Goal: Transaction & Acquisition: Purchase product/service

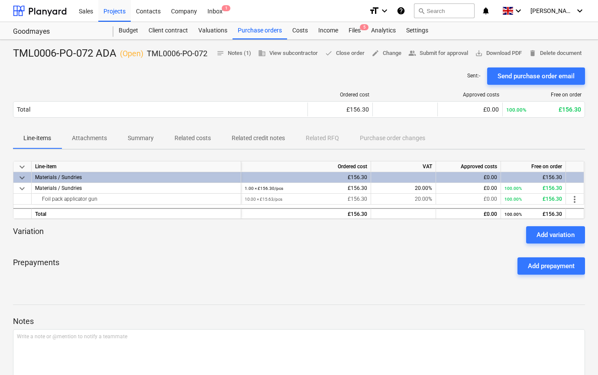
click at [114, 10] on div "Projects" at bounding box center [114, 11] width 32 height 22
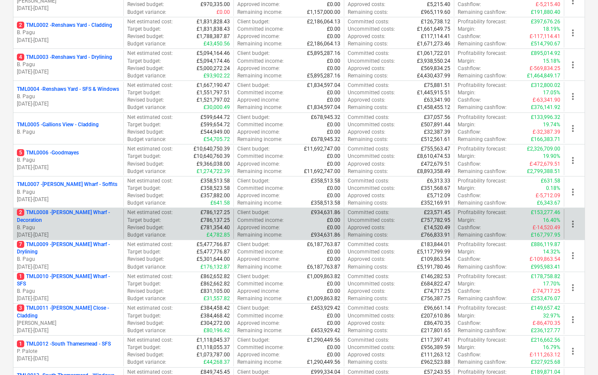
scroll to position [157, 0]
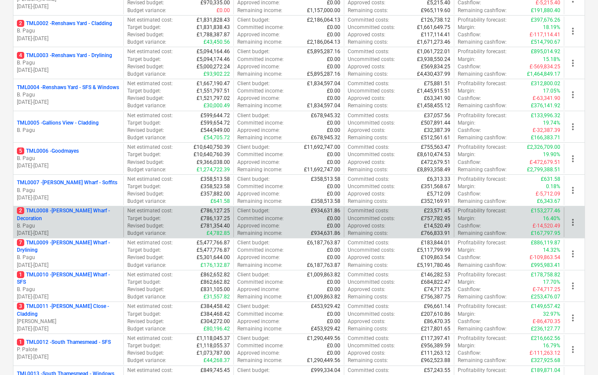
click at [91, 230] on p "[DATE] - [DATE]" at bounding box center [68, 233] width 103 height 7
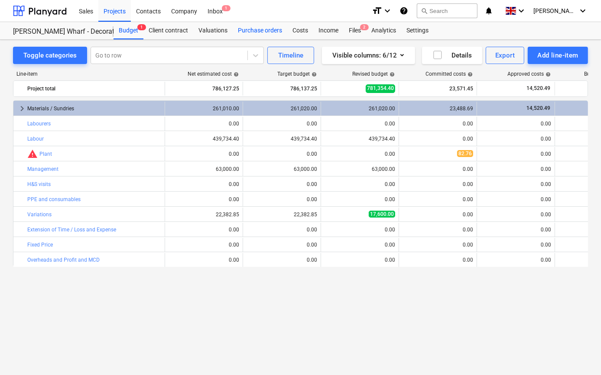
click at [255, 29] on div "Purchase orders" at bounding box center [260, 30] width 55 height 17
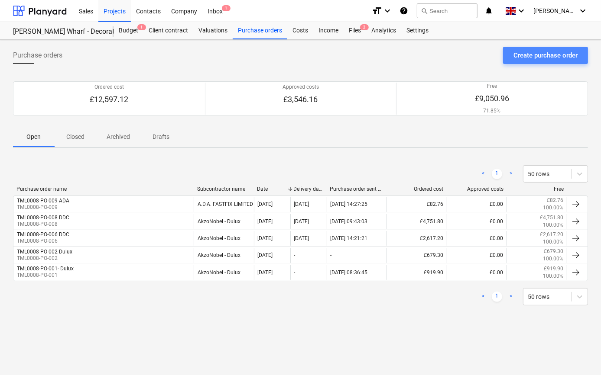
click at [542, 58] on div "Create purchase order" at bounding box center [545, 55] width 64 height 11
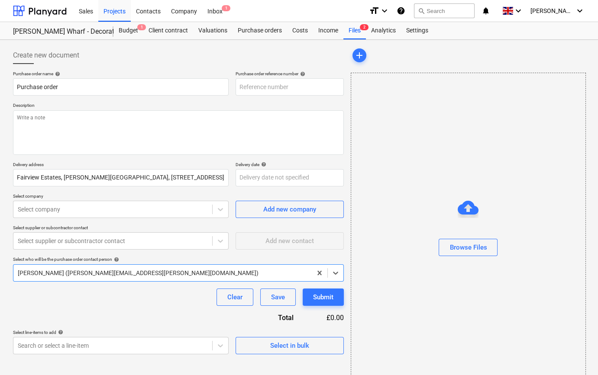
type textarea "x"
type input "TML0008-PO-010"
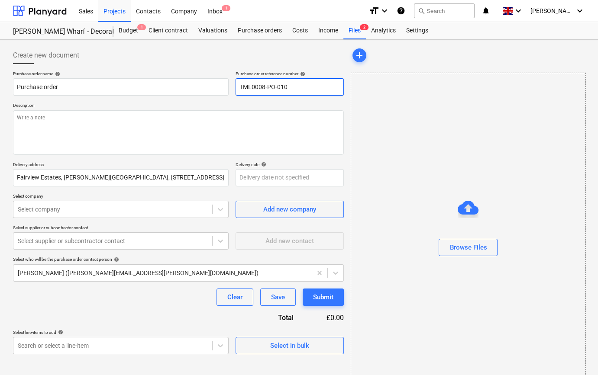
drag, startPoint x: 292, startPoint y: 87, endPoint x: 239, endPoint y: 85, distance: 52.9
click at [239, 85] on input "TML0008-PO-010" at bounding box center [290, 86] width 108 height 17
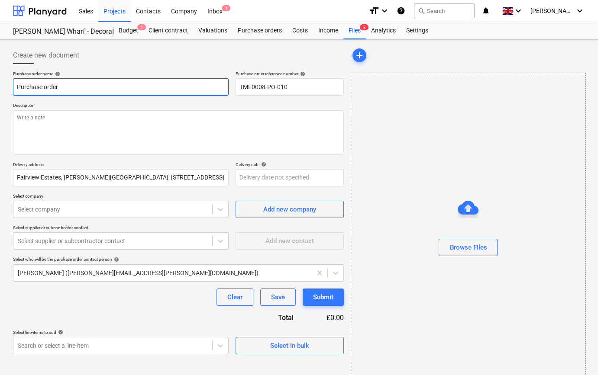
drag, startPoint x: 65, startPoint y: 86, endPoint x: 11, endPoint y: 87, distance: 54.1
click at [11, 87] on div "Create new document Purchase order name help Purchase order Purchase order refe…" at bounding box center [179, 217] width 338 height 348
type textarea "x"
click at [17, 87] on input "text" at bounding box center [121, 86] width 216 height 17
paste input "TML0008-PO-010"
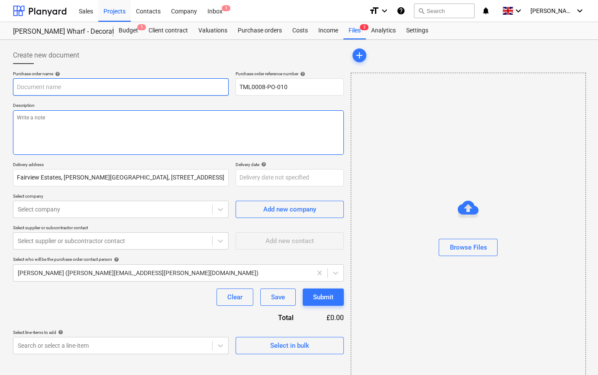
type textarea "x"
type input "TML0008-PO-010"
type textarea "x"
type input "TML0008-PO-010"
type textarea "x"
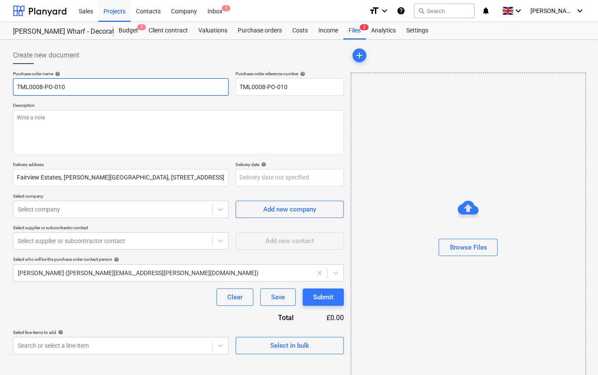
type input "TML0008-PO-010 T"
type textarea "x"
type input "TML0008-PO-010 TP"
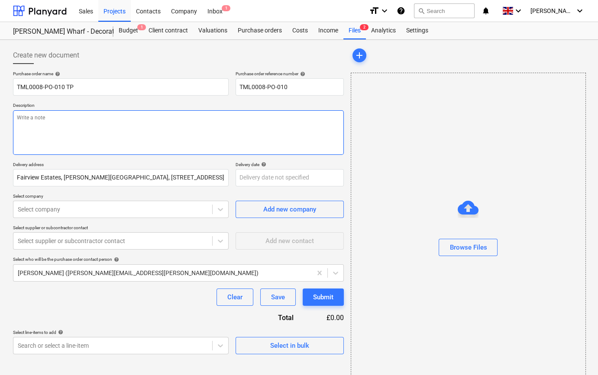
click at [31, 126] on textarea at bounding box center [178, 132] width 331 height 45
type textarea "x"
type textarea "C"
type textarea "x"
type textarea "Co"
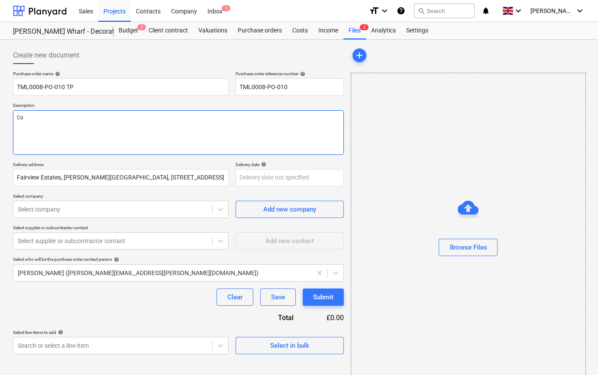
type textarea "x"
type textarea "Col"
type textarea "x"
type textarea "Coll"
type textarea "x"
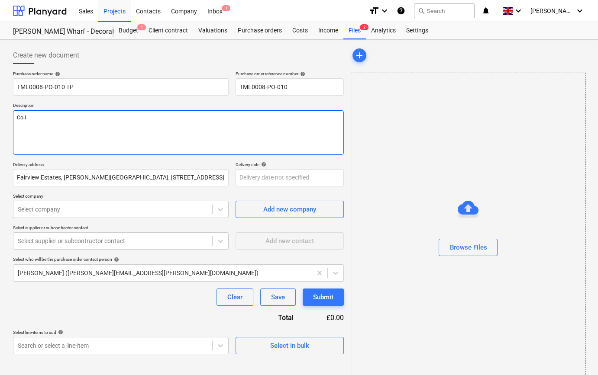
type textarea "Colle"
type textarea "x"
type textarea "Collec"
type textarea "x"
type textarea "Collect"
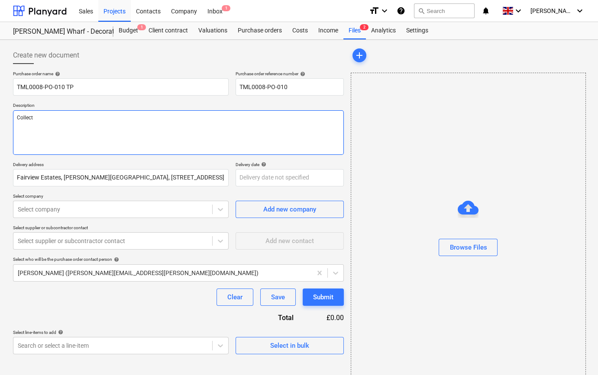
type textarea "x"
type textarea "Collect"
type textarea "x"
type textarea "Collect b"
type textarea "x"
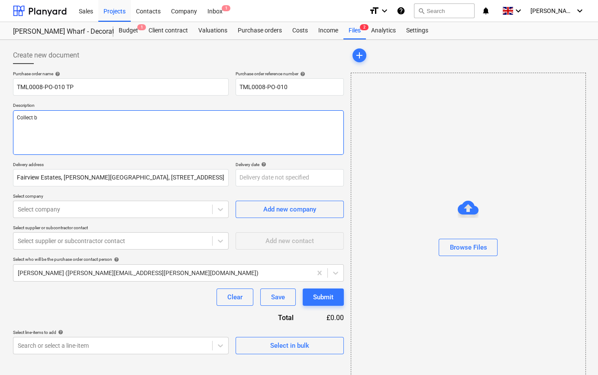
type textarea "Collect by"
type textarea "x"
type textarea "Collect by"
type textarea "x"
type textarea "Collect by L"
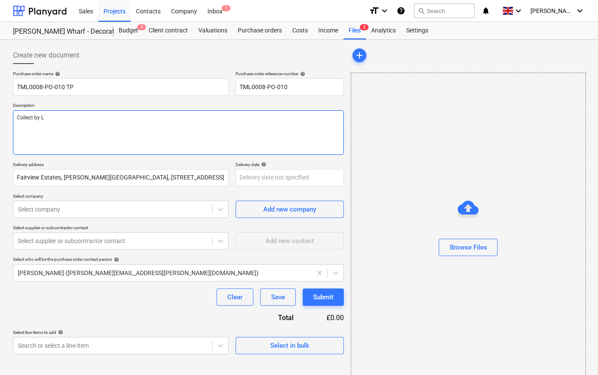
type textarea "x"
type textarea "Collect by Le"
type textarea "x"
type textarea "Collect by [PERSON_NAME]"
type textarea "x"
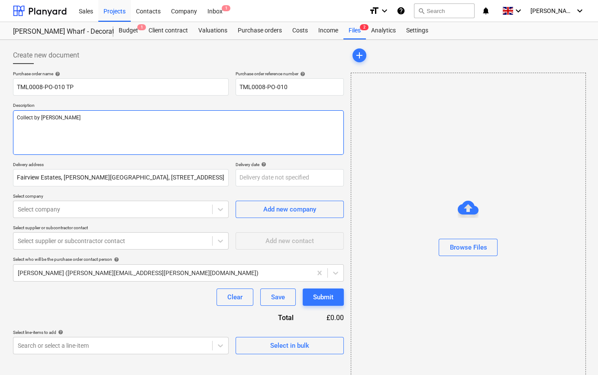
type textarea "Collect by [PERSON_NAME]"
type textarea "x"
type textarea "Collect by [PERSON_NAME]"
type textarea "x"
type textarea "Collect by [PERSON_NAME]"
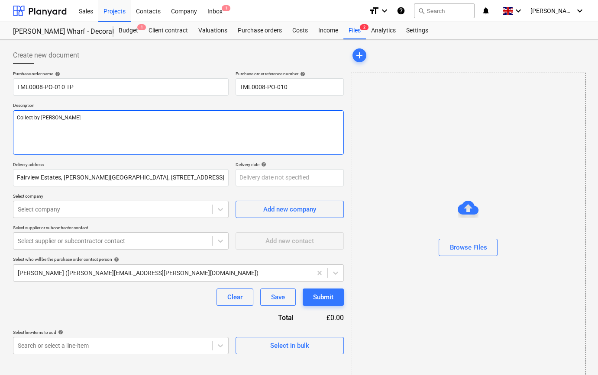
type textarea "x"
type textarea "Collect by [PERSON_NAME] 0"
type textarea "x"
type textarea "Collect by [PERSON_NAME] 07"
type textarea "x"
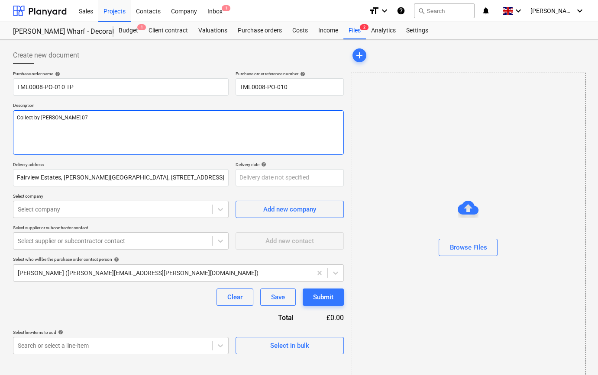
type textarea "Collect by [PERSON_NAME] 079"
type textarea "x"
type textarea "Collect by [PERSON_NAME] 0793"
type textarea "x"
type textarea "Collect by [PERSON_NAME] 07934"
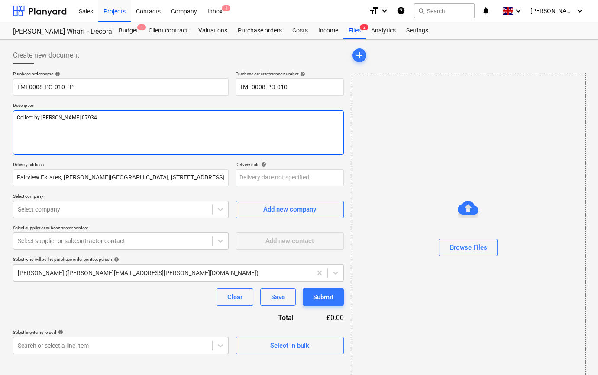
type textarea "x"
type textarea "Collect by [PERSON_NAME] 07934"
type textarea "x"
type textarea "Collect by [PERSON_NAME] 07934 7"
type textarea "x"
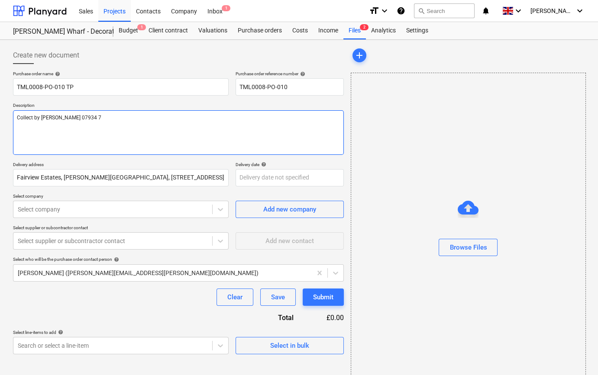
type textarea "Collect by [PERSON_NAME] 07934 75"
type textarea "x"
type textarea "Collect by [PERSON_NAME] 07934 754"
type textarea "x"
type textarea "Collect by [PERSON_NAME] 07934 7543"
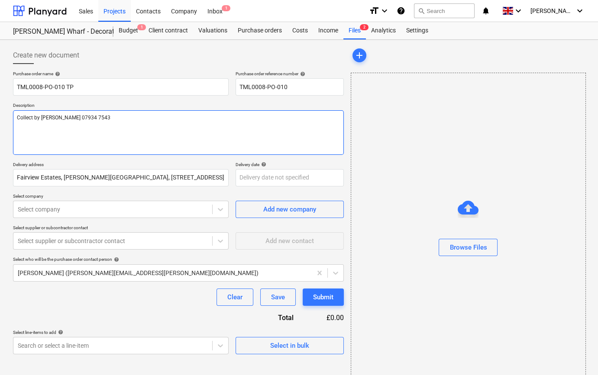
type textarea "x"
type textarea "Collect by [PERSON_NAME] 07934 75435"
type textarea "x"
type textarea "Collect by [PERSON_NAME] 07934 754353"
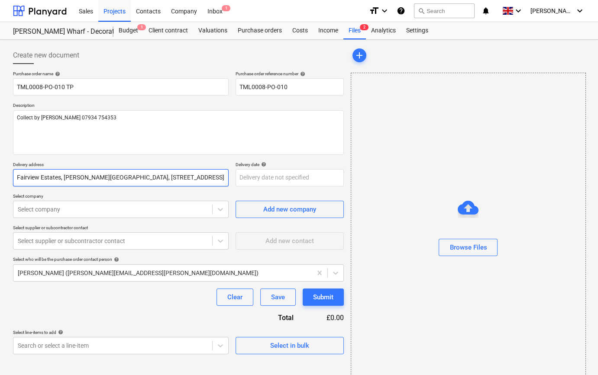
click at [19, 178] on input "Fairview Estates, [PERSON_NAME][GEOGRAPHIC_DATA], [STREET_ADDRESS]" at bounding box center [121, 177] width 216 height 17
click at [17, 177] on input "Fairview Estates, [PERSON_NAME][GEOGRAPHIC_DATA], [STREET_ADDRESS]" at bounding box center [121, 177] width 216 height 17
type textarea "x"
type input "airview Estates, [PERSON_NAME][GEOGRAPHIC_DATA], [STREET_ADDRESS]"
type textarea "x"
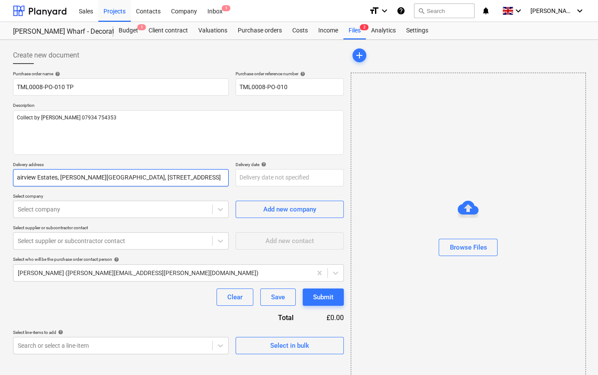
type input "irview Estates, [PERSON_NAME][GEOGRAPHIC_DATA], [STREET_ADDRESS]"
type textarea "x"
type input "rview Estates, [PERSON_NAME][GEOGRAPHIC_DATA], [STREET_ADDRESS]"
type textarea "x"
type input "view Estates, [PERSON_NAME][GEOGRAPHIC_DATA], [STREET_ADDRESS]"
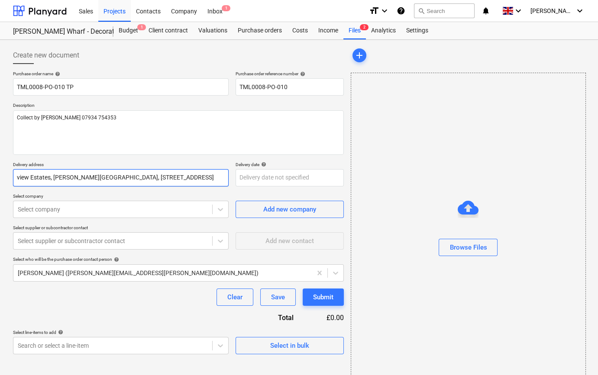
type textarea "x"
type input "iew Estates, [PERSON_NAME][GEOGRAPHIC_DATA], [STREET_ADDRESS]"
type textarea "x"
type input "ew Estates, [PERSON_NAME][GEOGRAPHIC_DATA], [STREET_ADDRESS]"
type textarea "x"
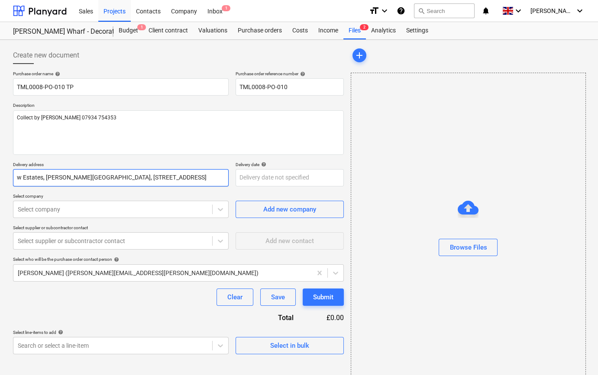
type input "Estates, [PERSON_NAME][GEOGRAPHIC_DATA], [STREET_ADDRESS]"
type textarea "x"
type input "Estates, [PERSON_NAME][GEOGRAPHIC_DATA], [STREET_ADDRESS]"
type textarea "x"
type input "states, [PERSON_NAME][GEOGRAPHIC_DATA], [STREET_ADDRESS]"
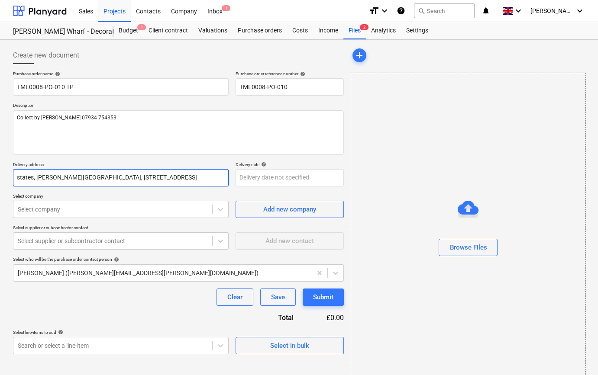
type textarea "x"
type input "tates, [PERSON_NAME] Wharf, [STREET_ADDRESS]"
type textarea "x"
type input "ates, [PERSON_NAME] Wharf, [STREET_ADDRESS]"
type textarea "x"
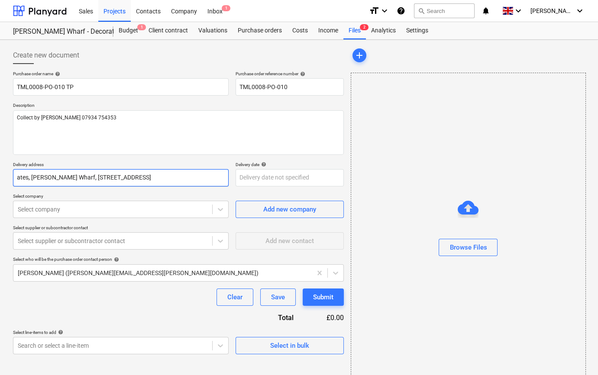
type input "tes, [PERSON_NAME] Wharf, [STREET_ADDRESS]"
type textarea "x"
type input "es, [PERSON_NAME] Wharf, [STREET_ADDRESS]"
type textarea "x"
type input "s, [PERSON_NAME] Wharf, [STREET_ADDRESS]"
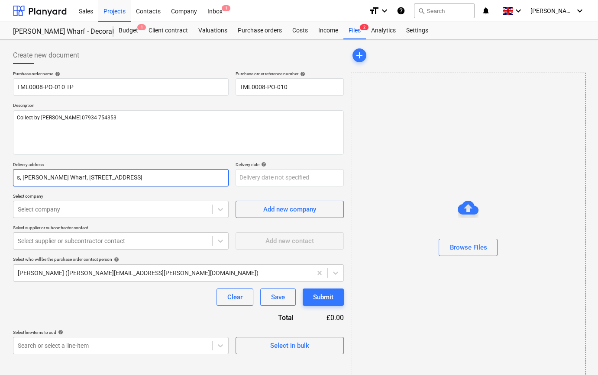
type textarea "x"
type input ", [PERSON_NAME] Wharf, [STREET_ADDRESS]"
type textarea "x"
type input "[PERSON_NAME] Wharf, [STREET_ADDRESS]"
type textarea "x"
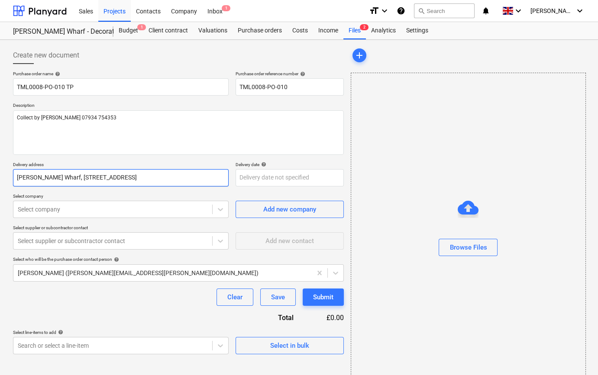
type input "[PERSON_NAME] Wharf, [STREET_ADDRESS]"
type textarea "x"
type input "ontgomery's Wharf, [STREET_ADDRESS]"
type textarea "x"
type input "ntgomery's Wharf, [STREET_ADDRESS]"
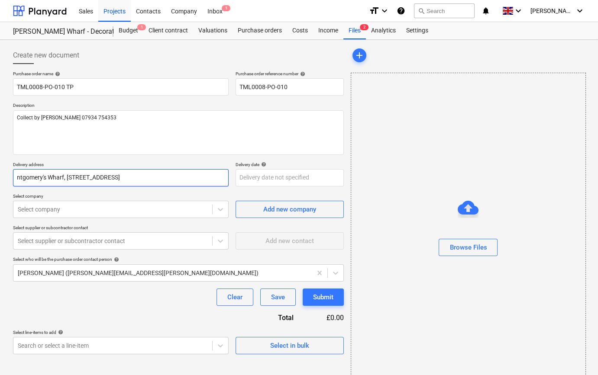
type textarea "x"
type input "tgomery's Wharf, [STREET_ADDRESS]"
type textarea "x"
type input "[PERSON_NAME]'s Wharf, [STREET_ADDRESS]"
type textarea "x"
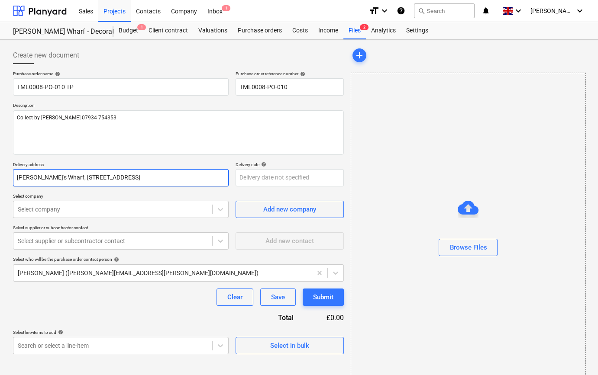
type input "[PERSON_NAME]'s Wharf, [STREET_ADDRESS]"
type textarea "x"
type input "[PERSON_NAME]'s Wharf, [STREET_ADDRESS]"
type textarea "x"
type input "[PERSON_NAME]'s Wharf, [STREET_ADDRESS]"
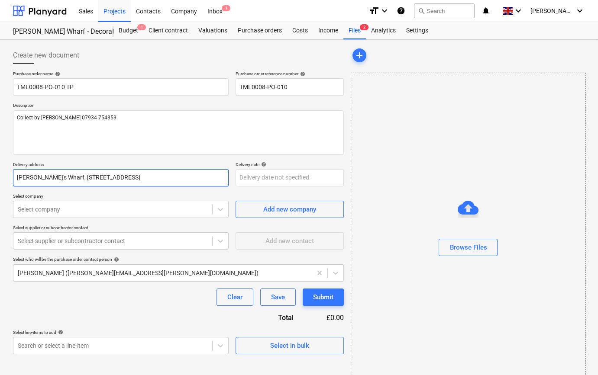
type textarea "x"
type input "ry's Wharf, [STREET_ADDRESS]"
type textarea "x"
type input "y's Wharf, [STREET_ADDRESS]"
type textarea "x"
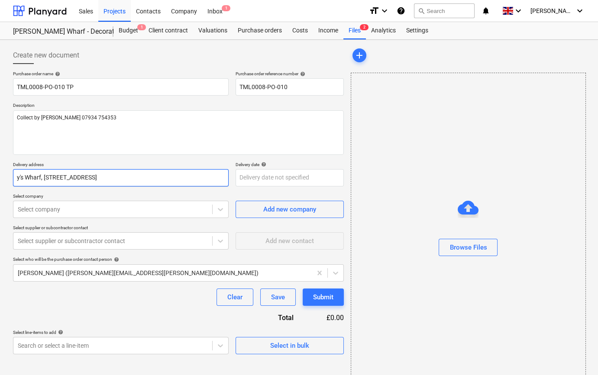
type input "'s Wharf, [STREET_ADDRESS]"
type textarea "x"
type input "s Wharf, [STREET_ADDRESS]"
type textarea "x"
type input "Wharf, [STREET_ADDRESS]"
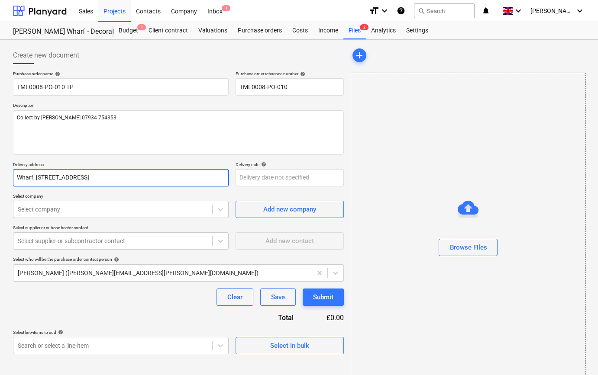
type textarea "x"
type input "Wharf, [STREET_ADDRESS]"
type textarea "x"
type input "harf, [STREET_ADDRESS]"
type textarea "x"
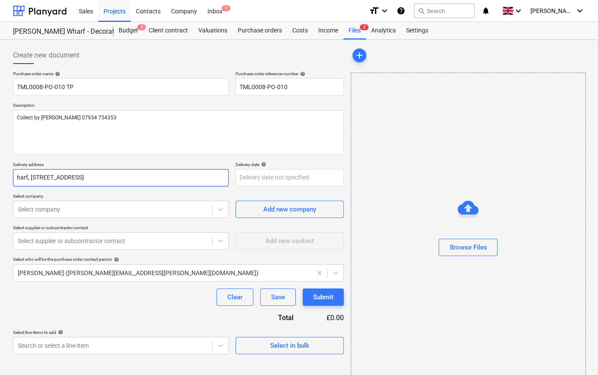
type input "arf, [STREET_ADDRESS]"
type textarea "x"
type input "rf, [STREET_ADDRESS]"
type textarea "x"
type input "[STREET_ADDRESS]"
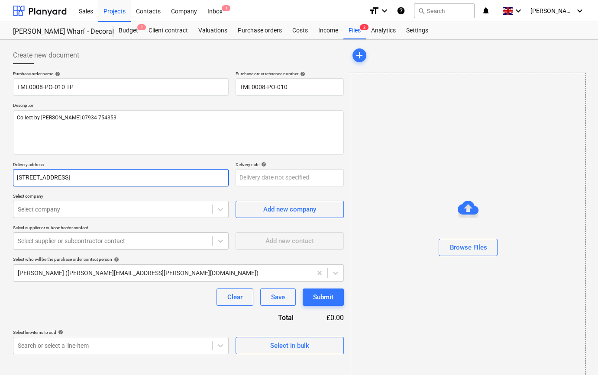
type textarea "x"
type input ", [STREET_ADDRESS]"
type textarea "x"
type input "[STREET_ADDRESS]"
type textarea "x"
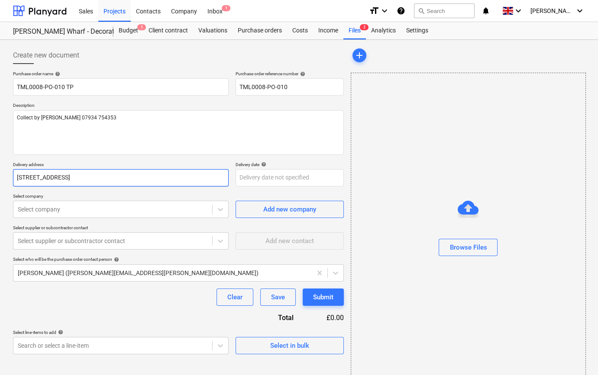
type input "[STREET_ADDRESS]"
type textarea "x"
type input "[STREET_ADDRESS]"
type textarea "x"
type input "- [STREET_ADDRESS]"
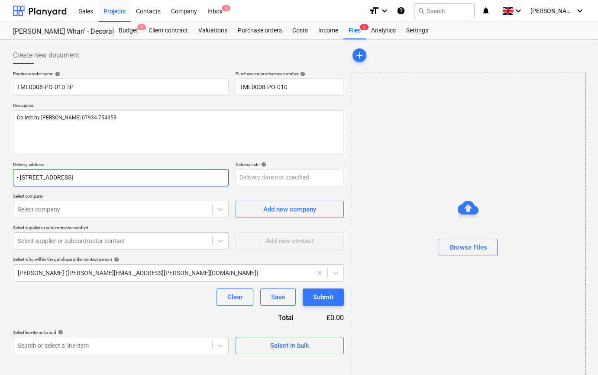
type textarea "x"
type input "- [STREET_ADDRESS]"
type textarea "x"
type input "[STREET_ADDRESS]"
type textarea "x"
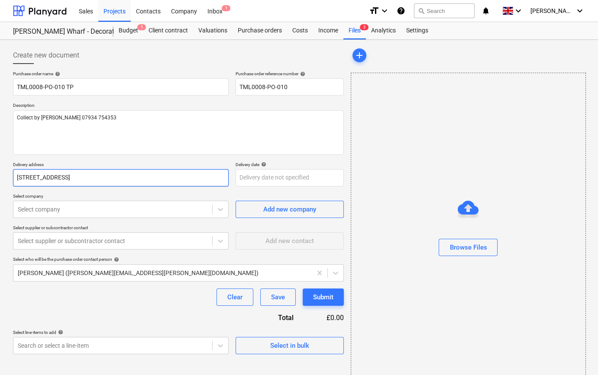
type input "[STREET_ADDRESS]"
type textarea "x"
type input "[STREET_ADDRESS]"
type textarea "x"
type input "[STREET_ADDRESS]"
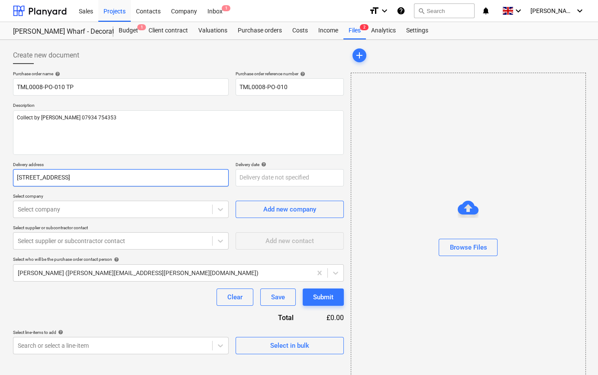
type textarea "x"
type input "[STREET_ADDRESS]"
type textarea "x"
type input "[STREET_ADDRESS]"
type textarea "x"
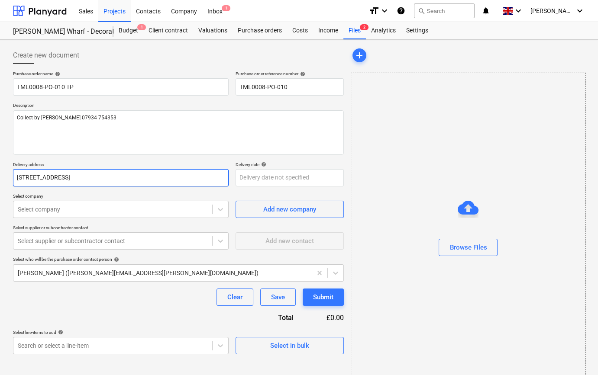
type input "[STREET_ADDRESS]"
type textarea "x"
type input "[STREET_ADDRESS]"
type textarea "x"
type input "[STREET_ADDRESS]"
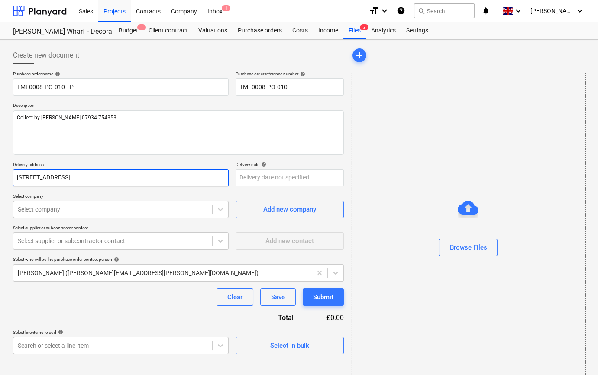
type textarea "x"
type input "[STREET_ADDRESS]"
type textarea "x"
type input "treet, Brentford TW8 0YL"
type textarea "x"
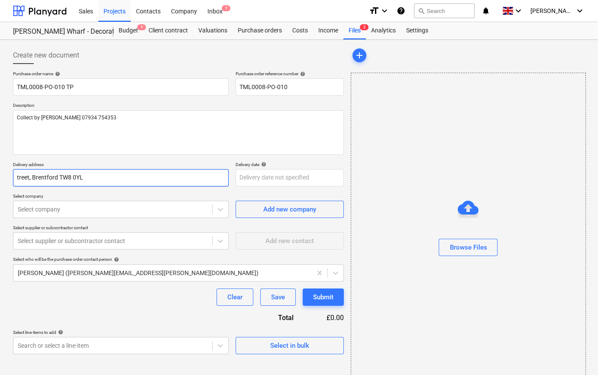
type input "reet, Brentford TW8 0YL"
type textarea "x"
type input "eet, Brentford TW8 0YL"
type textarea "x"
type input "et, Brentford TW8 0YL"
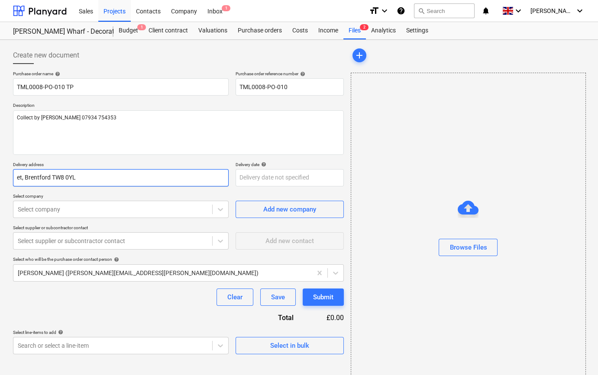
type textarea "x"
type input "t, Brentford TW8 0YL"
type textarea "x"
type input "[STREET_ADDRESS]"
type textarea "x"
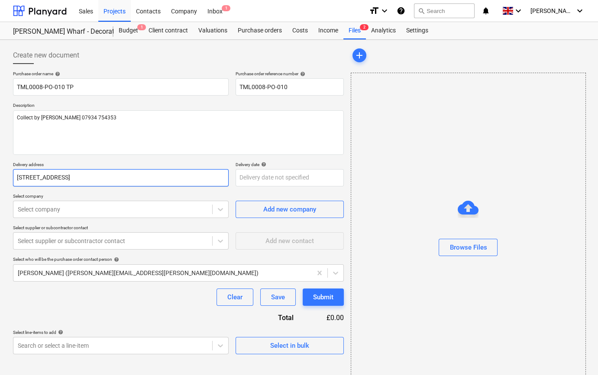
type input "Brentford TW8 0YL"
type textarea "x"
type input "Brentford TW8 0YL"
type textarea "x"
type input "rentford TW8 0YL"
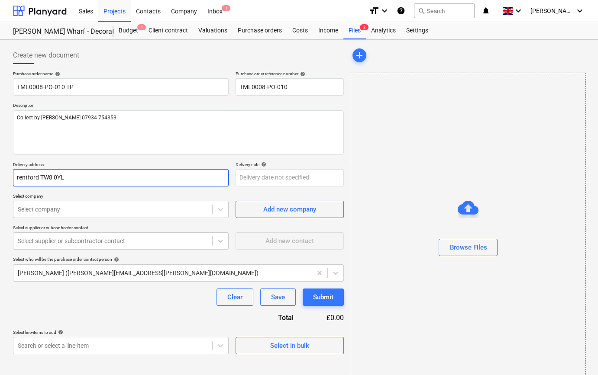
type textarea "x"
type input "entford TW8 0YL"
type textarea "x"
type input "ntford TW8 0YL"
type textarea "x"
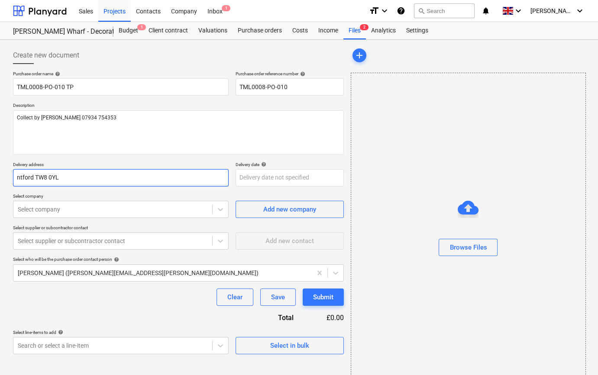
type input "tford TW8 0YL"
type textarea "x"
type input "ford TW8 0YL"
type textarea "x"
type input "ord TW8 0YL"
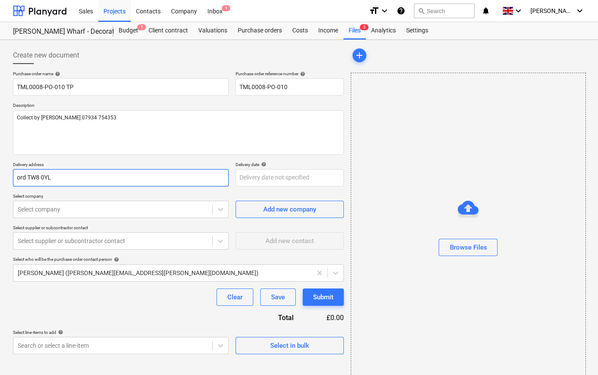
type textarea "x"
type input "rd TW8 0YL"
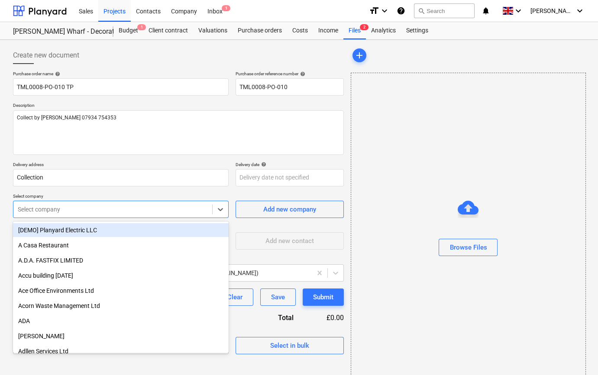
click at [47, 210] on div at bounding box center [113, 209] width 190 height 9
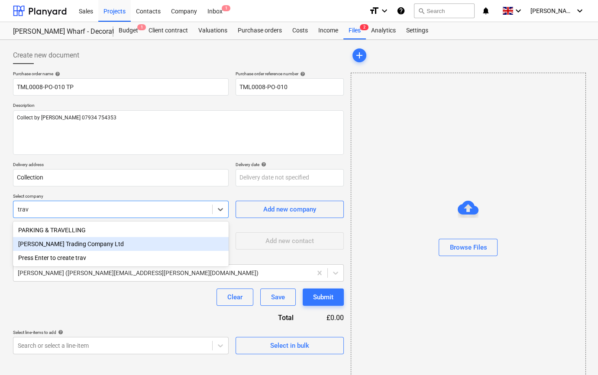
click at [43, 245] on div "[PERSON_NAME] Trading Company Ltd" at bounding box center [121, 244] width 216 height 14
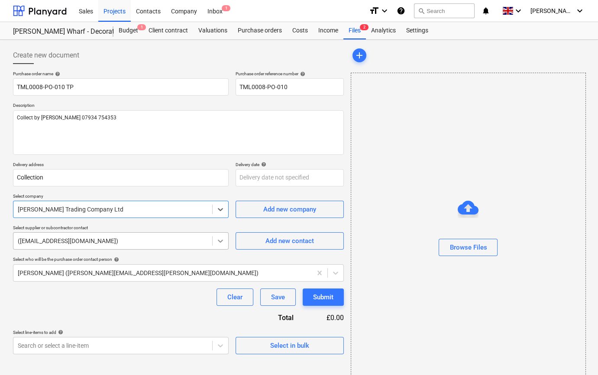
click at [221, 242] on icon at bounding box center [220, 241] width 9 height 9
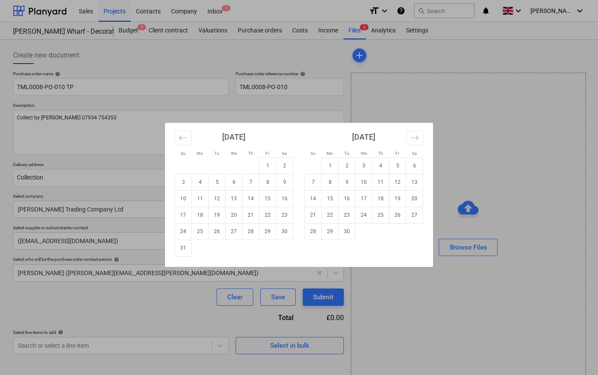
click at [273, 178] on body "Sales Projects Contacts Company Inbox 1 format_size keyboard_arrow_down help se…" at bounding box center [299, 187] width 598 height 375
click at [236, 233] on td "27" at bounding box center [234, 231] width 17 height 16
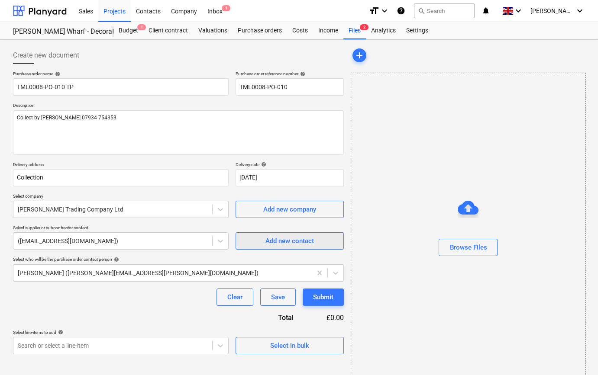
click at [259, 243] on span "Add new contact" at bounding box center [289, 241] width 87 height 11
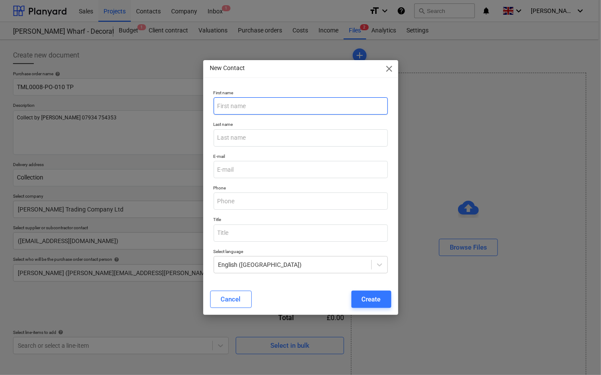
paste input "[EMAIL_ADDRESS][DOMAIN_NAME]"
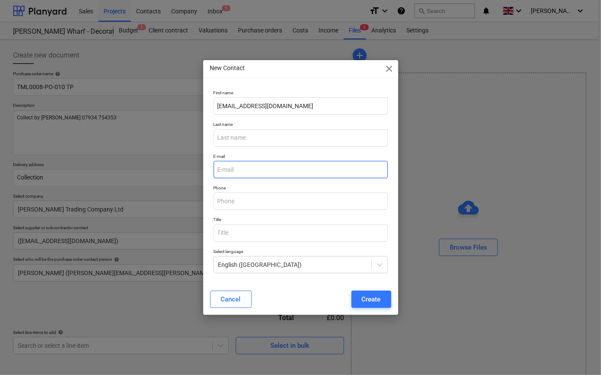
click at [227, 171] on input "email" at bounding box center [300, 169] width 174 height 17
paste input "[EMAIL_ADDRESS][DOMAIN_NAME]"
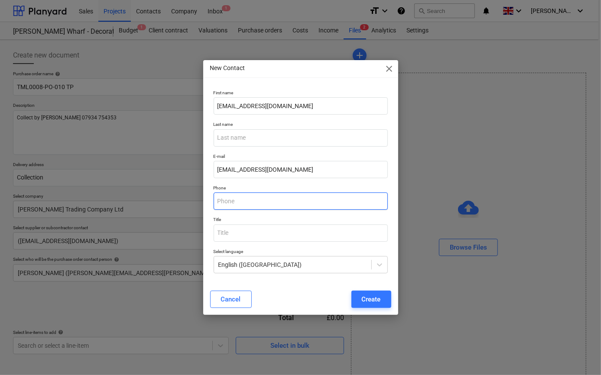
click at [227, 200] on input "text" at bounding box center [300, 201] width 174 height 17
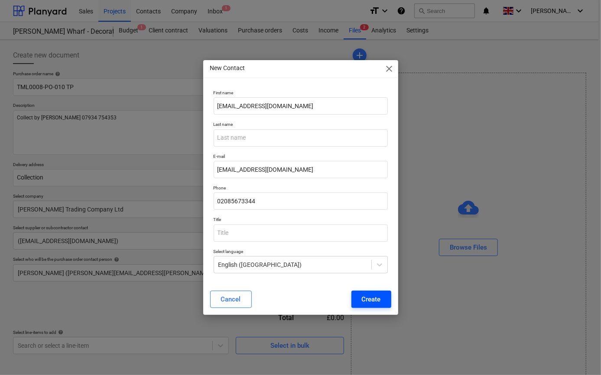
click at [383, 302] on button "Create" at bounding box center [371, 299] width 40 height 17
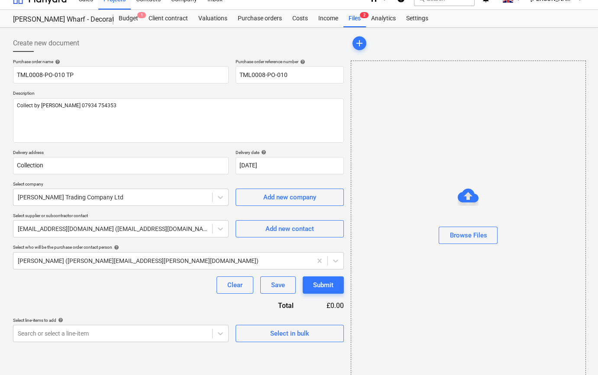
scroll to position [19, 0]
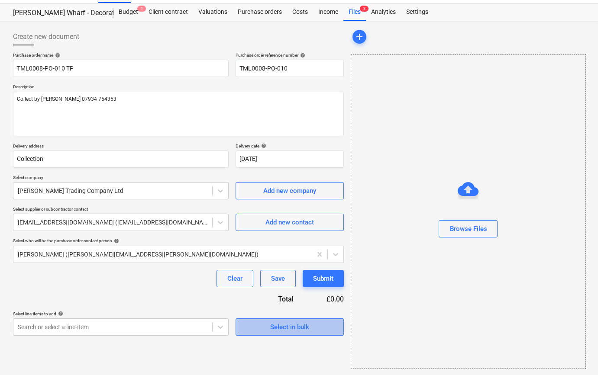
click at [288, 327] on div "Select in bulk" at bounding box center [289, 327] width 39 height 11
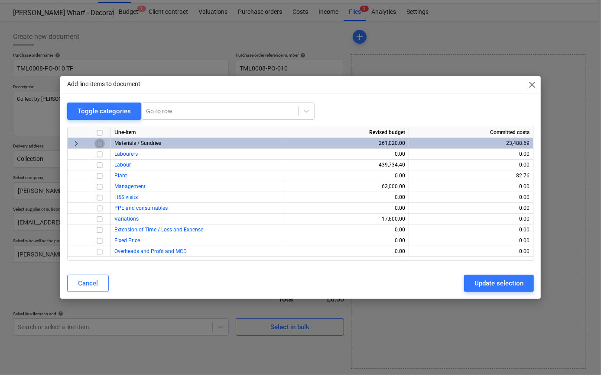
click at [100, 143] on input "checkbox" at bounding box center [99, 144] width 10 height 10
click at [477, 285] on div "Update selection" at bounding box center [498, 283] width 49 height 11
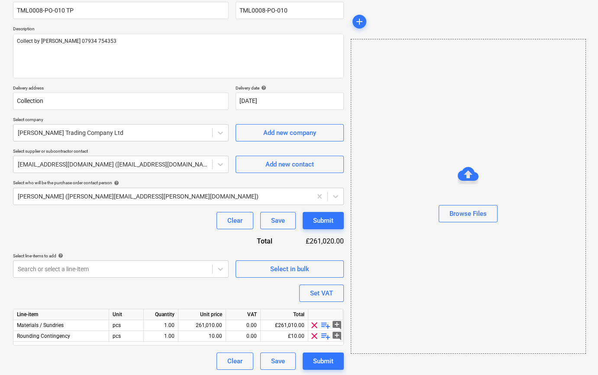
scroll to position [78, 0]
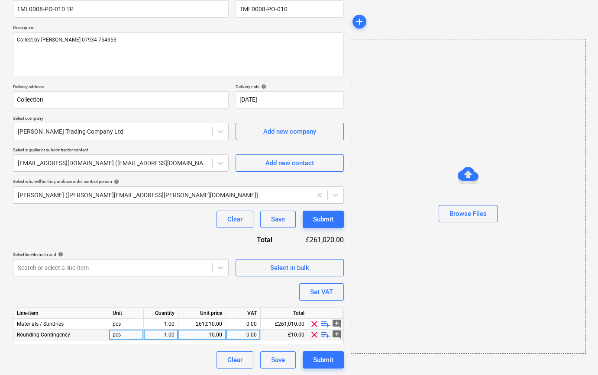
click at [314, 333] on span "clear" at bounding box center [314, 335] width 10 height 10
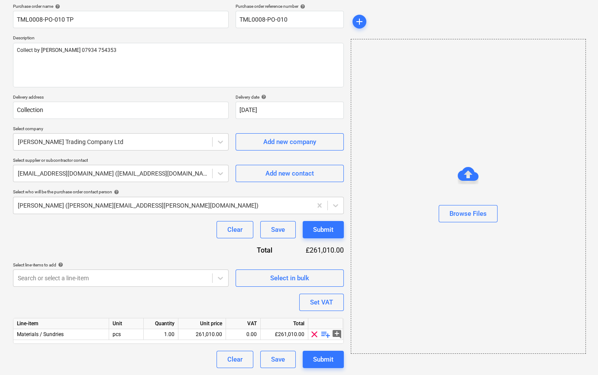
scroll to position [67, 0]
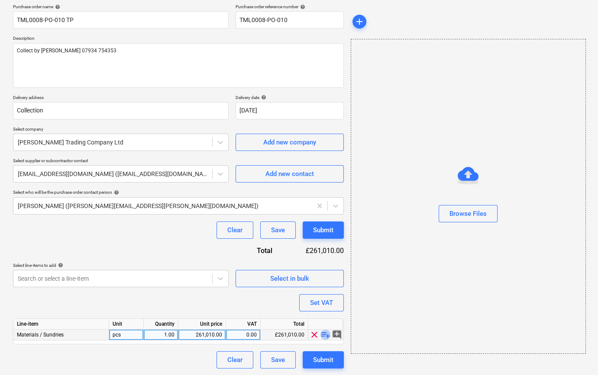
click at [324, 334] on span "playlist_add" at bounding box center [325, 335] width 10 height 10
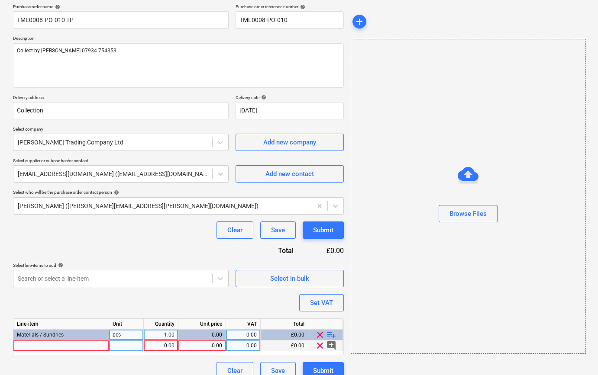
click at [26, 344] on div at bounding box center [61, 346] width 96 height 11
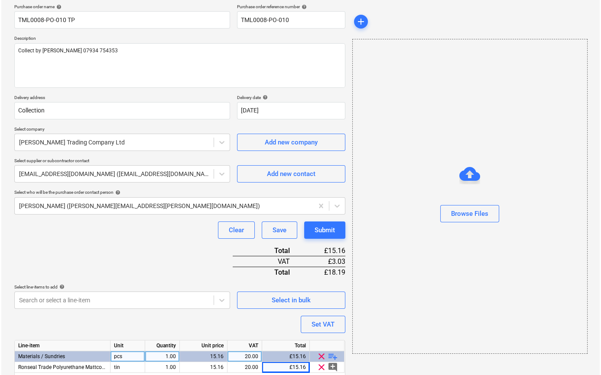
scroll to position [100, 0]
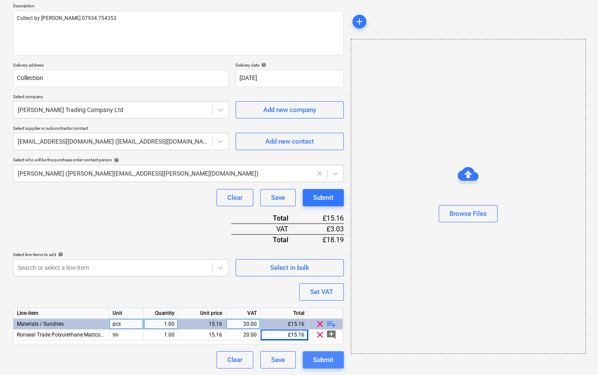
click at [322, 362] on div "Submit" at bounding box center [323, 360] width 20 height 11
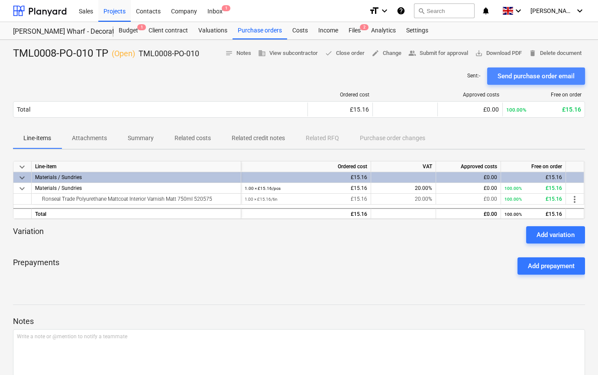
click at [524, 76] on div "Send purchase order email" at bounding box center [536, 76] width 77 height 11
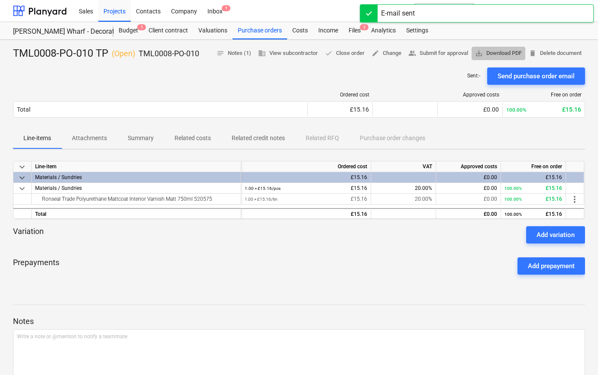
click at [507, 53] on span "save_alt Download PDF" at bounding box center [498, 53] width 47 height 10
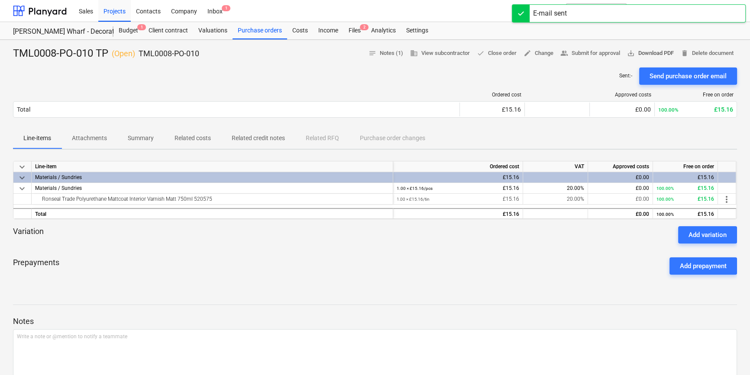
click at [598, 52] on span "save_alt Download PDF" at bounding box center [650, 53] width 47 height 10
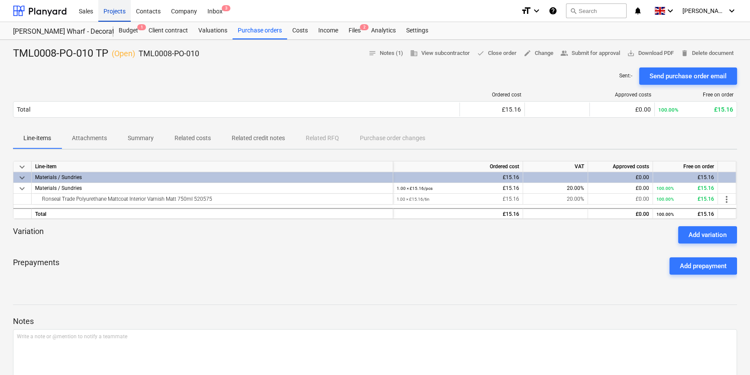
click at [115, 12] on div "Projects" at bounding box center [114, 11] width 32 height 22
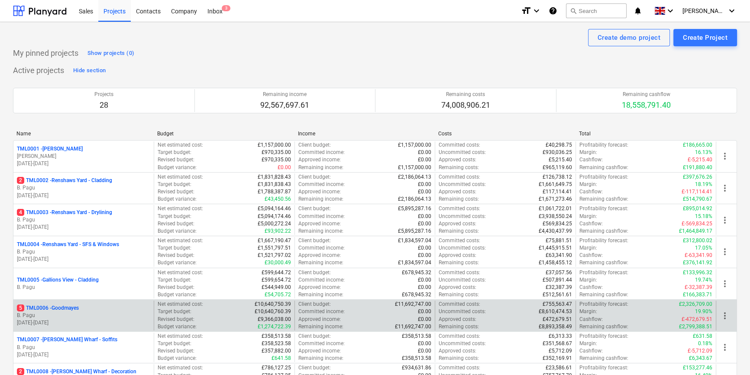
click at [97, 314] on p "B. Pagu" at bounding box center [83, 315] width 133 height 7
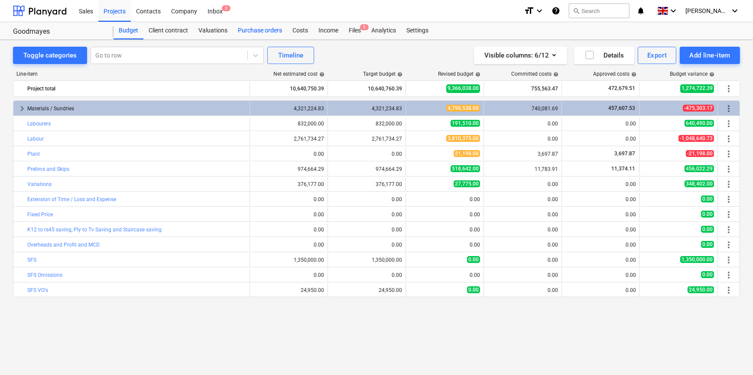
click at [253, 32] on div "Purchase orders" at bounding box center [260, 30] width 55 height 17
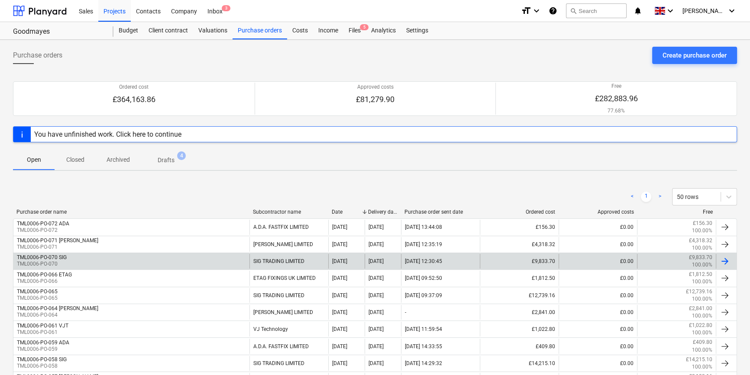
click at [598, 258] on div at bounding box center [725, 261] width 10 height 10
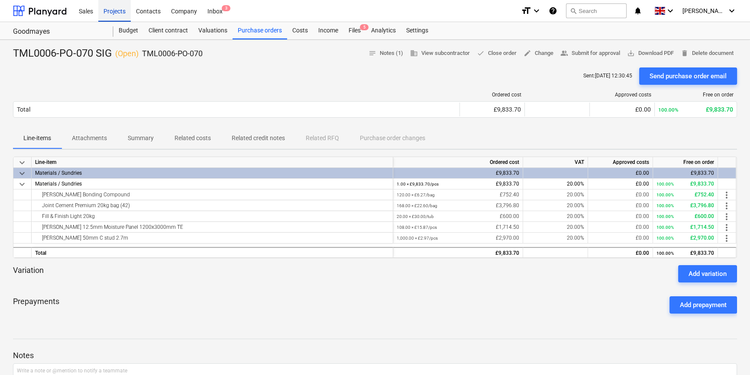
click at [114, 13] on div "Projects" at bounding box center [114, 11] width 32 height 22
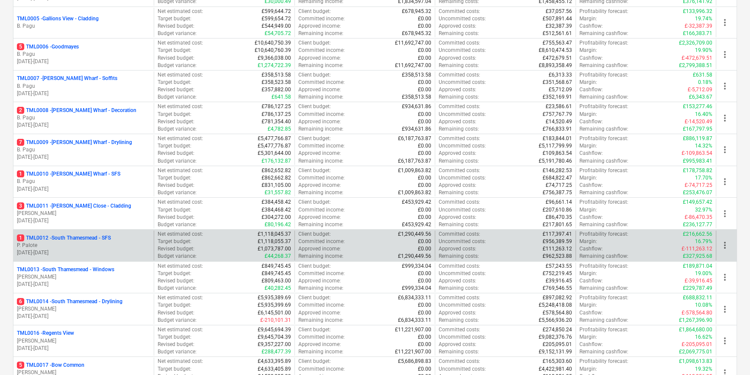
scroll to position [275, 0]
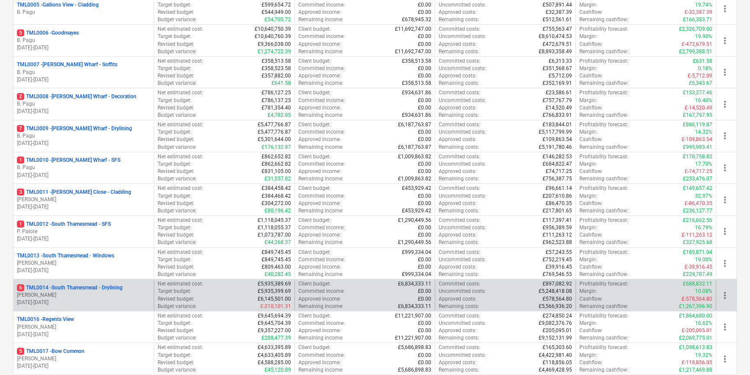
click at [103, 292] on p "[PERSON_NAME]" at bounding box center [83, 295] width 133 height 7
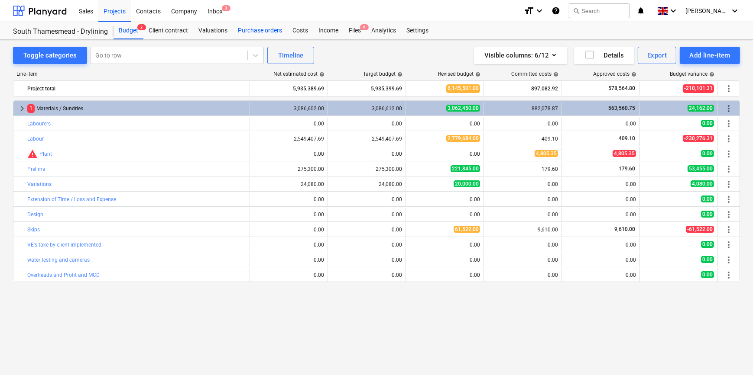
click at [255, 28] on div "Purchase orders" at bounding box center [260, 30] width 55 height 17
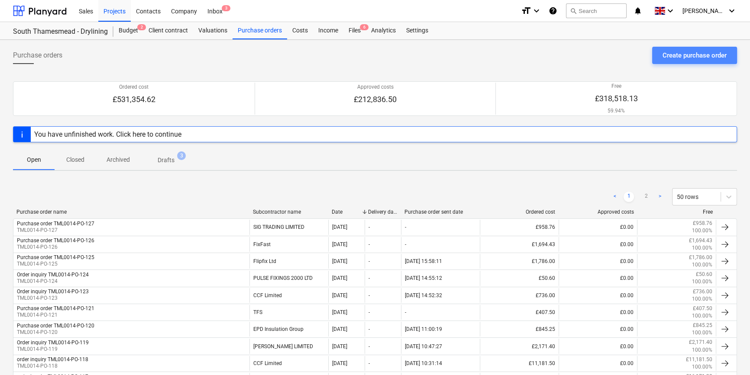
click at [598, 56] on div "Create purchase order" at bounding box center [695, 55] width 64 height 11
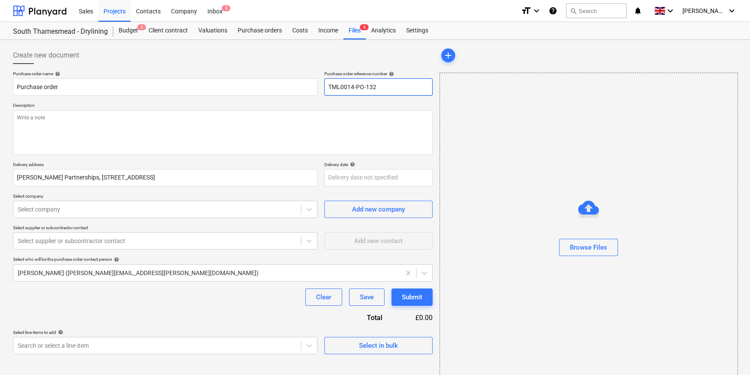
drag, startPoint x: 377, startPoint y: 87, endPoint x: 327, endPoint y: 87, distance: 49.4
click at [327, 87] on input "TML0014-PO-132" at bounding box center [378, 86] width 108 height 17
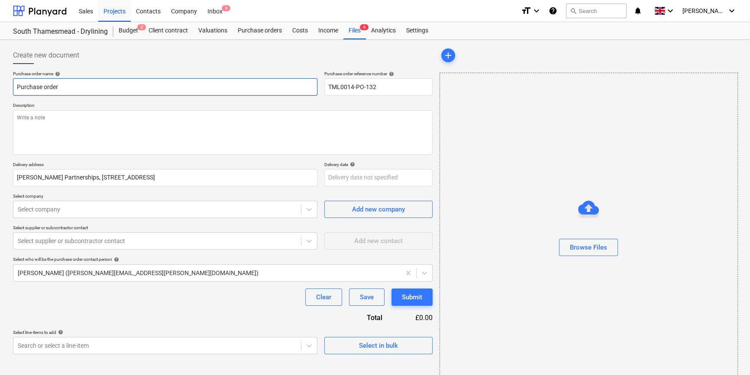
drag, startPoint x: 69, startPoint y: 87, endPoint x: 12, endPoint y: 87, distance: 57.2
click at [12, 87] on div "Create new document Purchase order name help Purchase order Purchase order refe…" at bounding box center [223, 217] width 427 height 348
paste input "TML0014-PO-132"
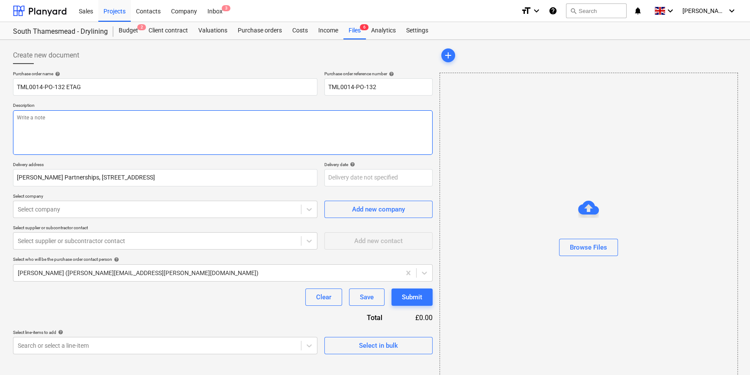
click at [28, 143] on textarea at bounding box center [223, 132] width 420 height 45
click at [36, 119] on textarea "Site conact [PERSON_NAME]" at bounding box center [223, 132] width 420 height 45
click at [61, 117] on textarea "Site contact [PERSON_NAME]" at bounding box center [223, 132] width 420 height 45
click at [61, 118] on textarea "Site contact [PERSON_NAME]" at bounding box center [223, 132] width 420 height 45
paste textarea "07958418640"
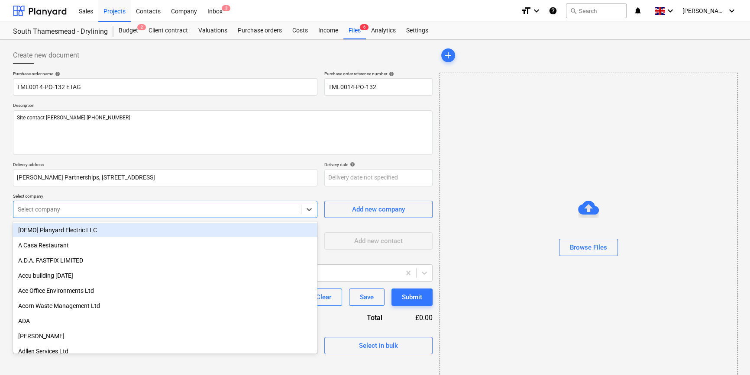
click at [72, 210] on div at bounding box center [157, 209] width 279 height 9
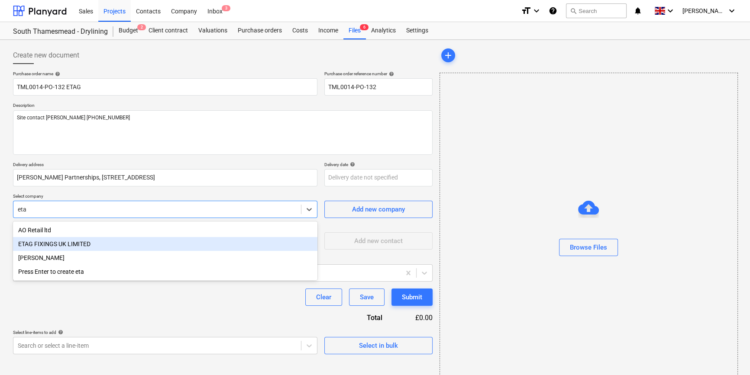
click at [57, 243] on div "ETAG FIXINGS UK LIMITED" at bounding box center [165, 244] width 304 height 14
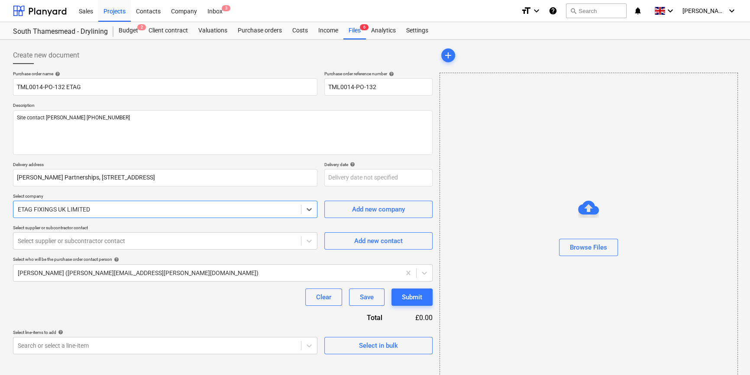
click at [57, 243] on div at bounding box center [157, 241] width 279 height 9
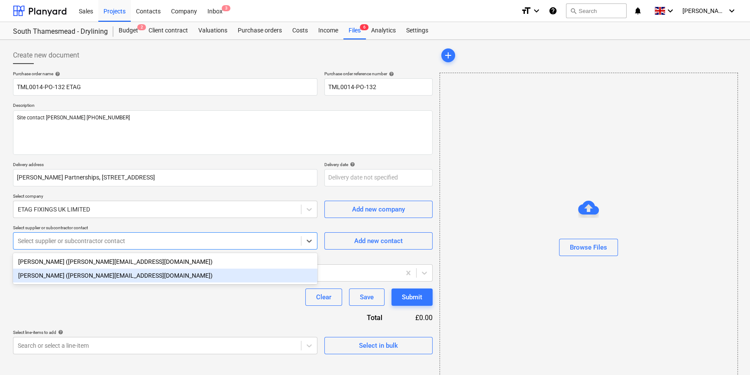
click at [57, 275] on div "[PERSON_NAME] ([PERSON_NAME][EMAIL_ADDRESS][DOMAIN_NAME])" at bounding box center [165, 276] width 304 height 14
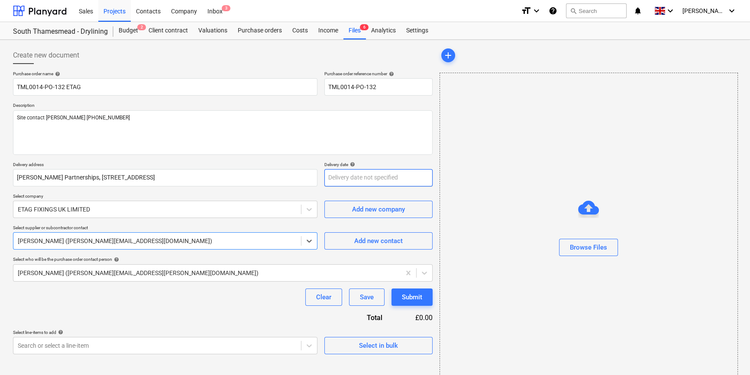
click at [340, 175] on body "Sales Projects Contacts Company Inbox 3 format_size keyboard_arrow_down help se…" at bounding box center [375, 187] width 750 height 375
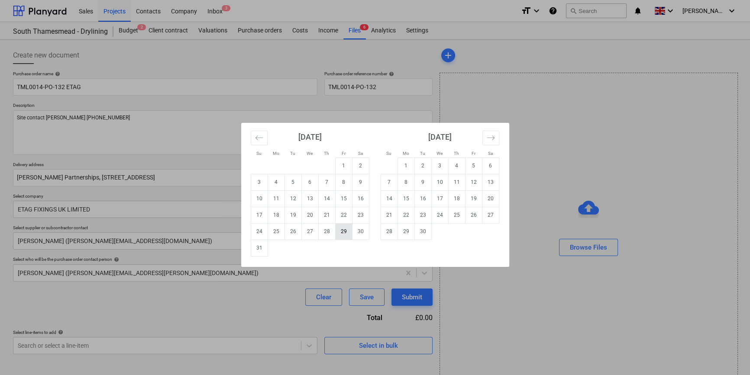
click at [342, 233] on td "29" at bounding box center [343, 231] width 17 height 16
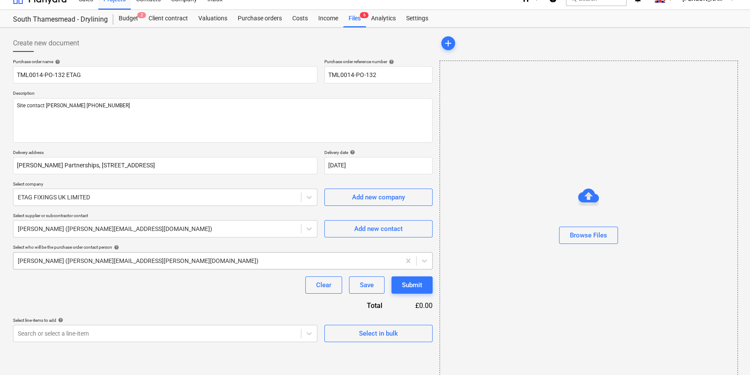
scroll to position [19, 0]
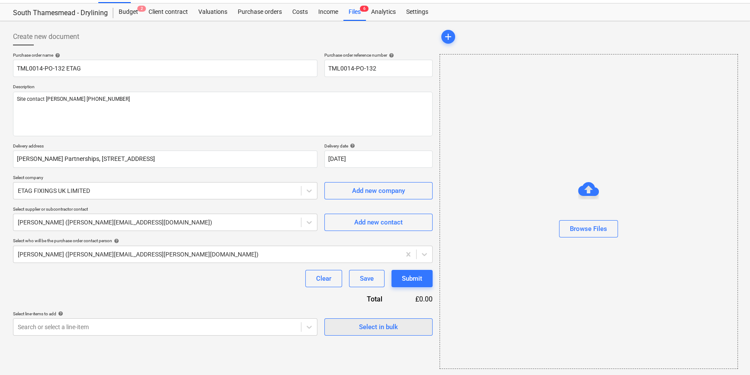
click at [346, 329] on span "Select in bulk" at bounding box center [378, 327] width 87 height 11
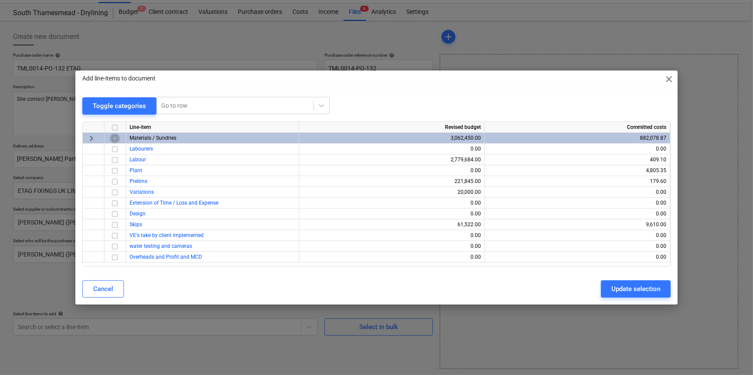
click at [113, 139] on input "checkbox" at bounding box center [115, 138] width 10 height 10
click at [598, 295] on button "Update selection" at bounding box center [636, 289] width 70 height 17
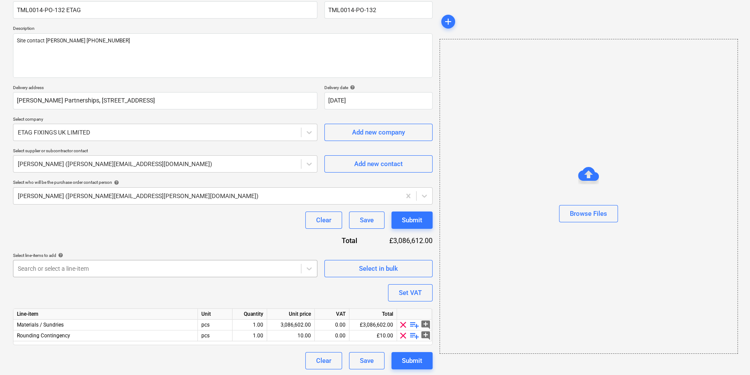
scroll to position [78, 0]
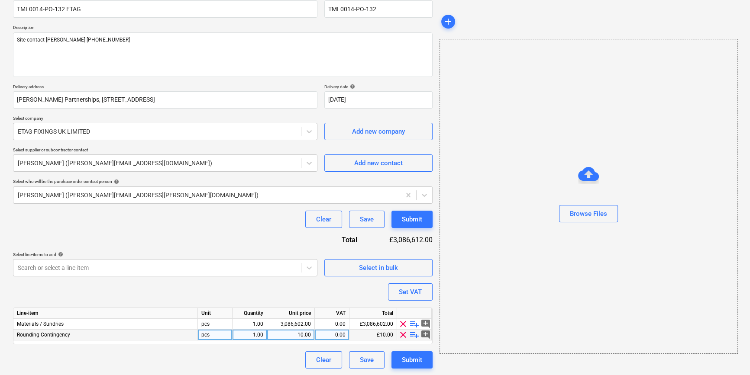
click at [402, 337] on span "clear" at bounding box center [403, 335] width 10 height 10
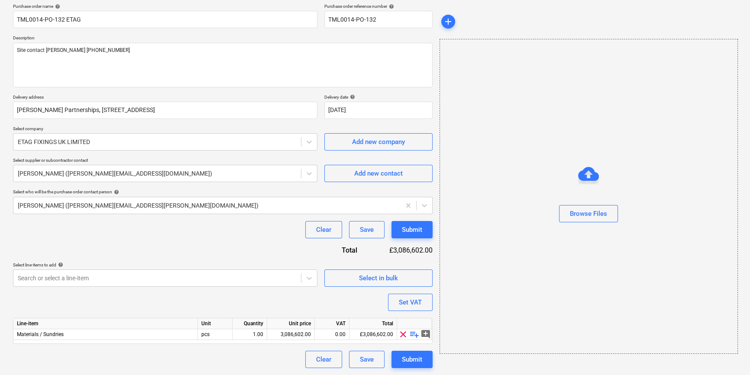
scroll to position [67, 0]
click at [411, 336] on span "playlist_add" at bounding box center [414, 335] width 10 height 10
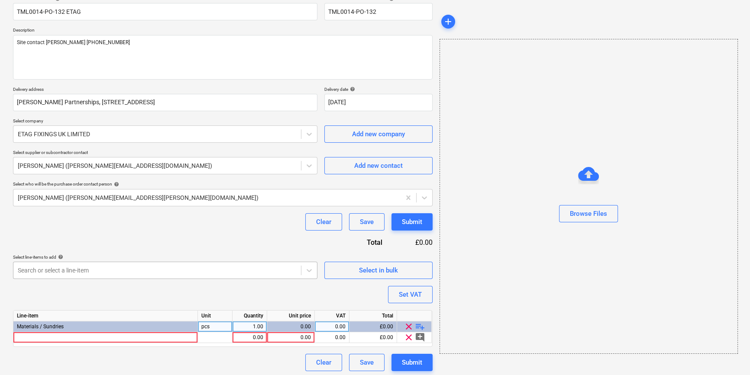
scroll to position [78, 0]
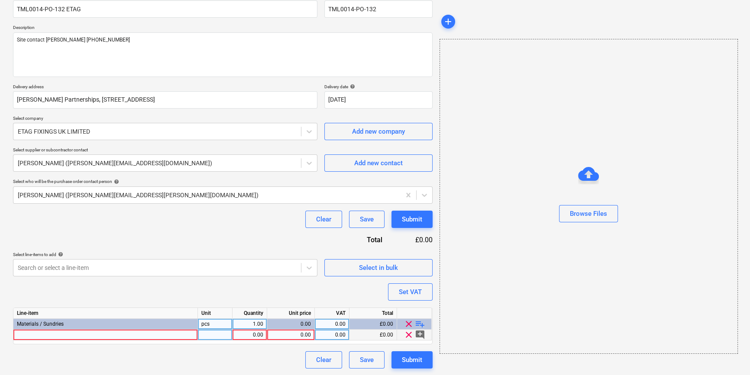
click at [21, 335] on div at bounding box center [105, 335] width 184 height 11
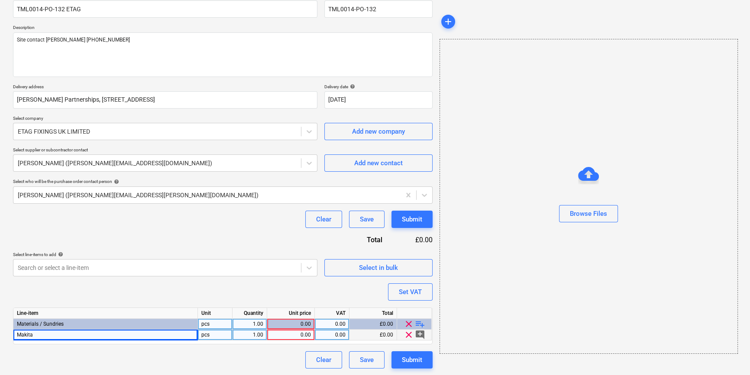
click at [45, 336] on div "Makita" at bounding box center [105, 335] width 184 height 11
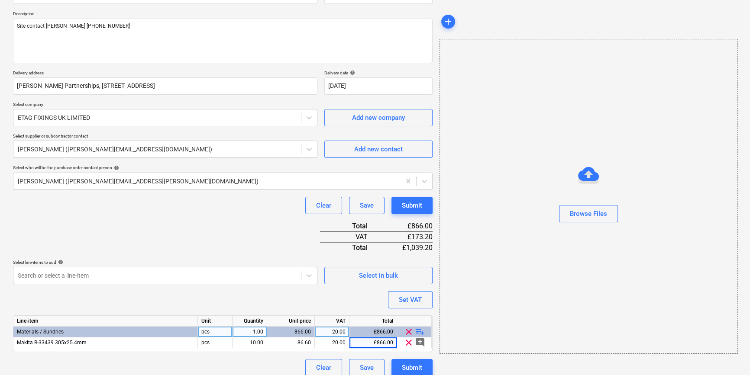
scroll to position [100, 0]
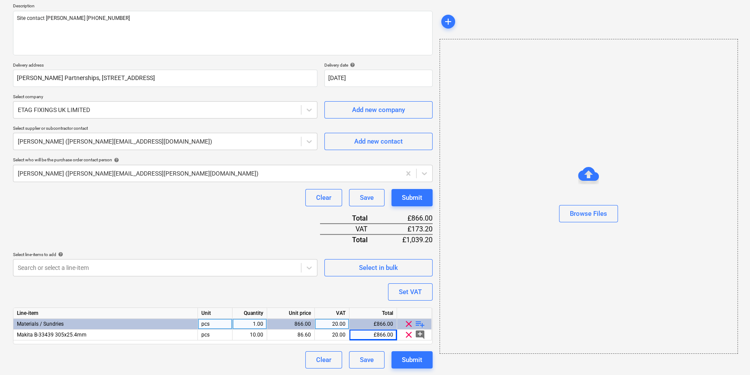
click at [417, 325] on span "playlist_add" at bounding box center [420, 324] width 10 height 10
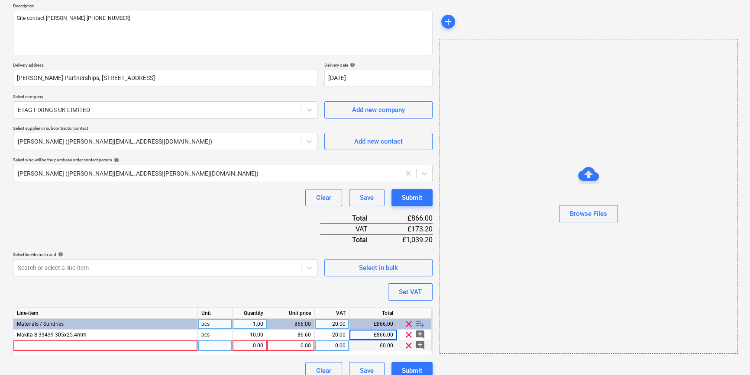
click at [29, 347] on div at bounding box center [105, 346] width 184 height 11
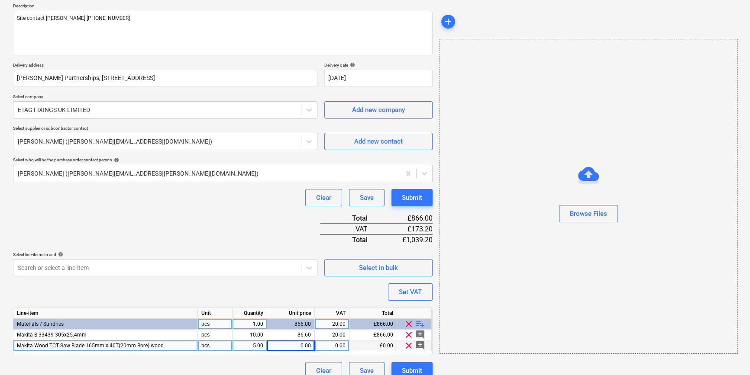
click at [167, 346] on div "Makita Wood TCT Saw Blade 165mm x 40T(20mm Bore) wood" at bounding box center [105, 346] width 184 height 11
click at [98, 346] on div "Makita B32954 165x20mm wood" at bounding box center [105, 346] width 184 height 11
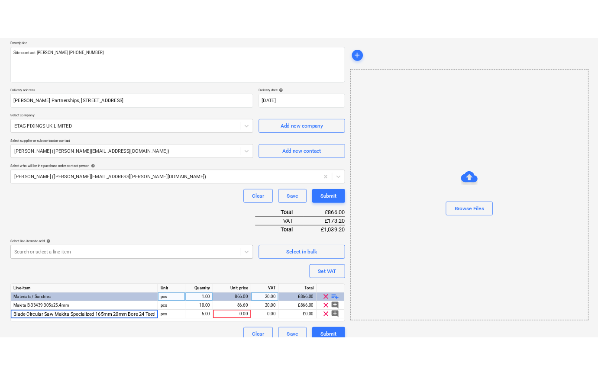
scroll to position [0, 48]
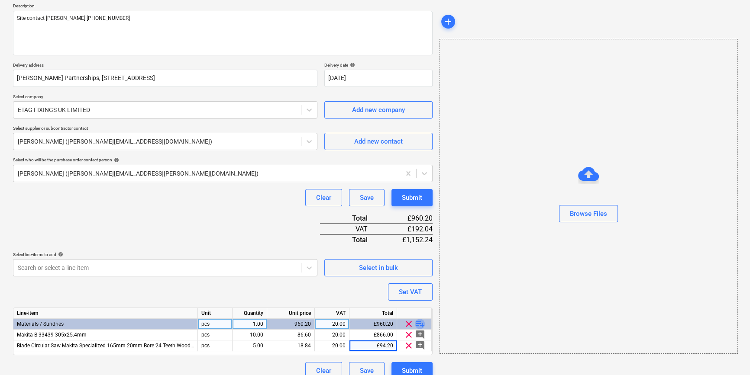
click at [419, 322] on span "playlist_add" at bounding box center [420, 324] width 10 height 10
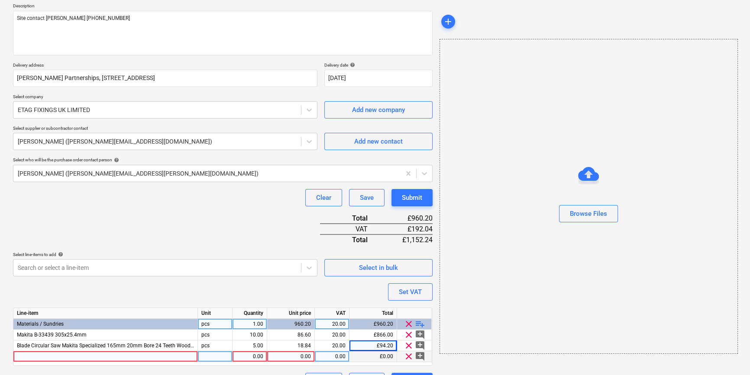
click at [31, 357] on div at bounding box center [105, 357] width 184 height 11
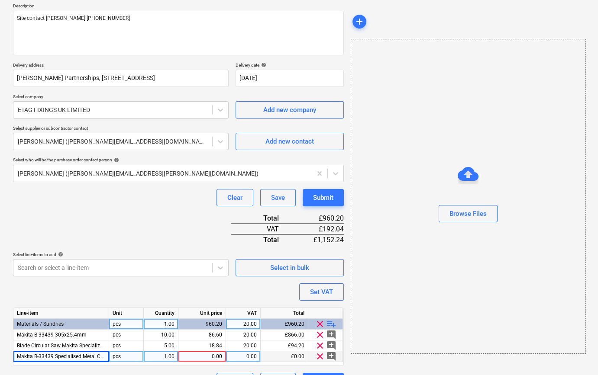
click at [91, 356] on span "Makita B-33439 Specialised Metal Cutting Saw Blade 12 in" at bounding box center [85, 357] width 136 height 6
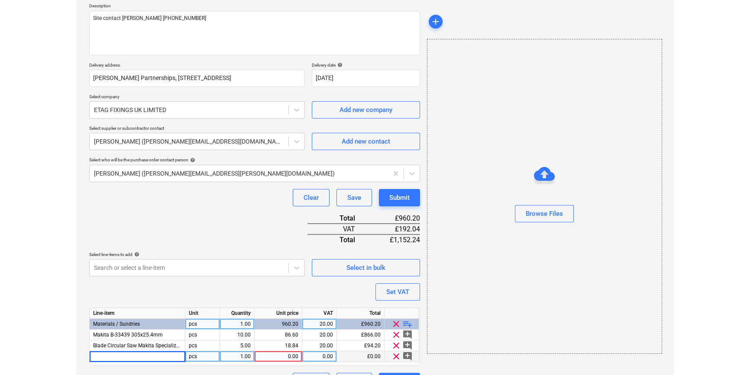
scroll to position [0, 0]
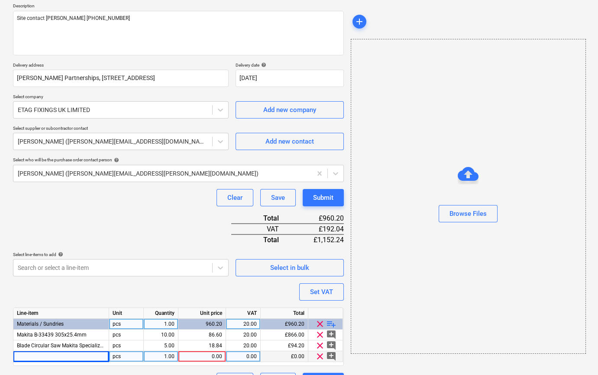
click at [423, 312] on div "Browse Files" at bounding box center [468, 196] width 235 height 315
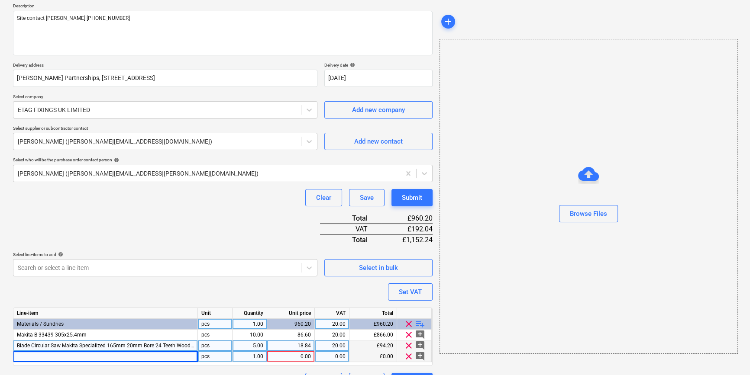
click at [87, 345] on span "Blade Circular Saw Makita Specialized 165mm 20mm Bore 24 Teeth Wood B-32910" at bounding box center [114, 346] width 194 height 6
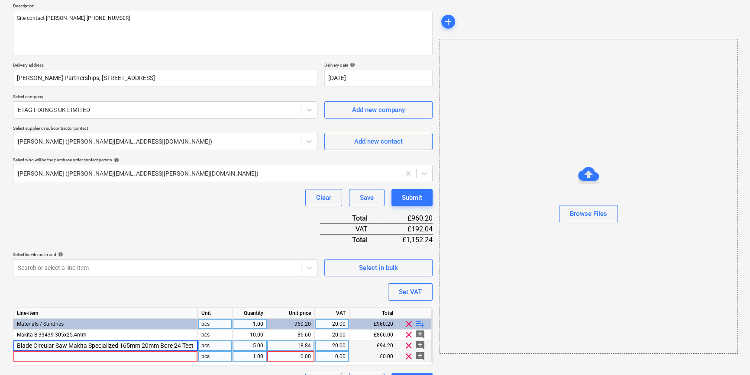
scroll to position [0, 48]
click at [39, 359] on div at bounding box center [105, 357] width 184 height 11
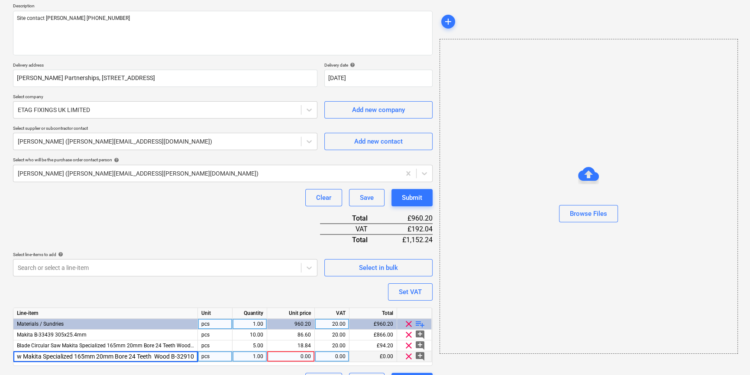
click at [156, 355] on input "Blade Circular Saw Makita Specialized 165mm 20mm Bore 24 Teeth Wood B-32910" at bounding box center [105, 357] width 184 height 10
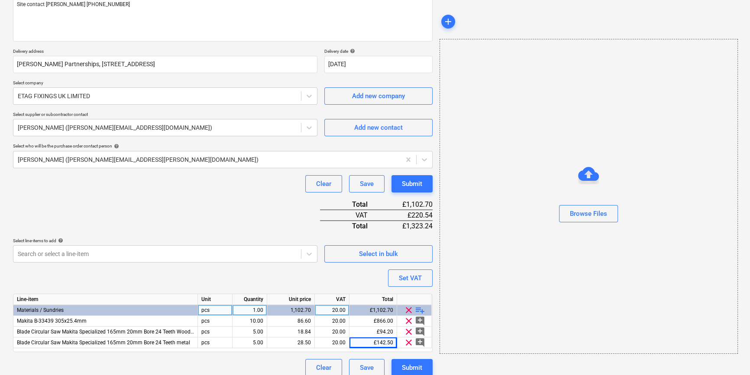
scroll to position [121, 0]
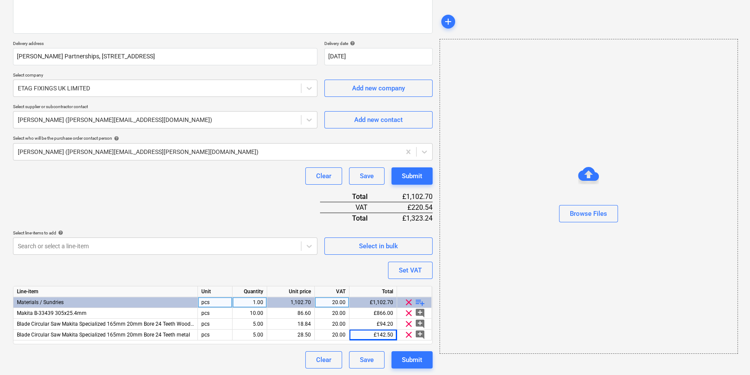
click at [420, 303] on span "playlist_add" at bounding box center [420, 302] width 10 height 10
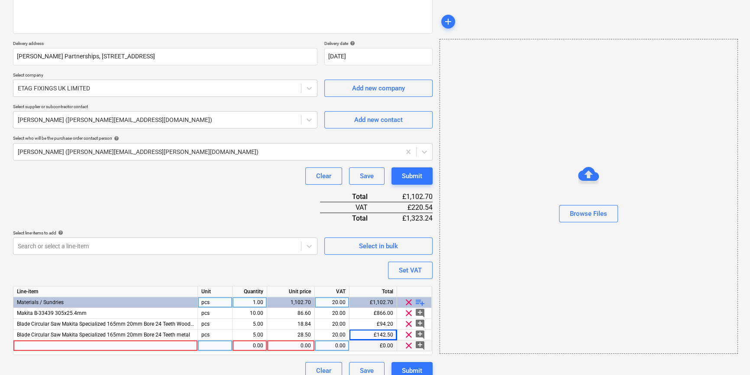
click at [19, 346] on div at bounding box center [105, 346] width 184 height 11
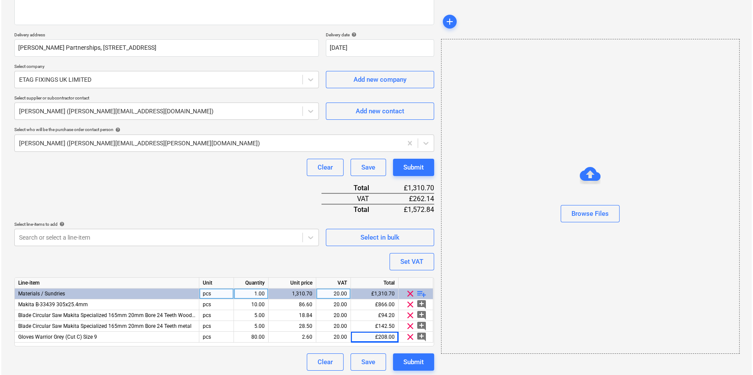
scroll to position [132, 0]
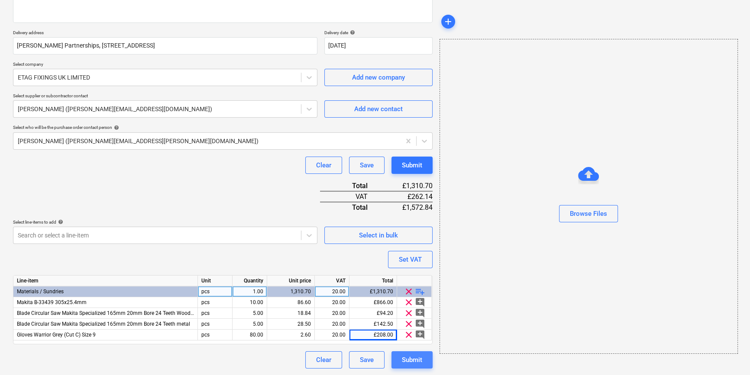
click at [425, 360] on button "Submit" at bounding box center [411, 360] width 41 height 17
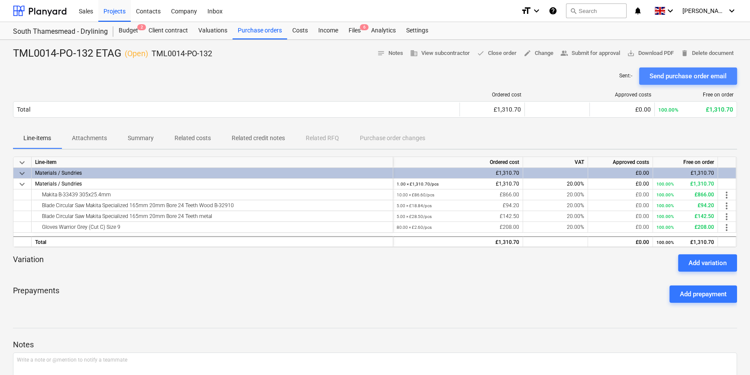
click at [598, 75] on div "Send purchase order email" at bounding box center [688, 76] width 77 height 11
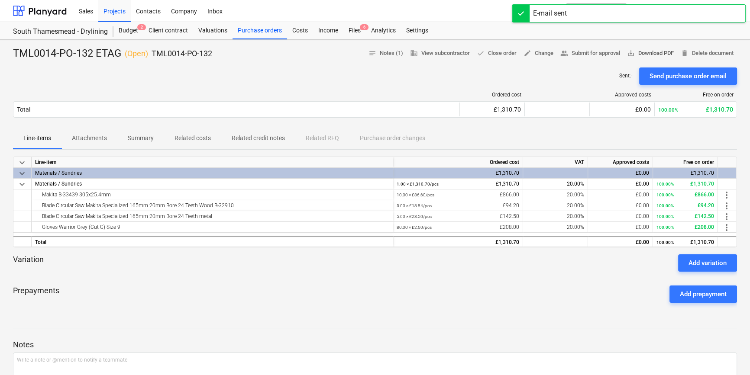
click at [598, 55] on span "save_alt Download PDF" at bounding box center [650, 53] width 47 height 10
click at [353, 300] on div "Prepayments Add prepayment" at bounding box center [375, 294] width 724 height 31
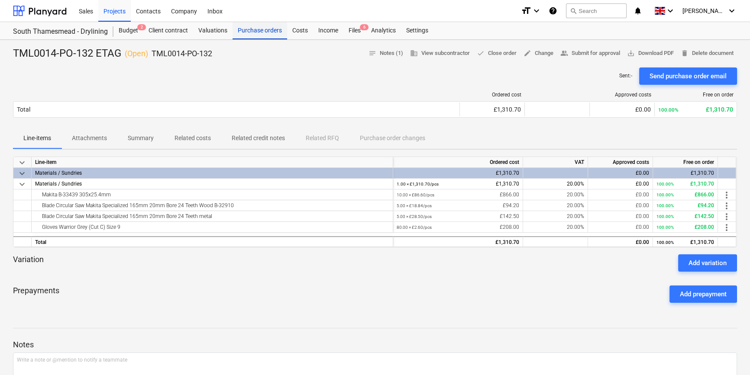
click at [266, 32] on div "Purchase orders" at bounding box center [260, 30] width 55 height 17
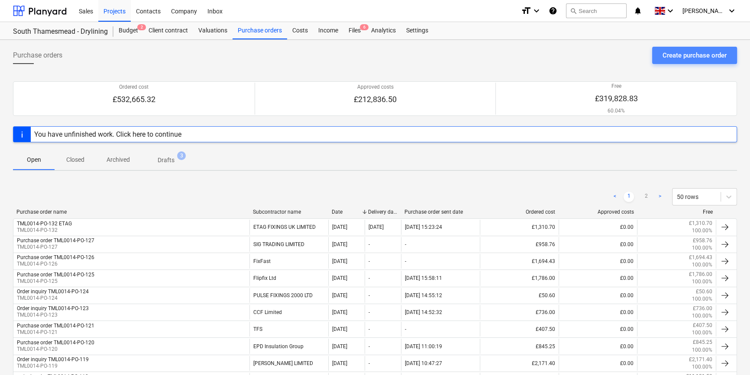
click at [598, 55] on div "Create purchase order" at bounding box center [695, 55] width 64 height 11
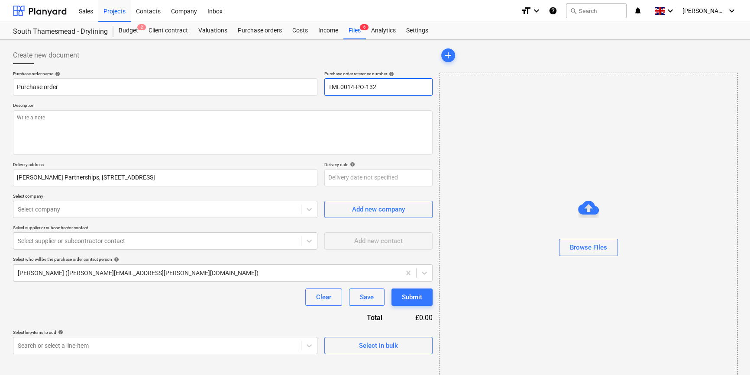
click at [404, 82] on input "TML0014-PO-132" at bounding box center [378, 86] width 108 height 17
drag, startPoint x: 375, startPoint y: 84, endPoint x: 321, endPoint y: 87, distance: 53.7
click at [321, 87] on div "Purchase order name help Purchase order Purchase order reference number help TM…" at bounding box center [223, 83] width 420 height 25
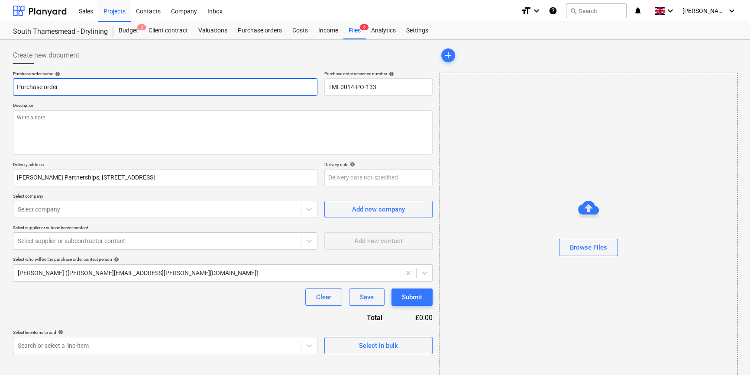
drag, startPoint x: 65, startPoint y: 88, endPoint x: 14, endPoint y: 86, distance: 51.1
click at [14, 86] on input "Purchase order" at bounding box center [165, 86] width 304 height 17
paste input "TML0014-PO-133"
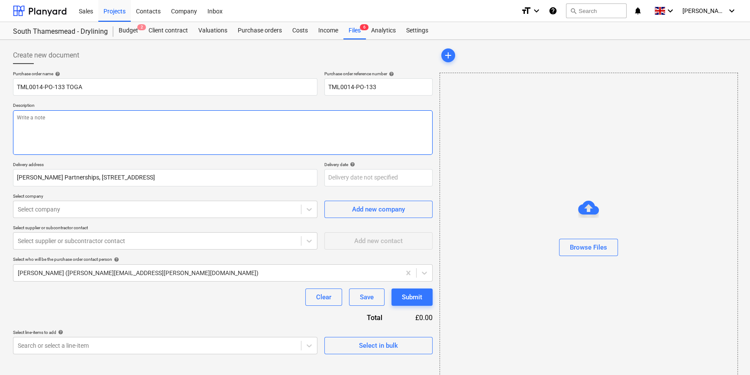
click at [36, 129] on textarea at bounding box center [223, 132] width 420 height 45
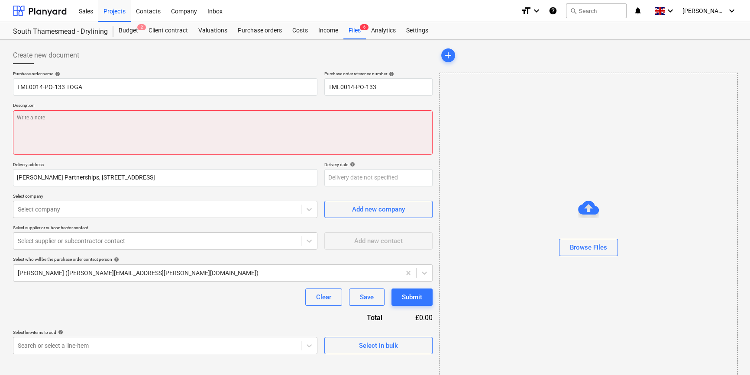
paste textarea "Site contact : [PERSON_NAME] [PHONE_NUMBER]"
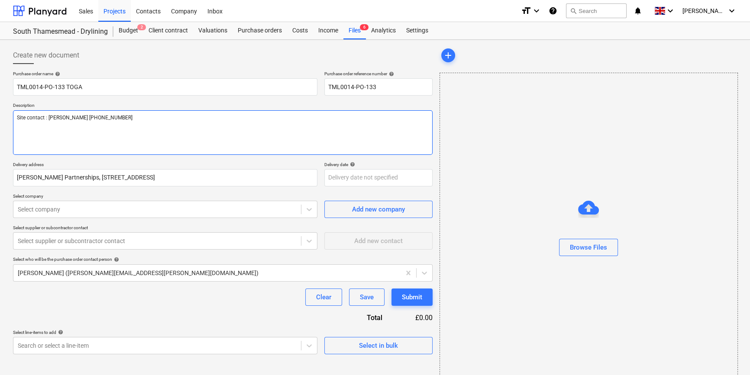
click at [48, 117] on textarea "Site contact : [PERSON_NAME] [PHONE_NUMBER]" at bounding box center [223, 132] width 420 height 45
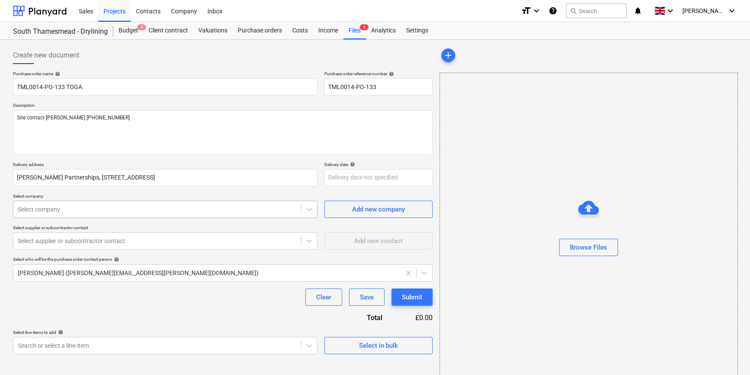
click at [73, 210] on div at bounding box center [157, 209] width 279 height 9
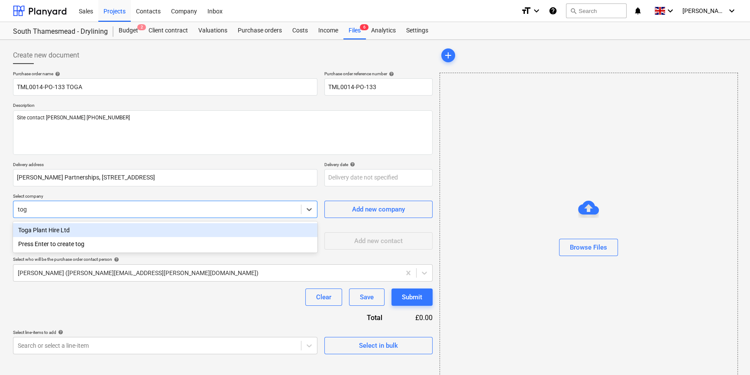
click at [50, 232] on div "Toga Plant Hire Ltd" at bounding box center [165, 230] width 304 height 14
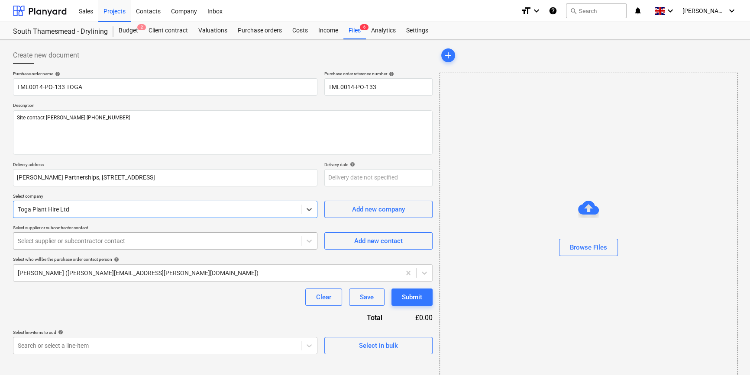
click at [49, 242] on div at bounding box center [157, 241] width 279 height 9
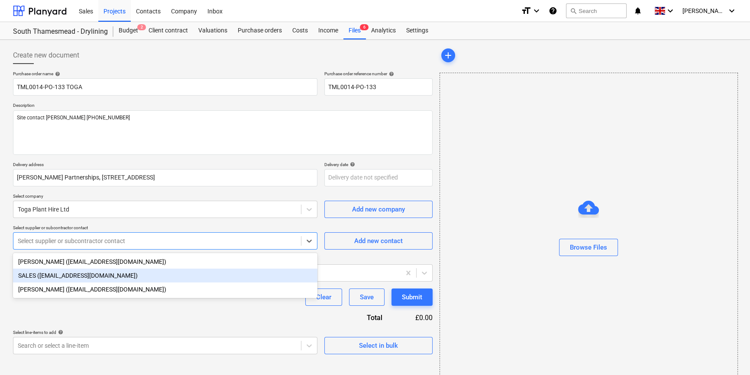
click at [50, 276] on div "SALES ([EMAIL_ADDRESS][DOMAIN_NAME])" at bounding box center [165, 276] width 304 height 14
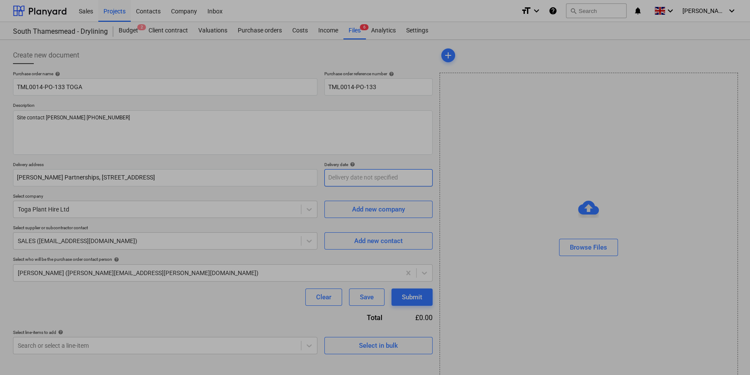
click at [330, 178] on body "Sales Projects Contacts Company Inbox format_size keyboard_arrow_down help sear…" at bounding box center [375, 187] width 750 height 375
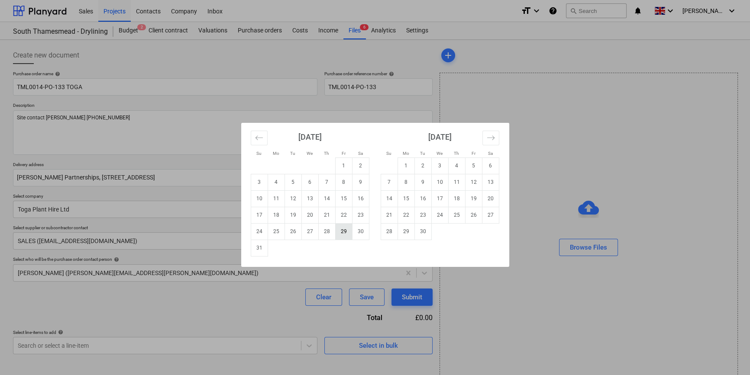
click at [344, 232] on td "29" at bounding box center [343, 231] width 17 height 16
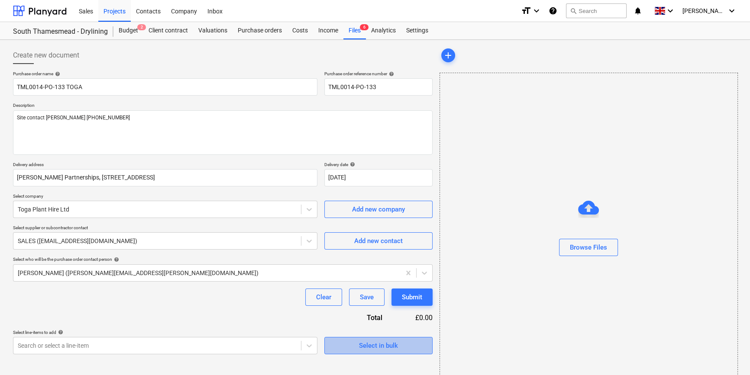
click at [367, 349] on div "Select in bulk" at bounding box center [378, 345] width 39 height 11
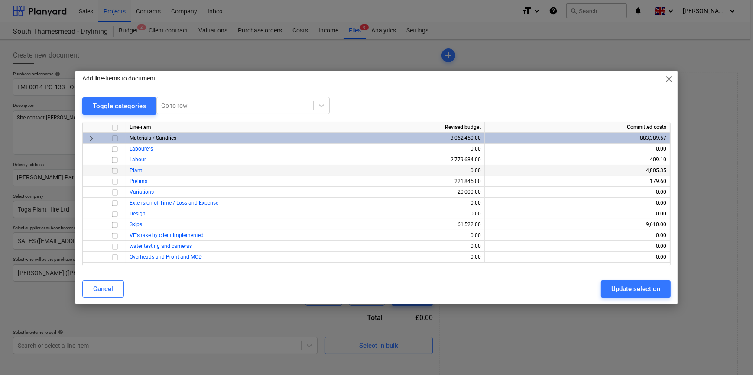
click at [115, 169] on input "checkbox" at bounding box center [115, 171] width 10 height 10
click at [598, 290] on div "Update selection" at bounding box center [635, 289] width 49 height 11
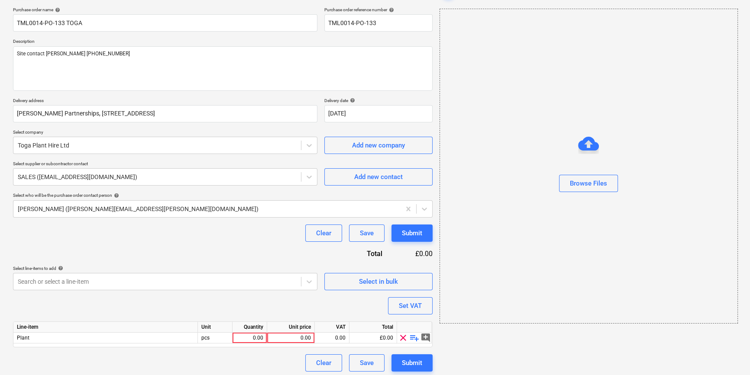
scroll to position [67, 0]
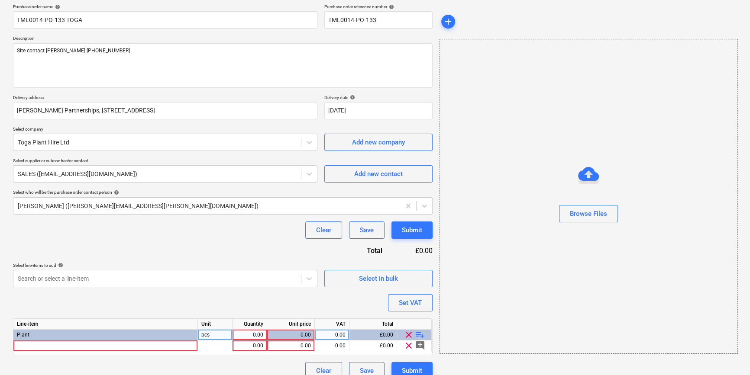
click at [253, 333] on div "0.00" at bounding box center [249, 335] width 27 height 11
click at [30, 347] on div at bounding box center [105, 346] width 184 height 11
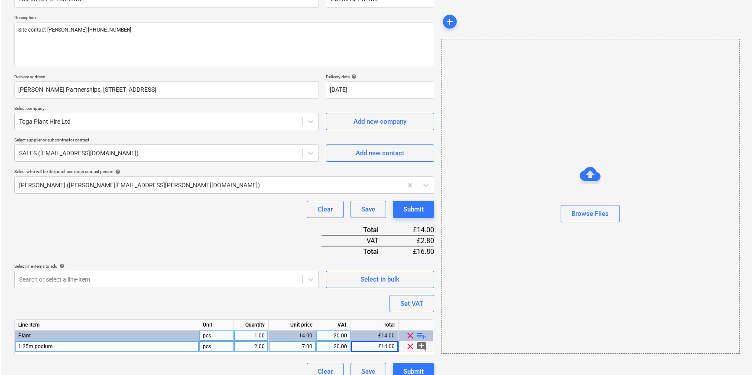
scroll to position [100, 0]
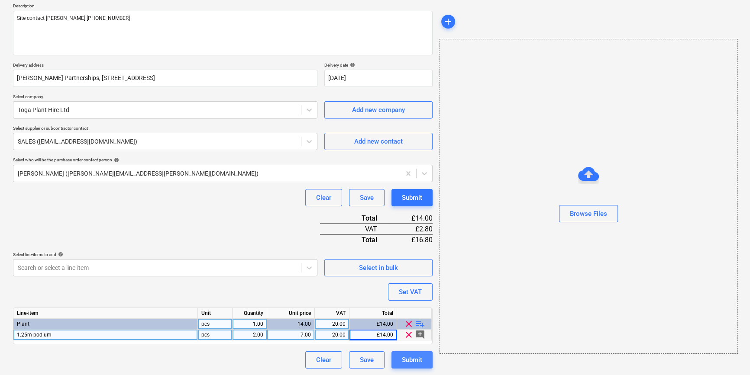
click at [406, 356] on div "Submit" at bounding box center [412, 360] width 20 height 11
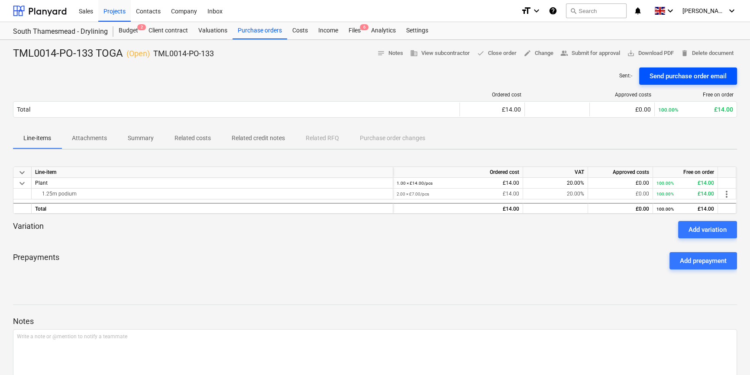
click at [598, 75] on div "Send purchase order email" at bounding box center [688, 76] width 77 height 11
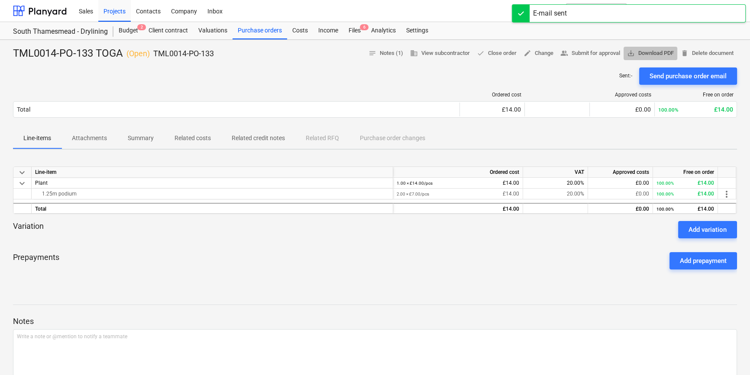
click at [598, 55] on span "save_alt Download PDF" at bounding box center [650, 53] width 47 height 10
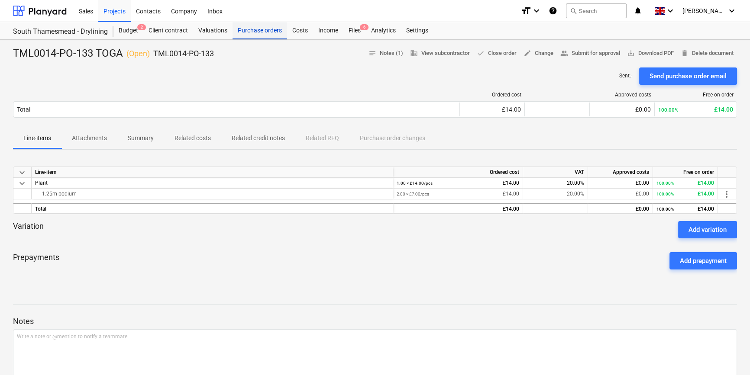
click at [252, 30] on div "Purchase orders" at bounding box center [260, 30] width 55 height 17
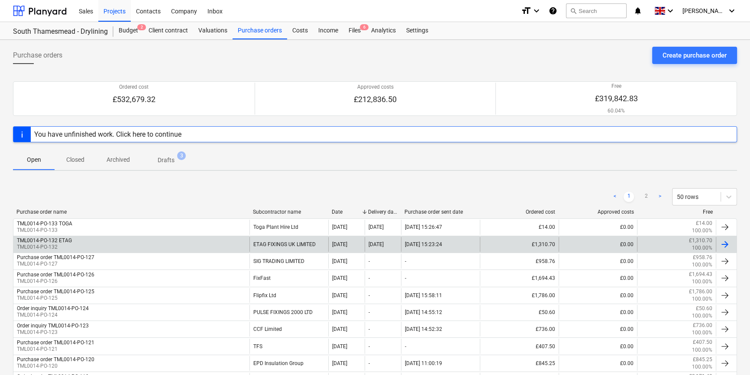
click at [598, 241] on div at bounding box center [725, 244] width 10 height 10
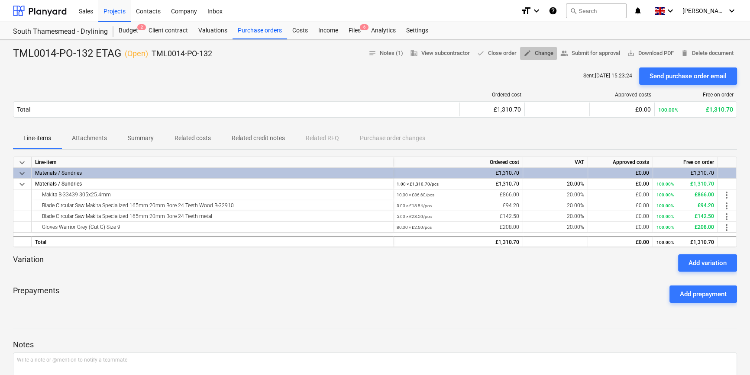
click at [537, 53] on span "edit Change" at bounding box center [539, 53] width 30 height 10
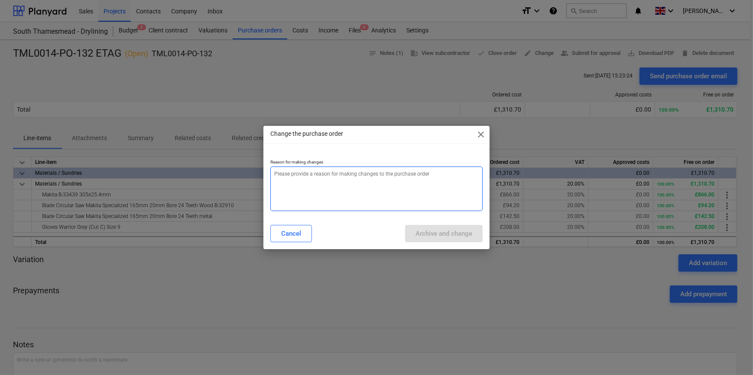
click at [280, 183] on textarea at bounding box center [376, 189] width 212 height 45
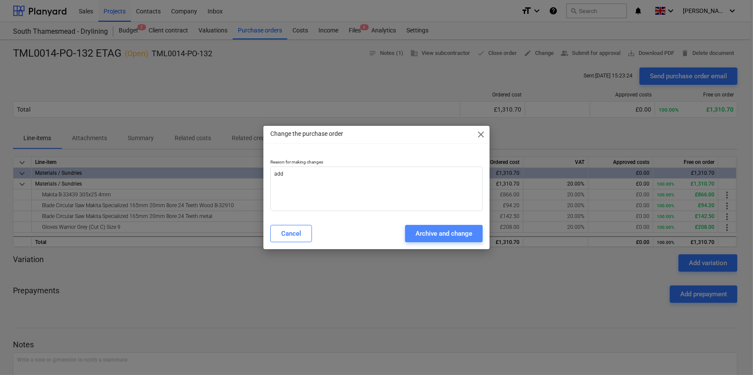
click at [426, 230] on div "Archive and change" at bounding box center [443, 233] width 57 height 11
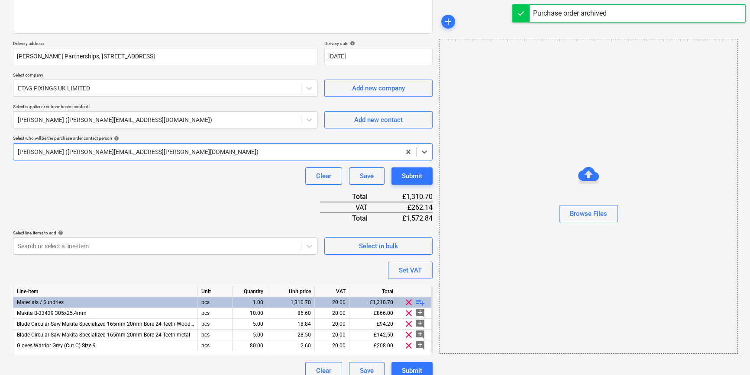
scroll to position [132, 0]
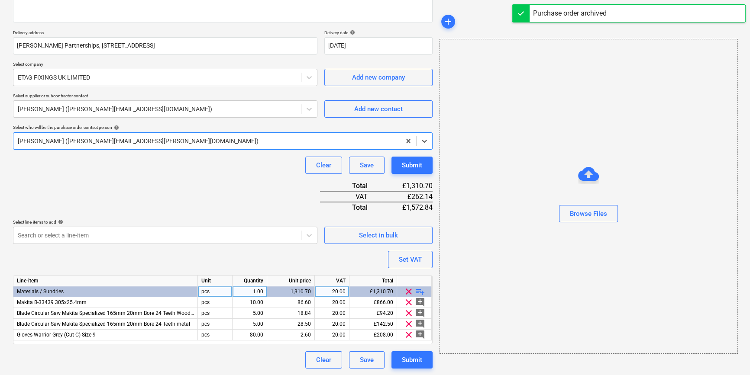
click at [420, 291] on span "playlist_add" at bounding box center [420, 292] width 10 height 10
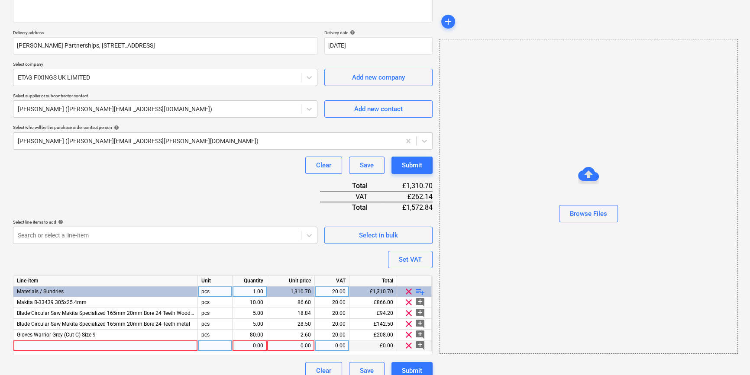
click at [27, 347] on div at bounding box center [105, 346] width 184 height 11
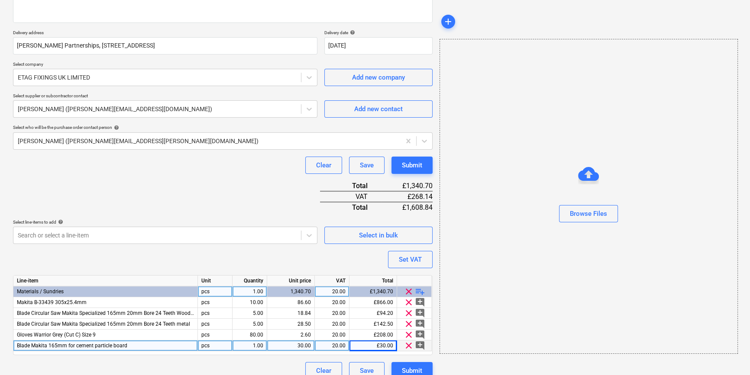
click at [139, 346] on div "Blade Makita 165mm for cement particle board" at bounding box center [105, 346] width 184 height 11
drag, startPoint x: 147, startPoint y: 343, endPoint x: 155, endPoint y: 343, distance: 7.8
click at [147, 343] on input "Blade Makita 165mm for cement particle board" at bounding box center [105, 346] width 184 height 10
click at [155, 346] on input "Blade Makita 165mm for cement particle board" at bounding box center [105, 346] width 184 height 10
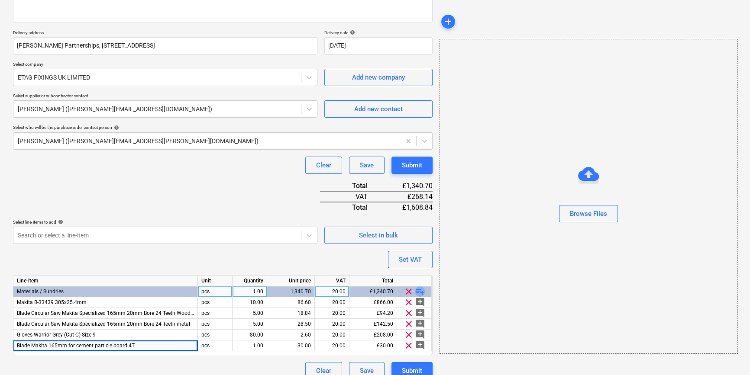
click at [422, 291] on span "playlist_add" at bounding box center [420, 292] width 10 height 10
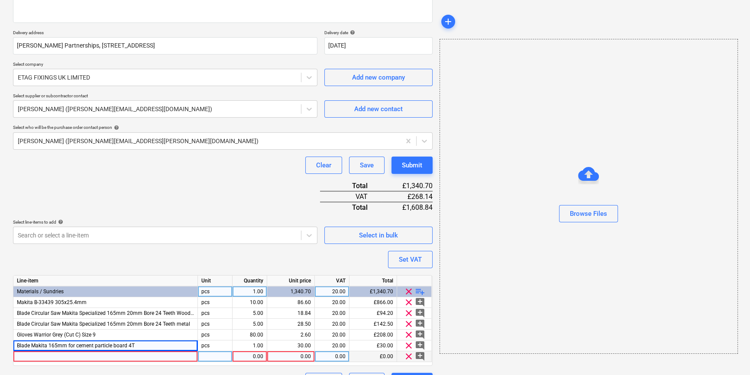
click at [66, 358] on div at bounding box center [105, 357] width 184 height 11
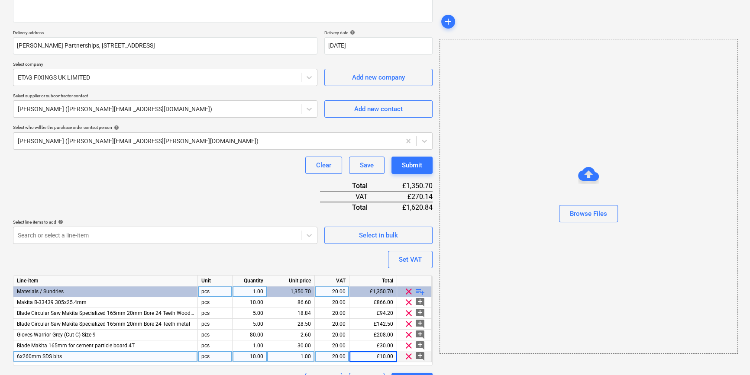
click at [418, 291] on span "playlist_add" at bounding box center [420, 292] width 10 height 10
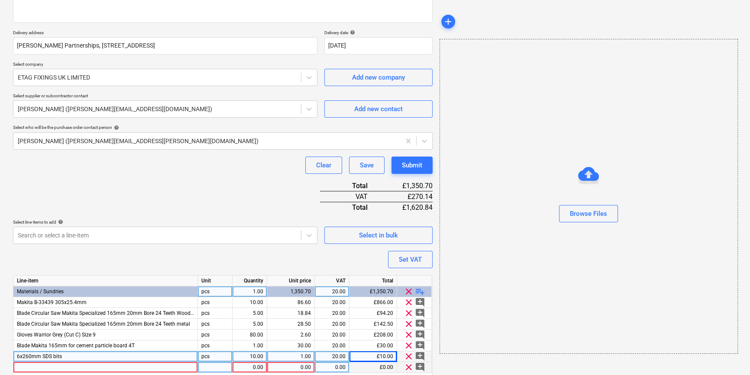
click at [36, 366] on div at bounding box center [105, 367] width 184 height 11
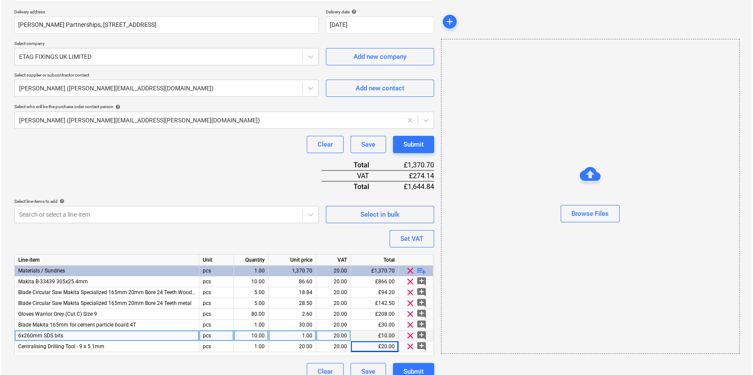
scroll to position [165, 0]
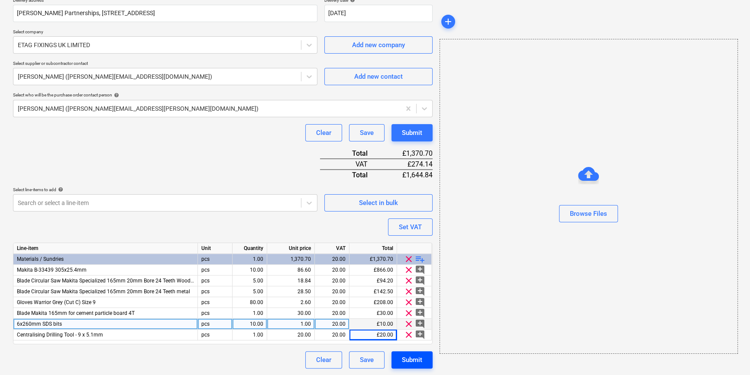
click at [418, 358] on div "Submit" at bounding box center [412, 360] width 20 height 11
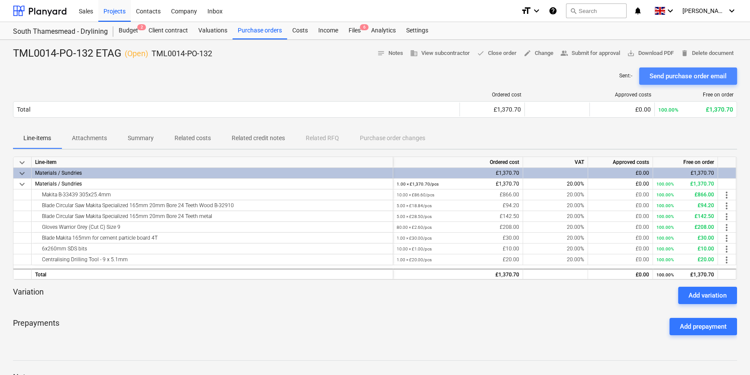
click at [598, 78] on div "Send purchase order email" at bounding box center [688, 76] width 77 height 11
click at [105, 12] on div "Projects" at bounding box center [114, 11] width 32 height 22
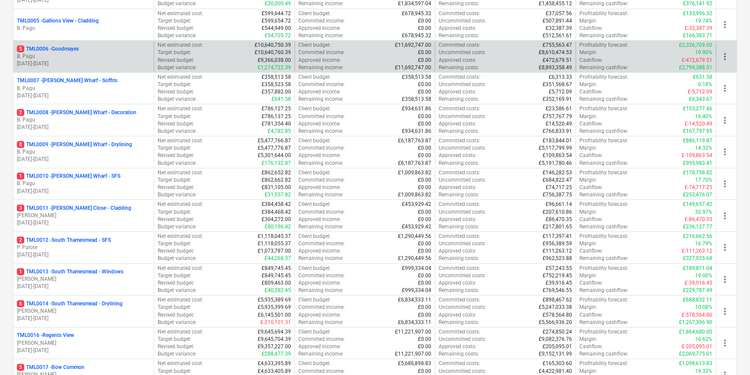
scroll to position [275, 0]
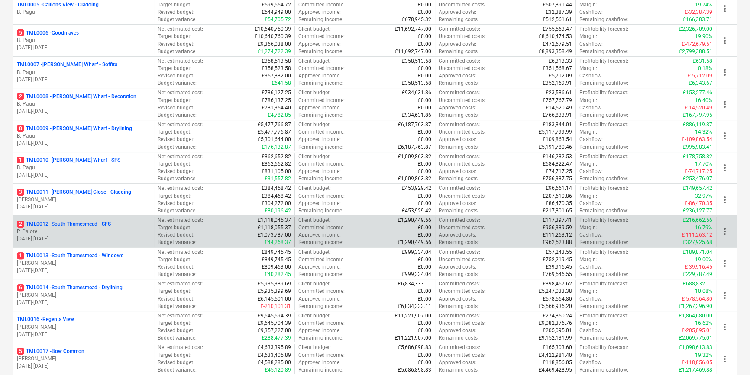
click at [106, 233] on p "P. Palote" at bounding box center [83, 231] width 133 height 7
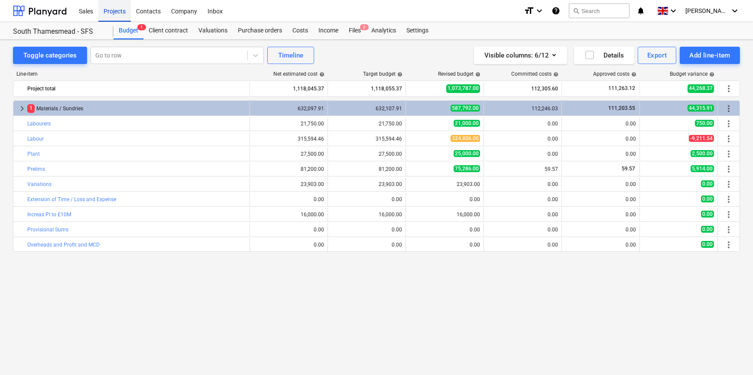
click at [118, 11] on div "Projects" at bounding box center [114, 11] width 32 height 22
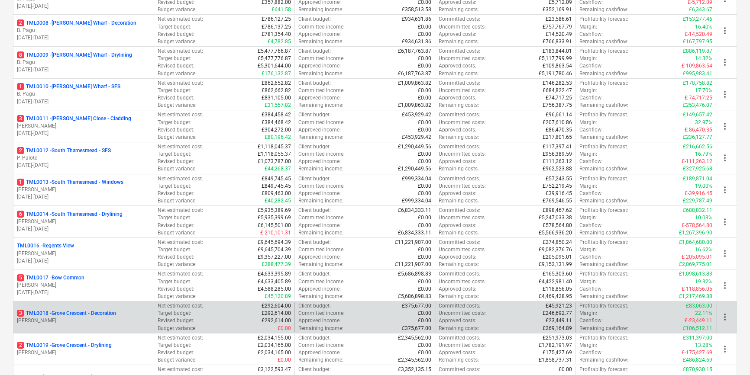
scroll to position [354, 0]
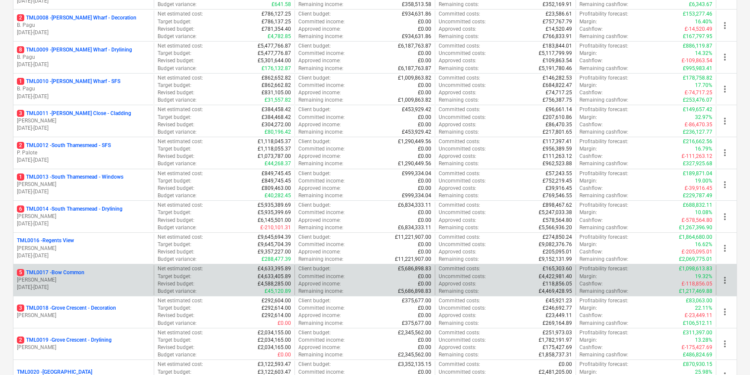
click at [85, 279] on p "[PERSON_NAME]" at bounding box center [83, 280] width 133 height 7
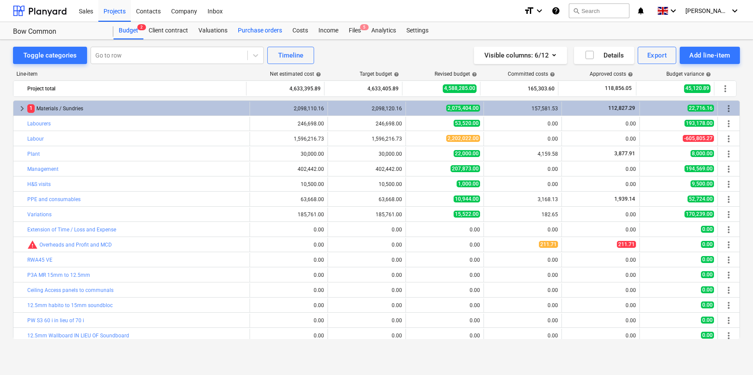
click at [252, 34] on div "Purchase orders" at bounding box center [260, 30] width 55 height 17
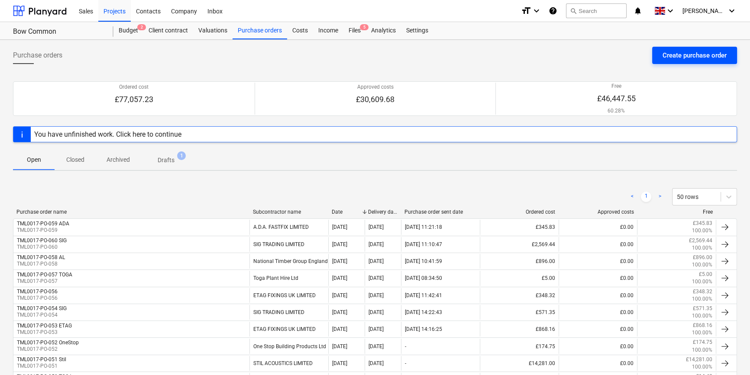
click at [598, 55] on div "Create purchase order" at bounding box center [695, 55] width 64 height 11
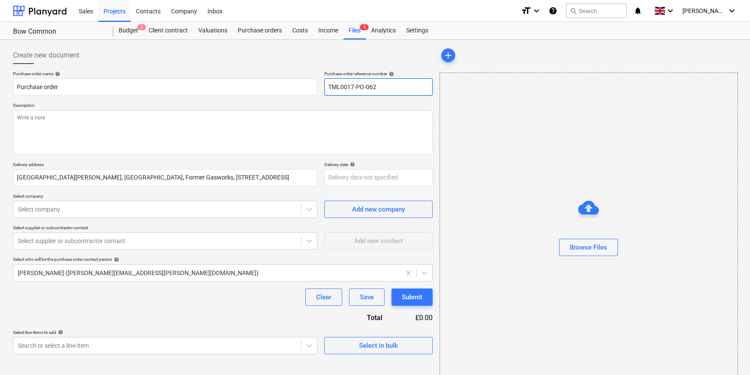
drag, startPoint x: 381, startPoint y: 87, endPoint x: 325, endPoint y: 87, distance: 55.9
click at [325, 87] on input "TML0017-PO-062" at bounding box center [378, 86] width 108 height 17
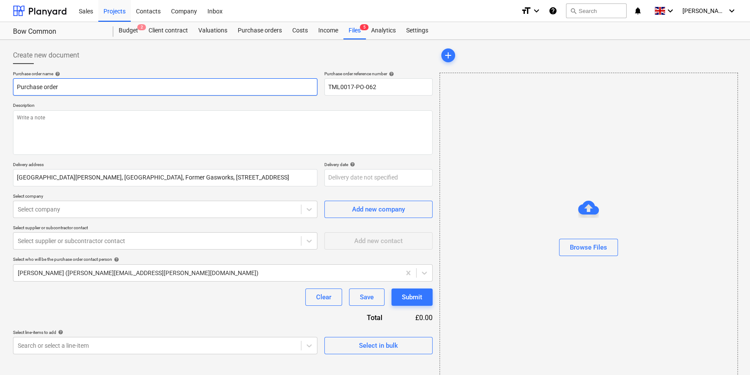
drag, startPoint x: 63, startPoint y: 85, endPoint x: 9, endPoint y: 85, distance: 54.6
click at [9, 85] on div "Create new document Purchase order name help Purchase order Purchase order refe…" at bounding box center [375, 217] width 750 height 355
paste input "TML0017-PO-062"
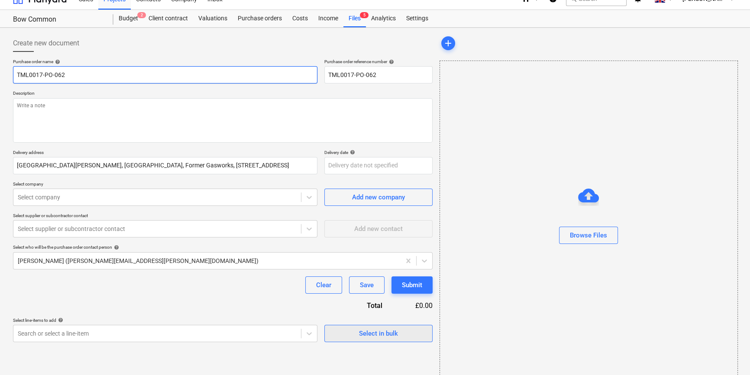
scroll to position [19, 0]
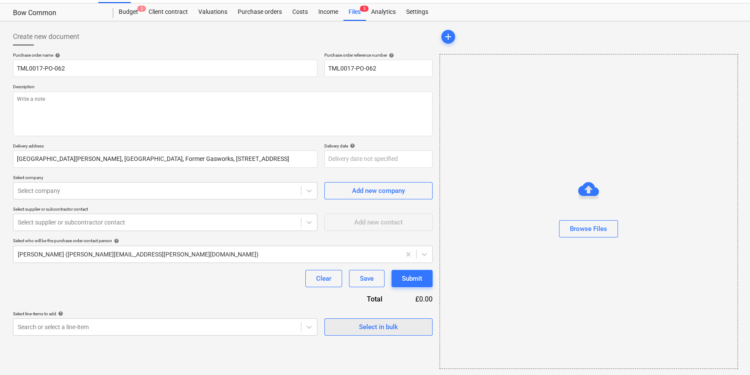
click at [381, 334] on button "Select in bulk" at bounding box center [378, 327] width 108 height 17
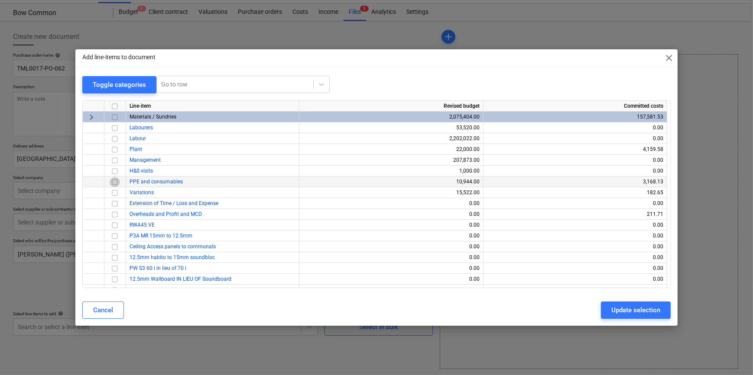
click at [116, 182] on input "checkbox" at bounding box center [115, 182] width 10 height 10
click at [598, 311] on div "Update selection" at bounding box center [635, 310] width 49 height 11
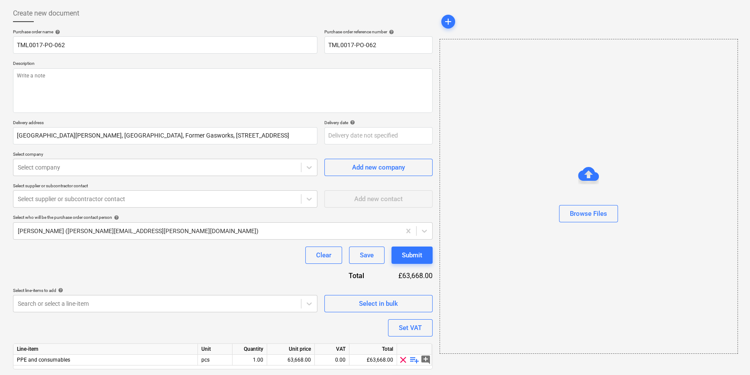
scroll to position [67, 0]
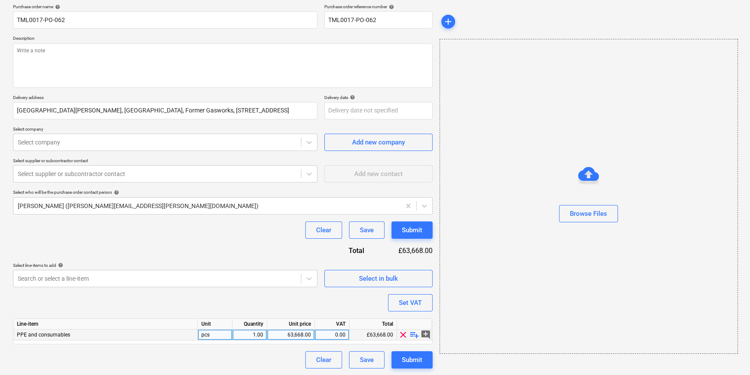
click at [415, 336] on span "playlist_add" at bounding box center [414, 335] width 10 height 10
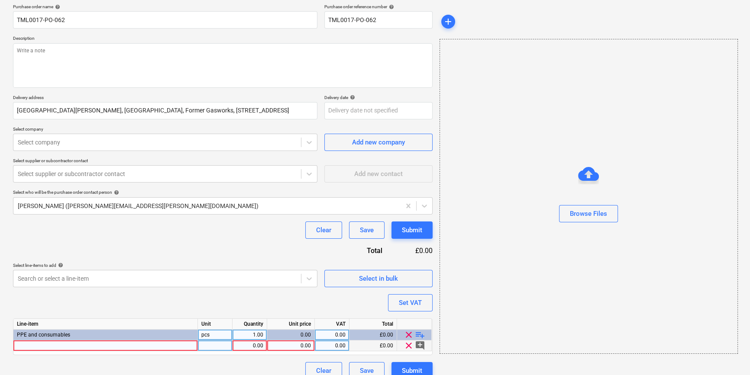
click at [25, 346] on div at bounding box center [105, 346] width 184 height 11
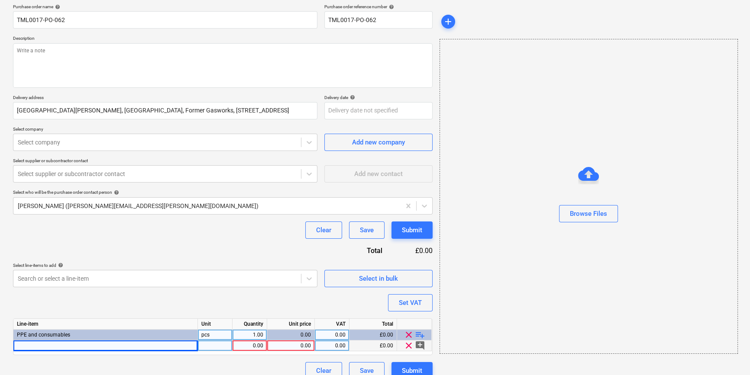
click at [30, 346] on div at bounding box center [105, 346] width 184 height 11
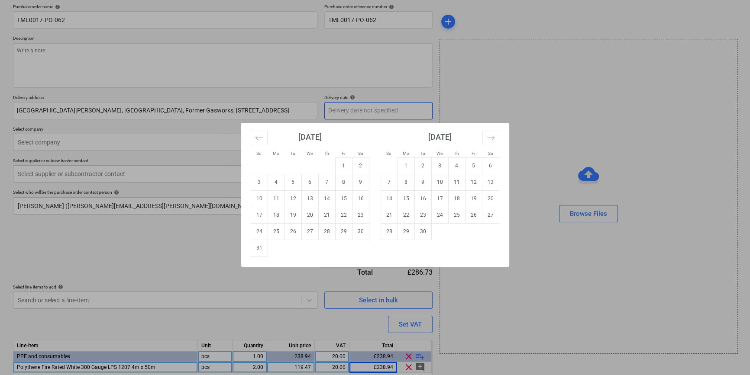
click at [357, 108] on body "Sales Projects Contacts Company Inbox format_size keyboard_arrow_down help sear…" at bounding box center [375, 120] width 750 height 375
click at [343, 226] on td "29" at bounding box center [343, 231] width 17 height 16
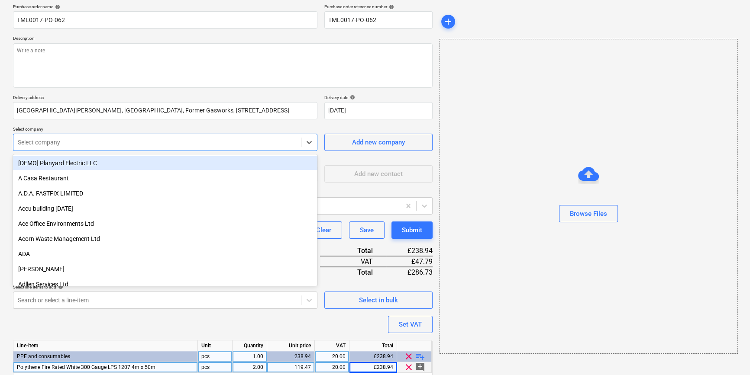
click at [93, 143] on div at bounding box center [157, 142] width 279 height 9
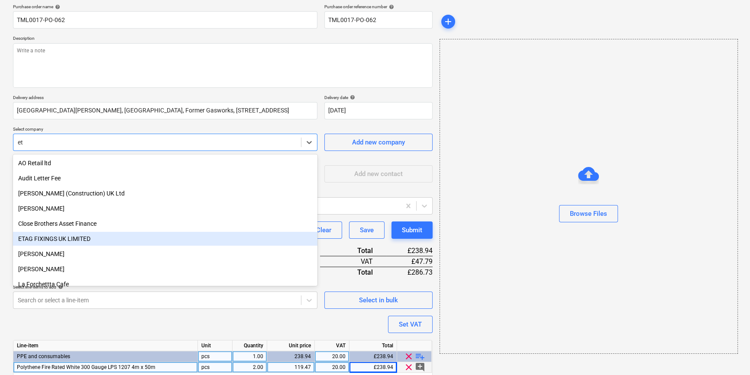
click at [61, 239] on div "ETAG FIXINGS UK LIMITED" at bounding box center [165, 239] width 304 height 14
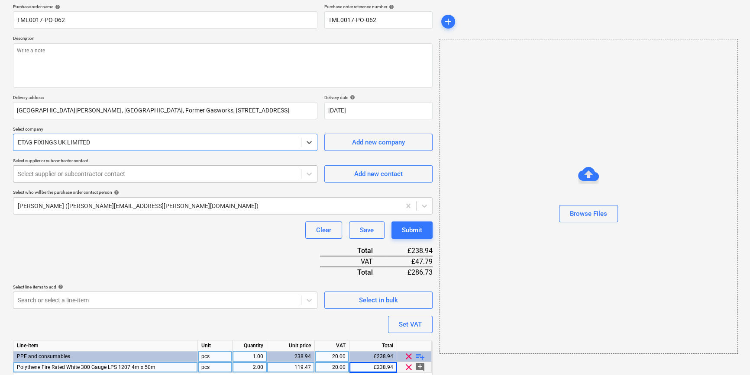
click at [54, 174] on div at bounding box center [157, 174] width 279 height 9
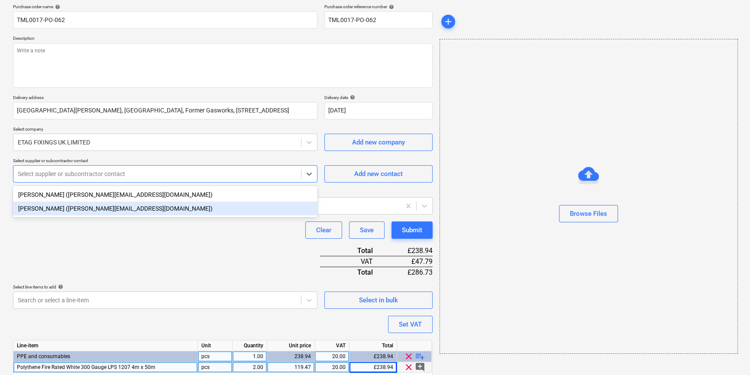
click at [54, 213] on div "[PERSON_NAME] ([PERSON_NAME][EMAIL_ADDRESS][DOMAIN_NAME])" at bounding box center [165, 209] width 304 height 14
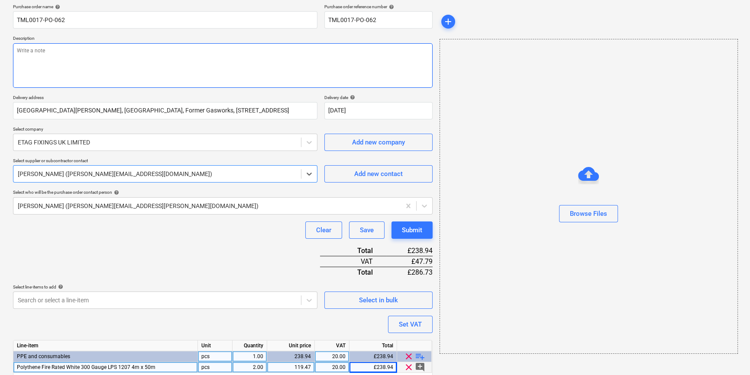
click at [47, 68] on textarea at bounding box center [223, 65] width 420 height 45
paste textarea "Site contact Teddy [PHONE_NUMBER]"
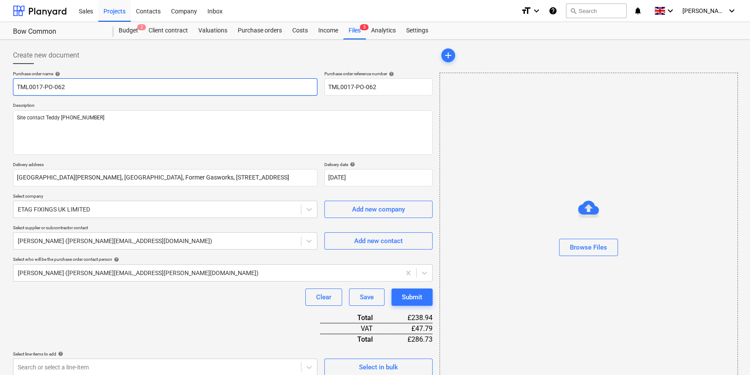
click at [87, 90] on input "TML0017-PO-062" at bounding box center [165, 86] width 304 height 17
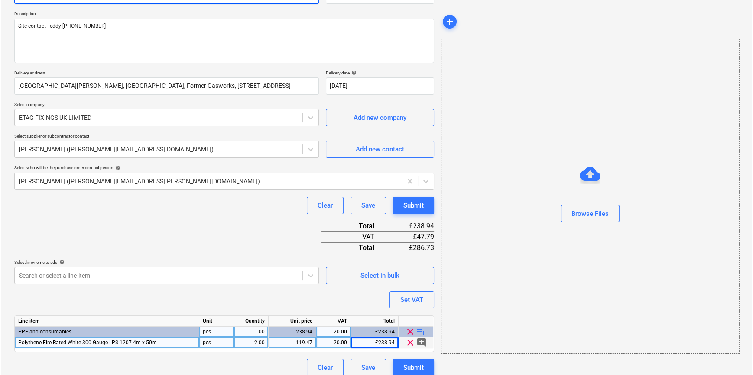
scroll to position [100, 0]
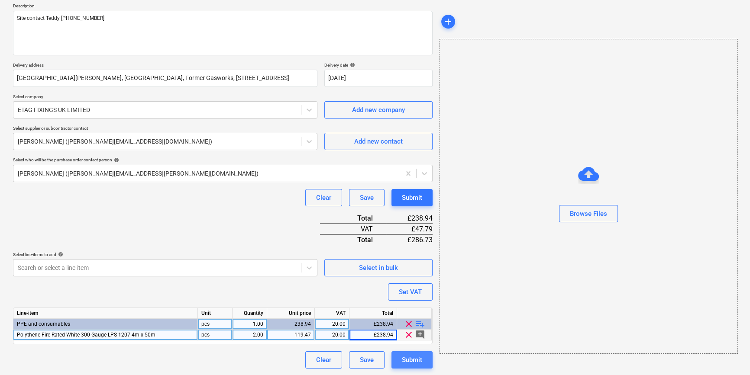
click at [411, 359] on div "Submit" at bounding box center [412, 360] width 20 height 11
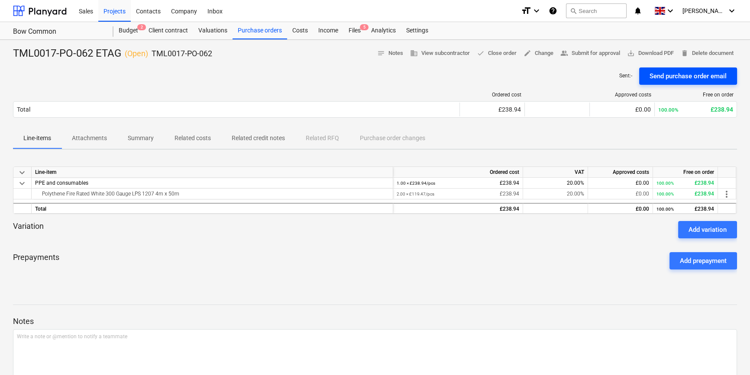
click at [598, 78] on div "Send purchase order email" at bounding box center [688, 76] width 77 height 11
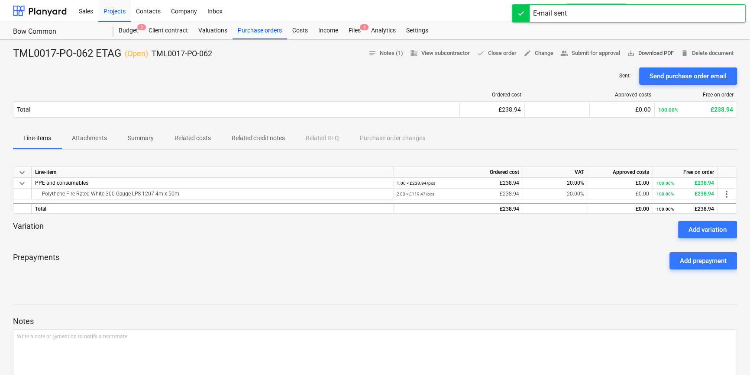
click at [598, 55] on span "save_alt Download PDF" at bounding box center [650, 53] width 47 height 10
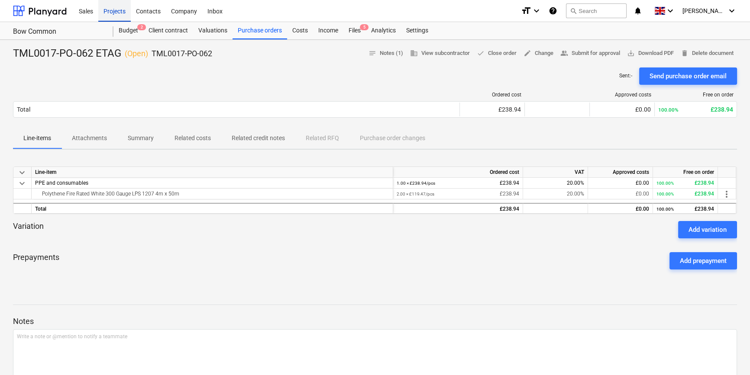
click at [111, 13] on div "Projects" at bounding box center [114, 11] width 32 height 22
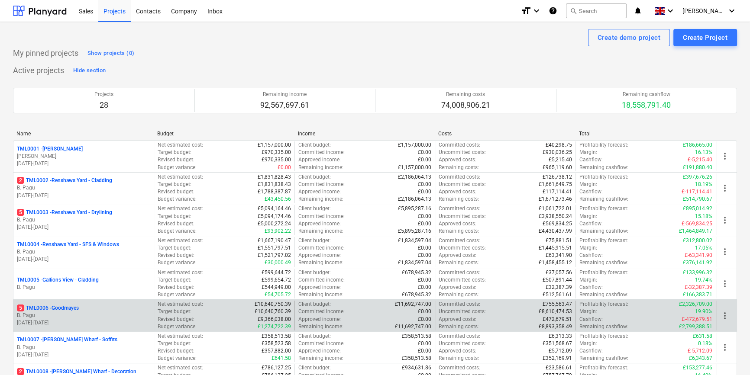
click at [102, 307] on div "5 TML0006 - Goodmayes" at bounding box center [83, 308] width 133 height 7
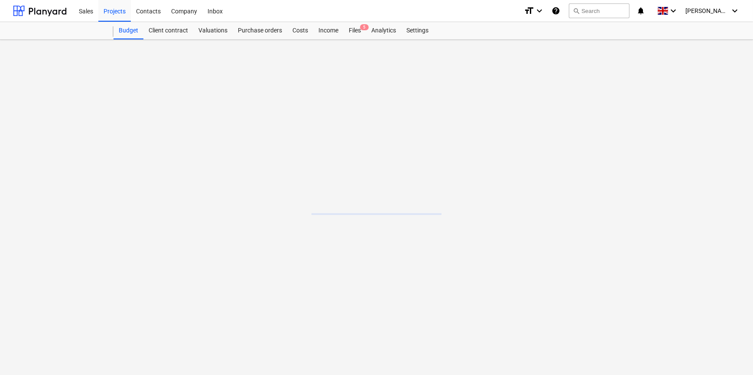
click at [102, 307] on main at bounding box center [376, 208] width 753 height 336
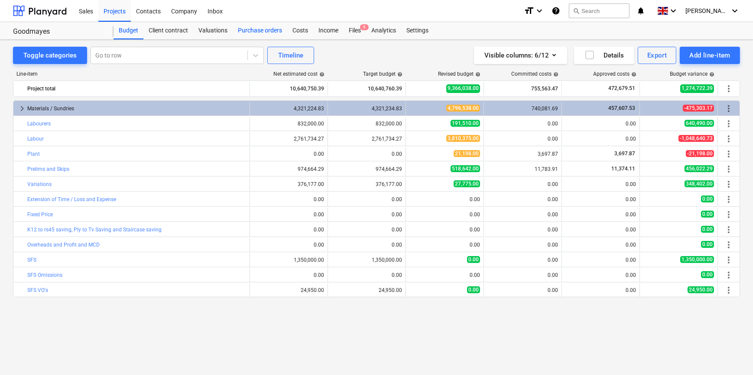
click at [254, 29] on div "Purchase orders" at bounding box center [260, 30] width 55 height 17
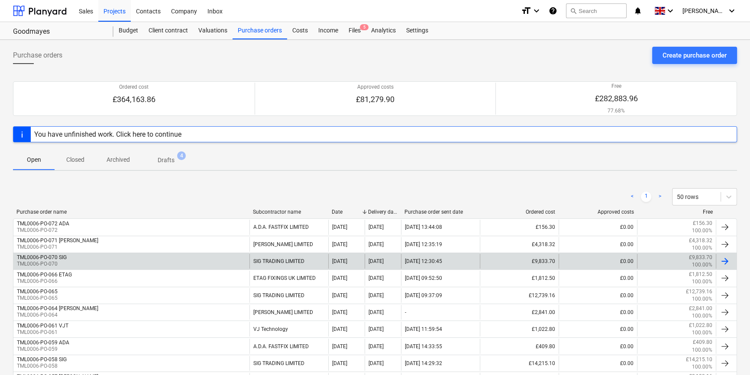
click at [170, 255] on div "TML0006-PO-070 SIG TML0006-PO-070" at bounding box center [131, 261] width 236 height 15
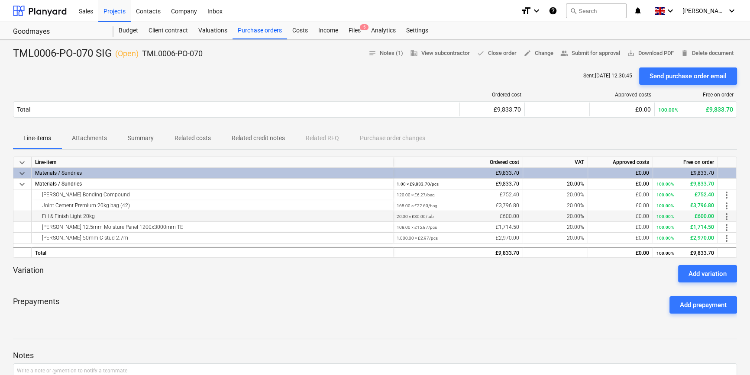
click at [598, 216] on span "more_vert" at bounding box center [726, 217] width 10 height 10
click at [598, 216] on li "Edit" at bounding box center [733, 217] width 26 height 20
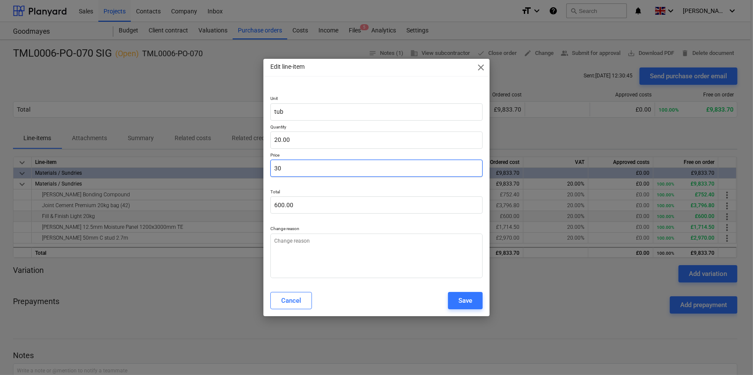
drag, startPoint x: 298, startPoint y: 167, endPoint x: 265, endPoint y: 165, distance: 32.5
click at [265, 165] on div "Unit tub Quantity 20.00 Price 30 Total 600.00 Change reason" at bounding box center [376, 185] width 226 height 200
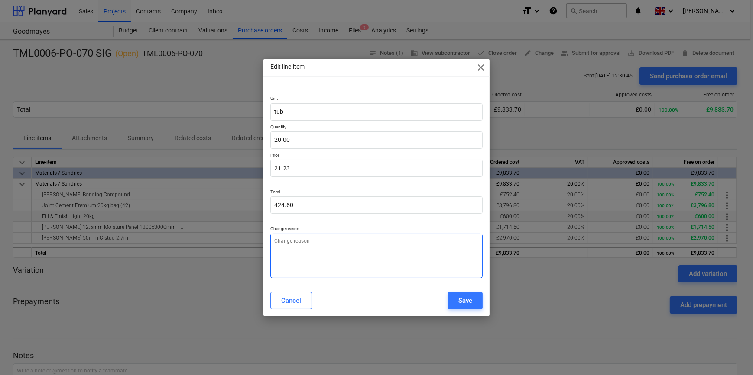
click at [294, 251] on textarea at bounding box center [376, 256] width 212 height 45
click at [452, 301] on button "Save" at bounding box center [465, 300] width 35 height 17
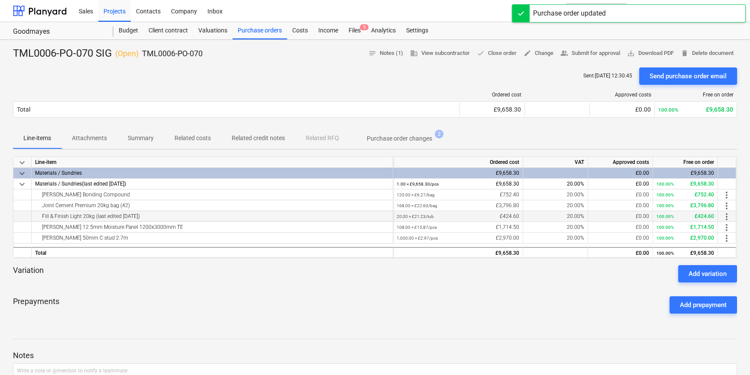
click at [443, 282] on div "Variation Add variation" at bounding box center [375, 273] width 724 height 17
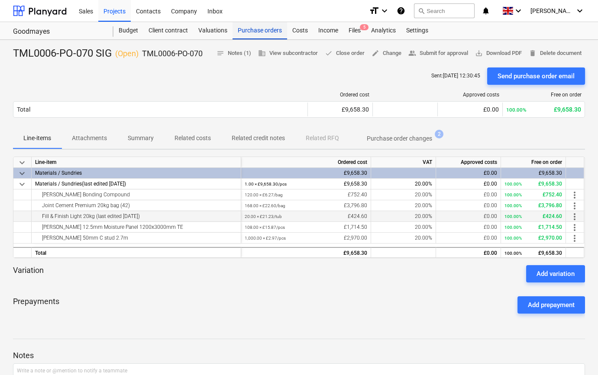
click at [258, 29] on div "Purchase orders" at bounding box center [260, 30] width 55 height 17
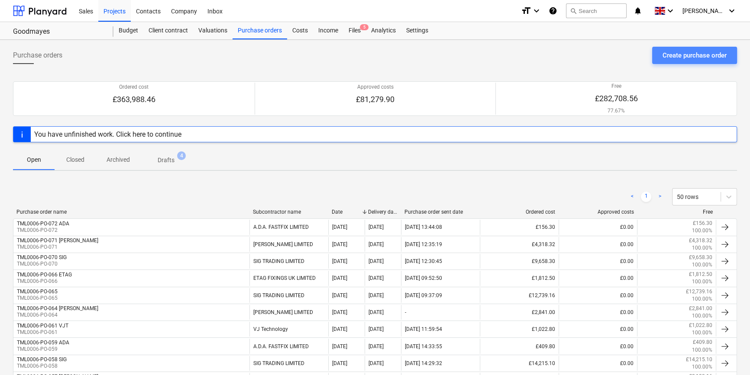
click at [598, 58] on div "Create purchase order" at bounding box center [695, 55] width 64 height 11
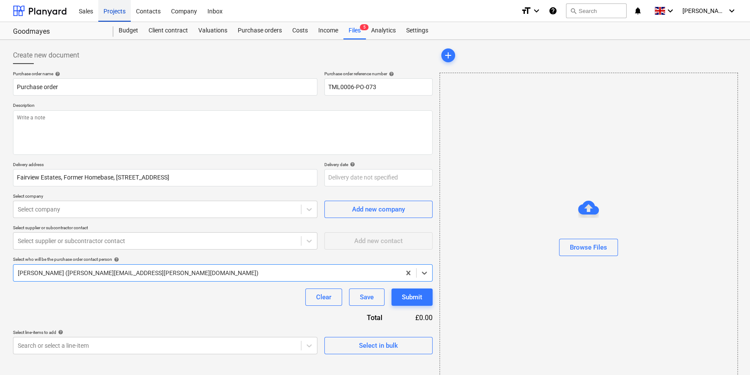
click at [112, 11] on div "Projects" at bounding box center [114, 11] width 32 height 22
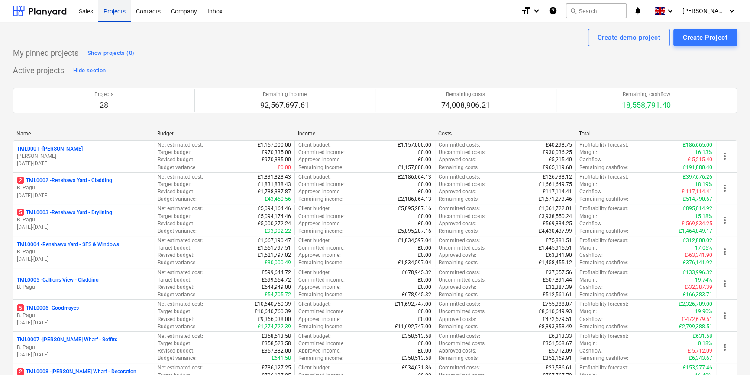
click at [120, 13] on div "Projects" at bounding box center [114, 11] width 32 height 22
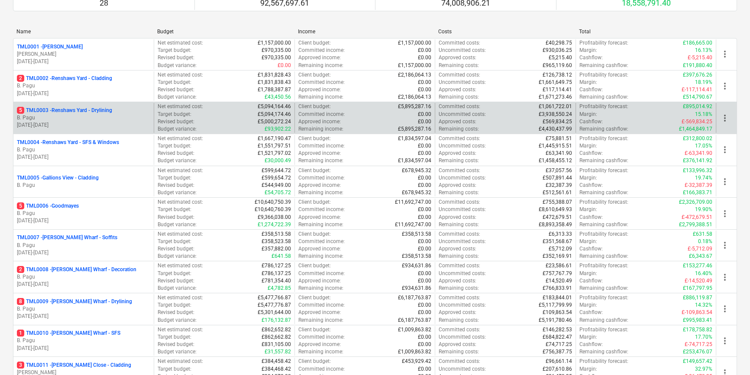
scroll to position [118, 0]
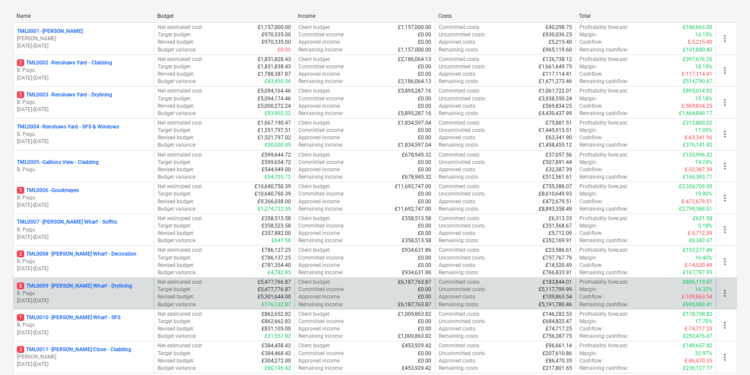
click at [105, 294] on p "B. Pagu" at bounding box center [83, 293] width 133 height 7
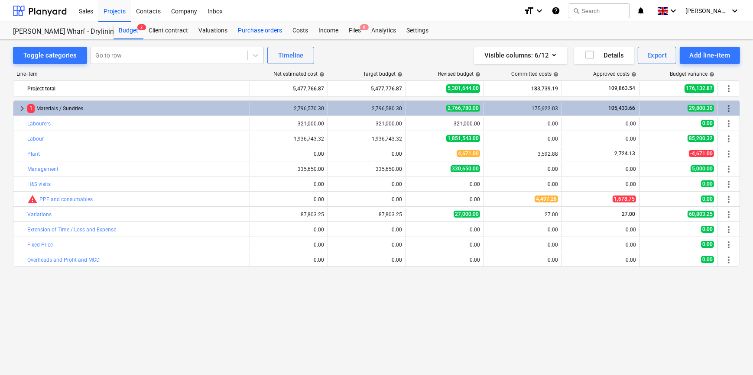
click at [259, 29] on div "Purchase orders" at bounding box center [260, 30] width 55 height 17
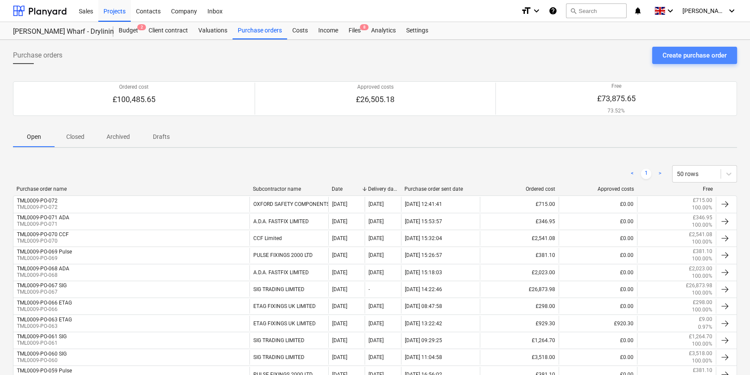
click at [598, 56] on div "Create purchase order" at bounding box center [695, 55] width 64 height 11
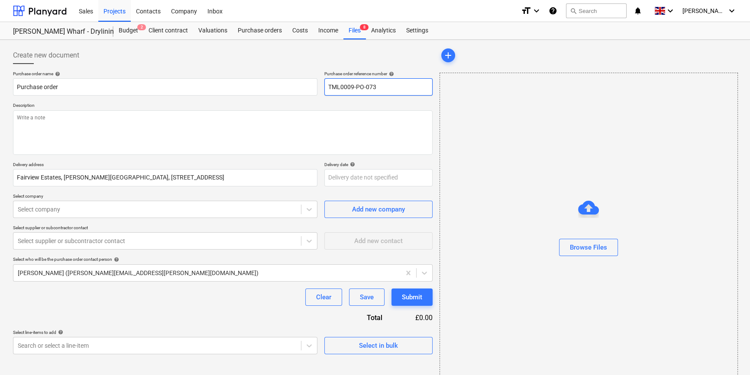
drag, startPoint x: 377, startPoint y: 86, endPoint x: 329, endPoint y: 87, distance: 48.1
click at [329, 87] on input "TML0009-PO-073" at bounding box center [378, 86] width 108 height 17
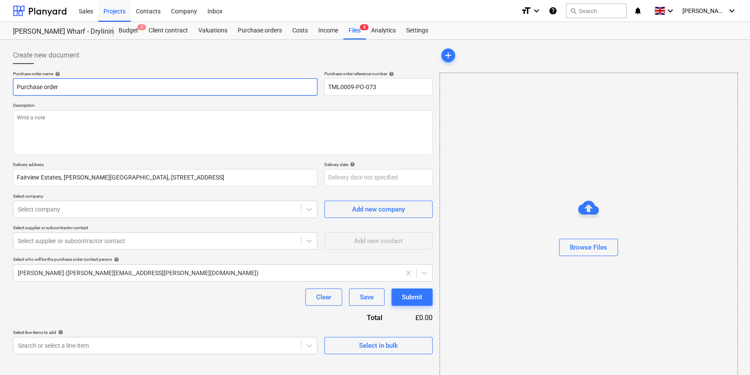
drag, startPoint x: 62, startPoint y: 87, endPoint x: 9, endPoint y: 87, distance: 53.3
click at [9, 87] on div "Create new document Purchase order name help Purchase order Purchase order refe…" at bounding box center [375, 217] width 750 height 355
paste input "TML0009-PO-073"
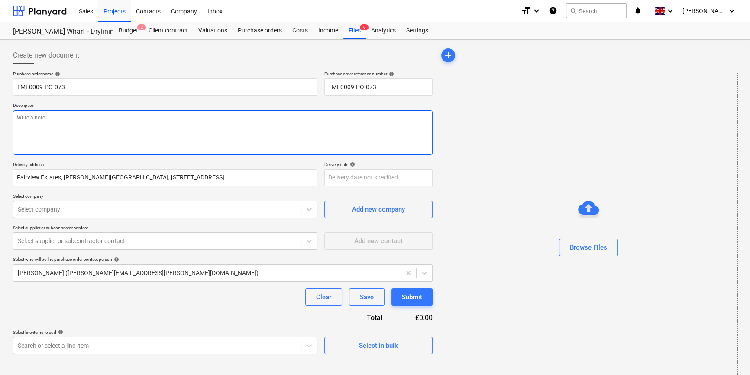
click at [24, 129] on textarea at bounding box center [223, 132] width 420 height 45
click at [58, 120] on textarea "Site contact" at bounding box center [223, 132] width 420 height 45
paste textarea "[PERSON_NAME]"
click at [88, 118] on textarea "Site contact [PERSON_NAME]" at bounding box center [223, 132] width 420 height 45
paste textarea "07502288908"
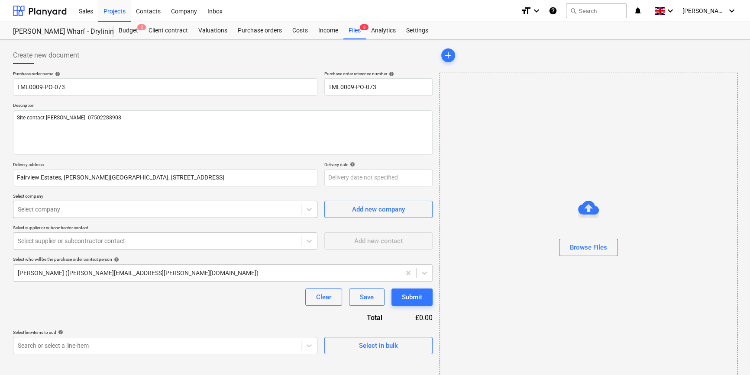
click at [64, 209] on div at bounding box center [157, 209] width 279 height 9
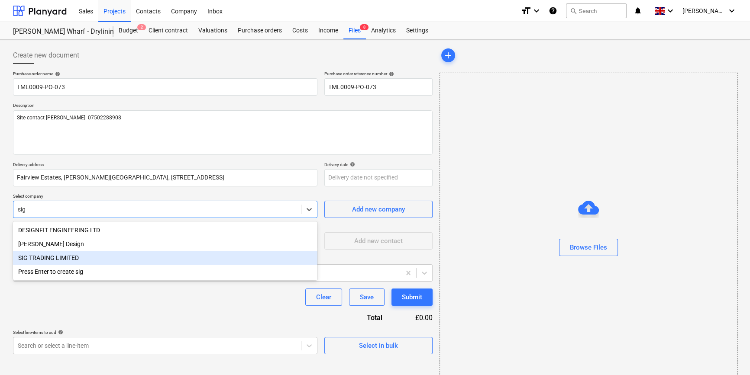
click at [65, 261] on div "SIG TRADING LIMITED" at bounding box center [165, 258] width 304 height 14
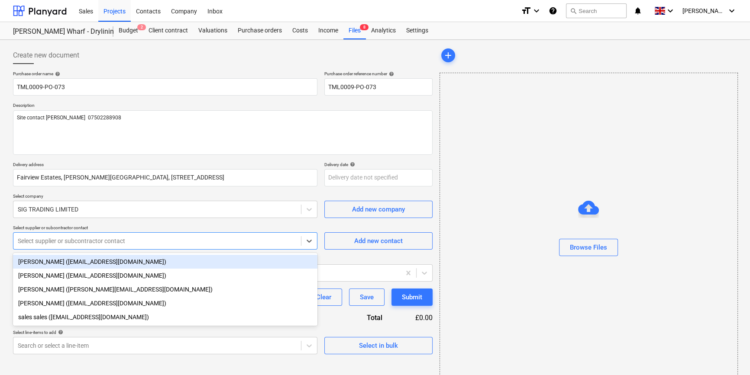
click at [57, 243] on div at bounding box center [157, 241] width 279 height 9
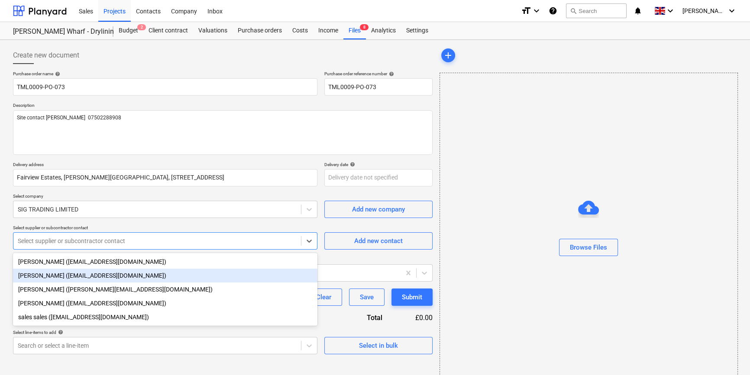
click at [51, 278] on div "[PERSON_NAME] ([EMAIL_ADDRESS][DOMAIN_NAME])" at bounding box center [165, 276] width 304 height 14
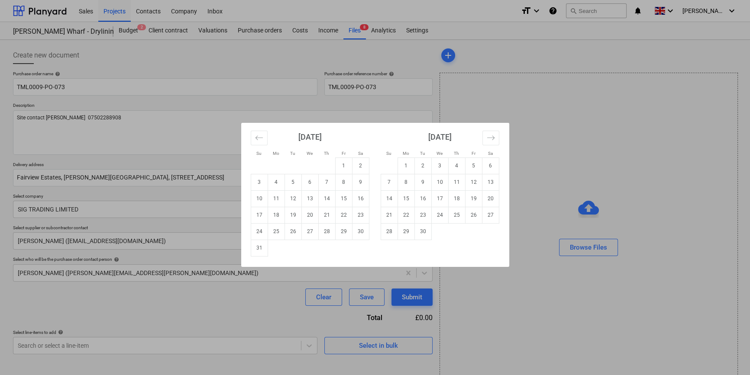
click at [345, 178] on body "Sales Projects Contacts Company Inbox format_size keyboard_arrow_down help sear…" at bounding box center [375, 187] width 750 height 375
click at [347, 233] on td "29" at bounding box center [343, 231] width 17 height 16
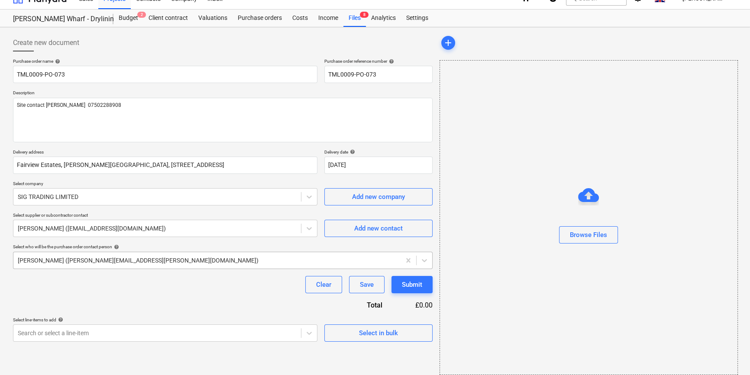
scroll to position [19, 0]
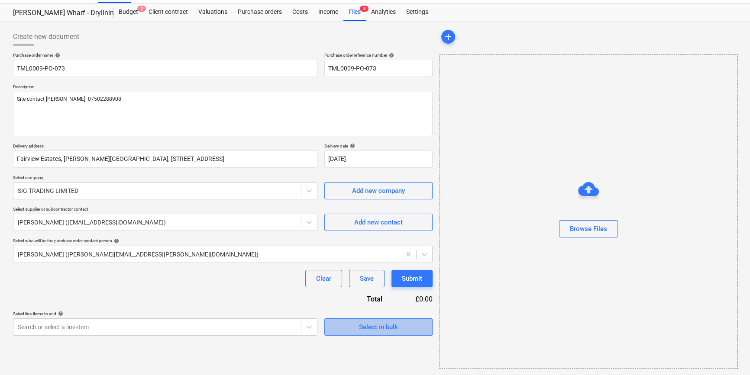
click at [364, 327] on div "Select in bulk" at bounding box center [378, 327] width 39 height 11
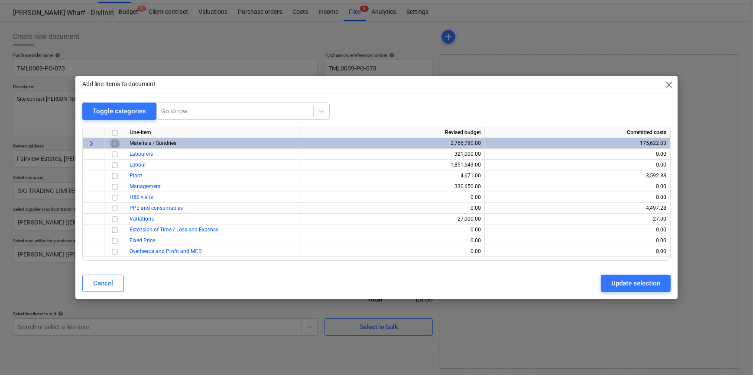
click at [115, 142] on input "checkbox" at bounding box center [115, 144] width 10 height 10
click at [598, 285] on div "Update selection" at bounding box center [635, 283] width 49 height 11
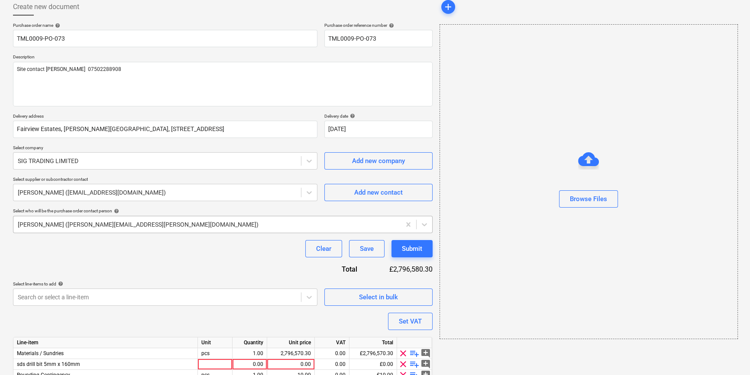
scroll to position [89, 0]
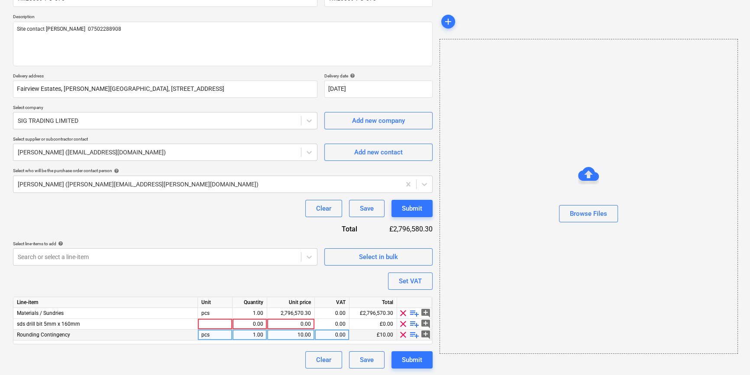
click at [403, 333] on span "clear" at bounding box center [403, 335] width 10 height 10
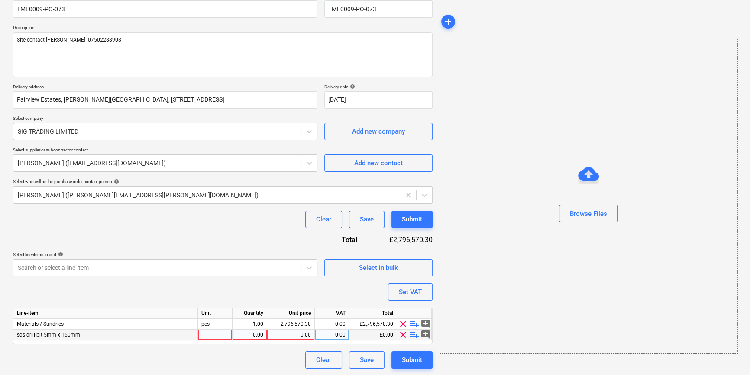
click at [402, 333] on span "clear" at bounding box center [403, 335] width 10 height 10
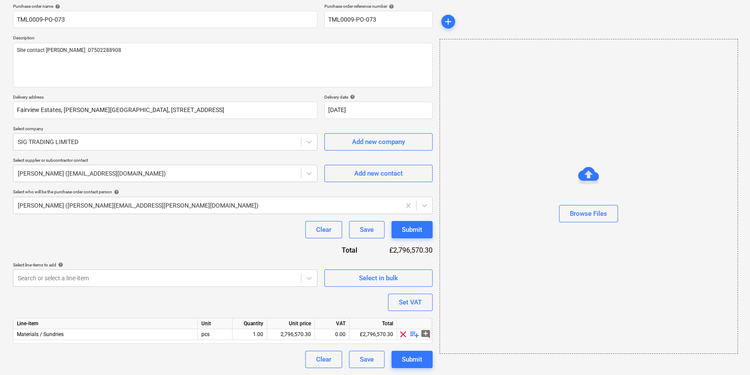
scroll to position [67, 0]
click at [414, 333] on span "playlist_add" at bounding box center [414, 335] width 10 height 10
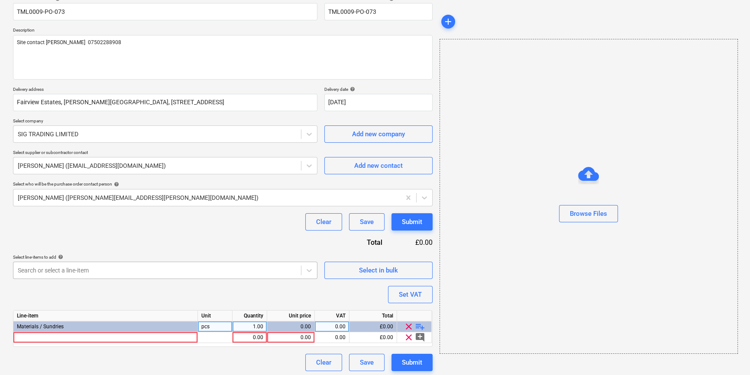
scroll to position [78, 0]
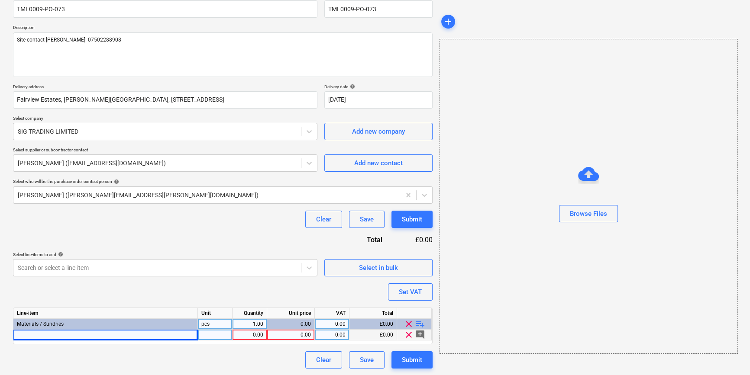
click at [25, 336] on div at bounding box center [105, 335] width 184 height 11
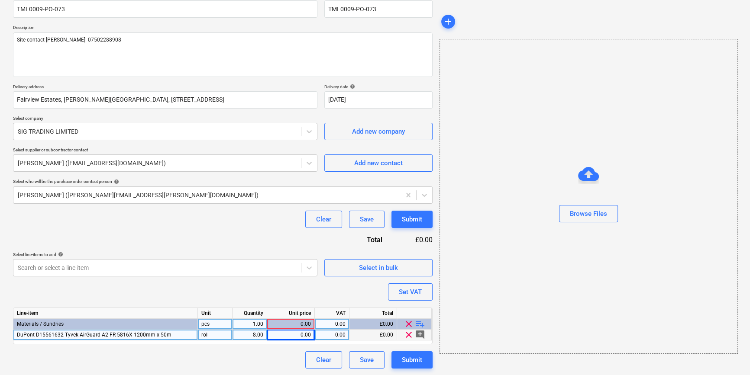
click at [296, 336] on div "0.00" at bounding box center [291, 335] width 40 height 11
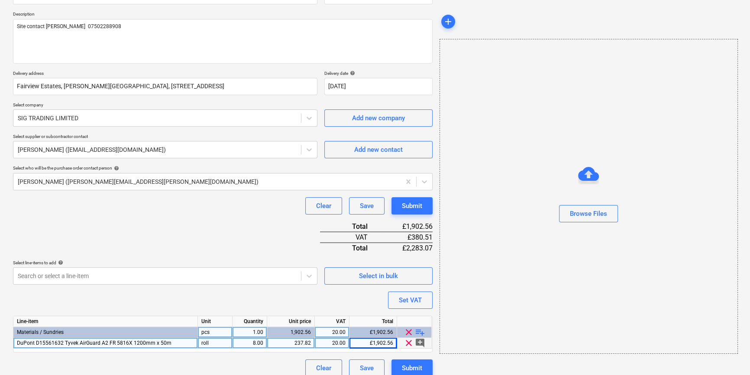
scroll to position [100, 0]
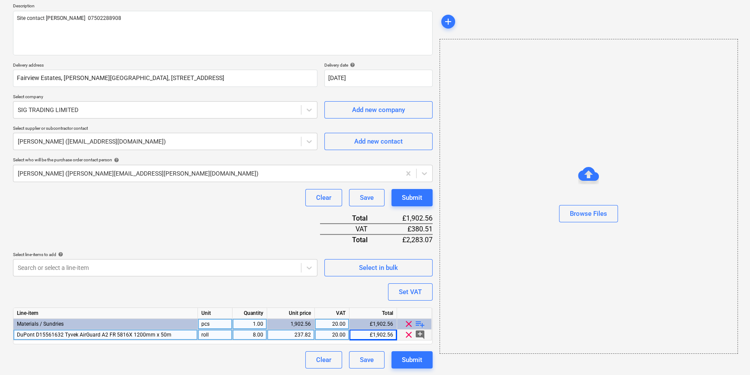
click at [419, 323] on span "playlist_add" at bounding box center [420, 324] width 10 height 10
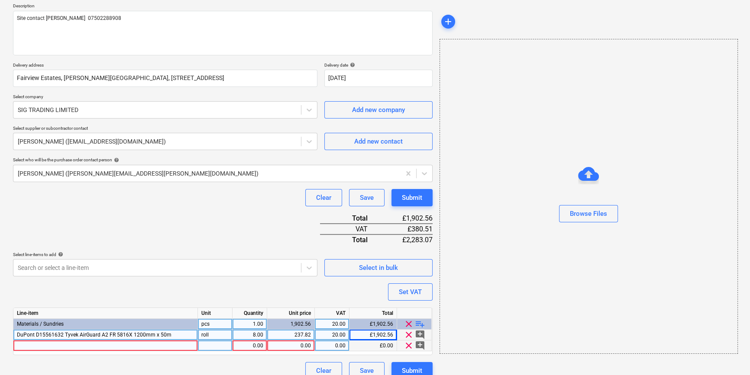
click at [30, 344] on div at bounding box center [105, 346] width 184 height 11
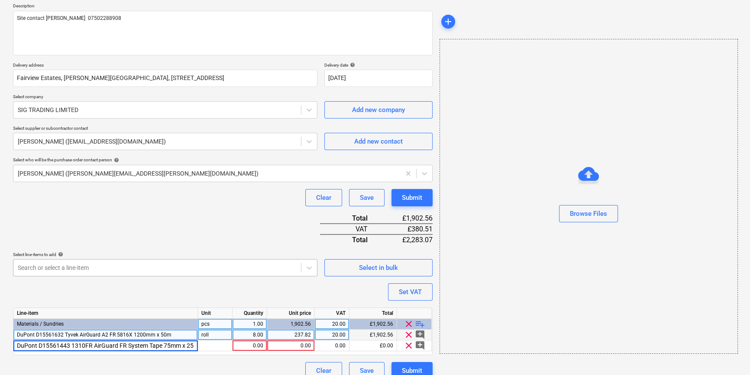
scroll to position [0, 4]
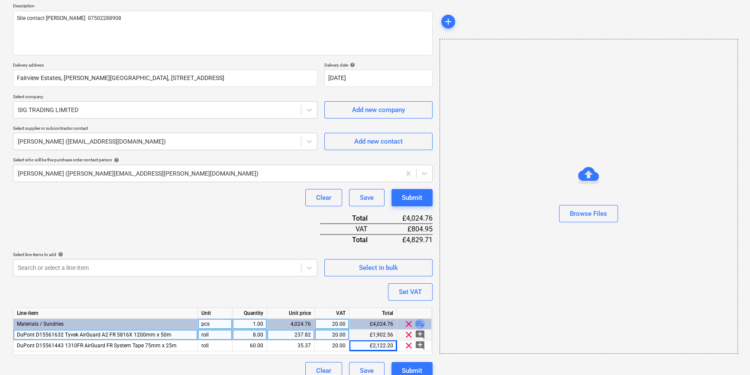
click at [419, 321] on span "playlist_add" at bounding box center [420, 324] width 10 height 10
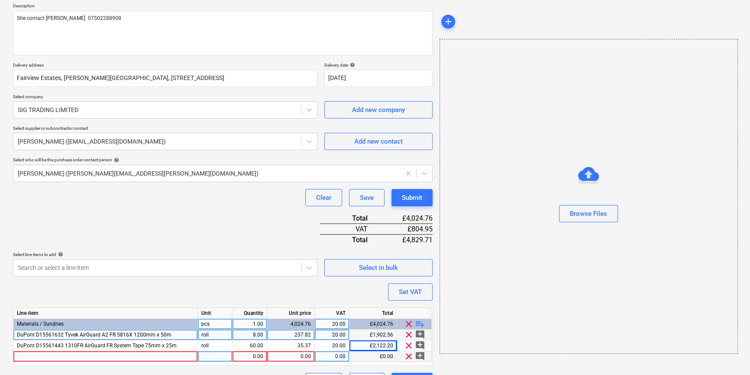
click at [24, 356] on div at bounding box center [105, 357] width 184 height 11
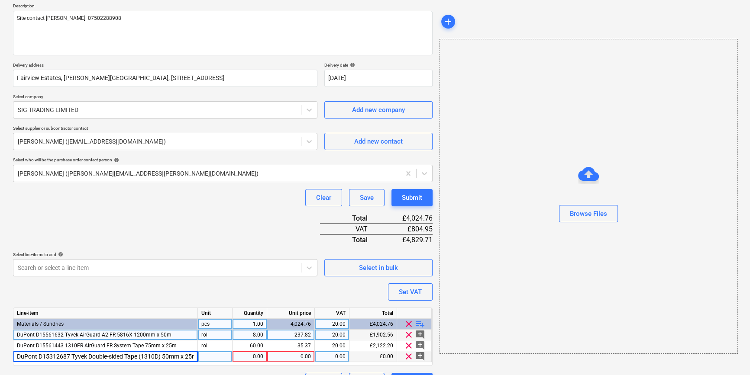
scroll to position [0, 17]
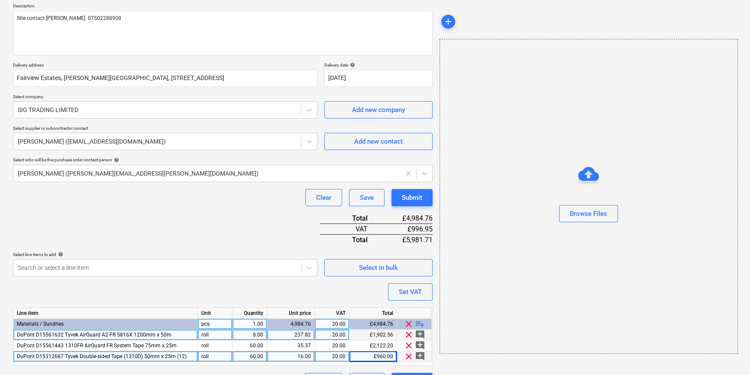
click at [418, 322] on span "playlist_add" at bounding box center [420, 324] width 10 height 10
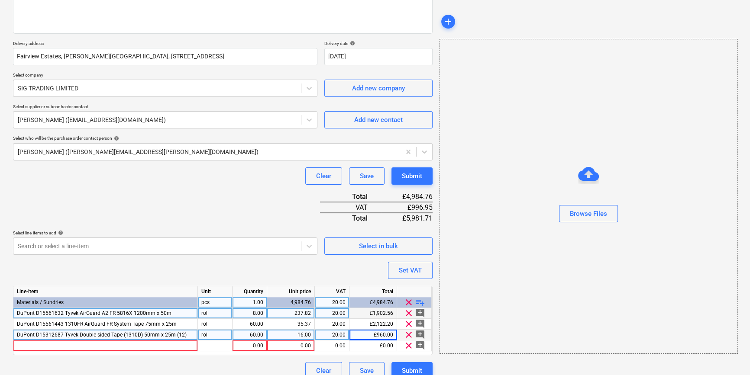
scroll to position [132, 0]
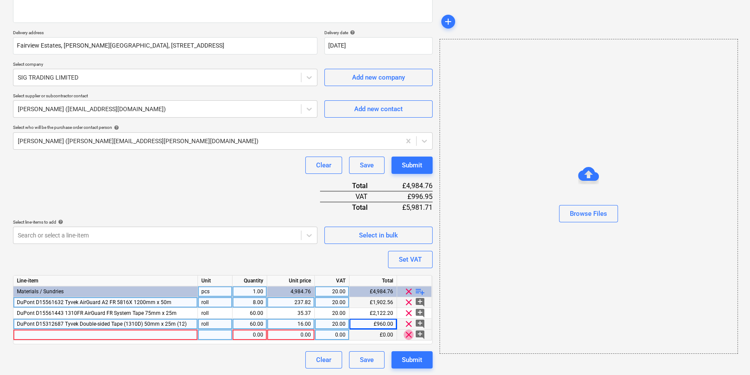
click at [405, 335] on span "clear" at bounding box center [409, 335] width 10 height 10
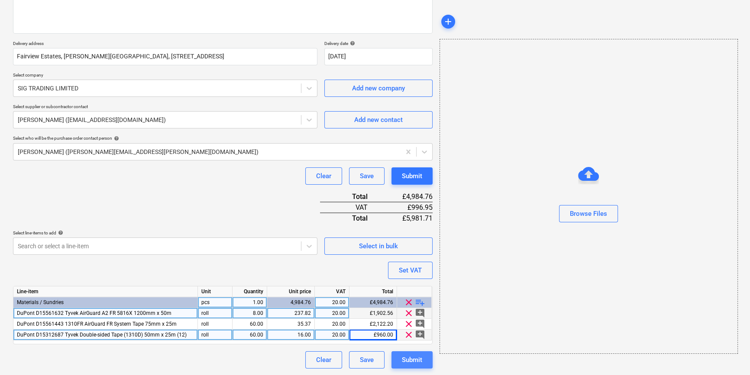
click at [414, 358] on div "Submit" at bounding box center [412, 360] width 20 height 11
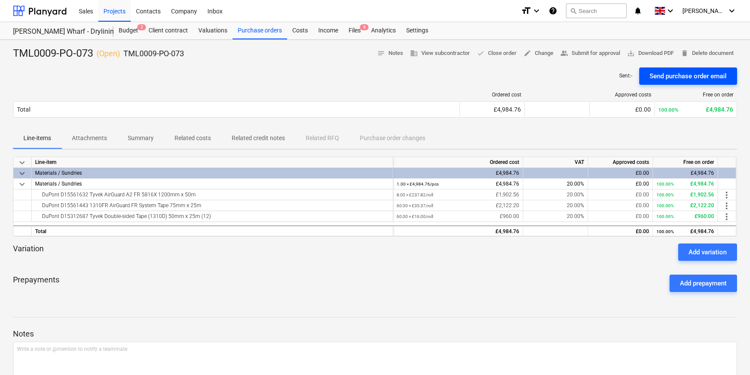
click at [598, 75] on div "Send purchase order email" at bounding box center [688, 76] width 77 height 11
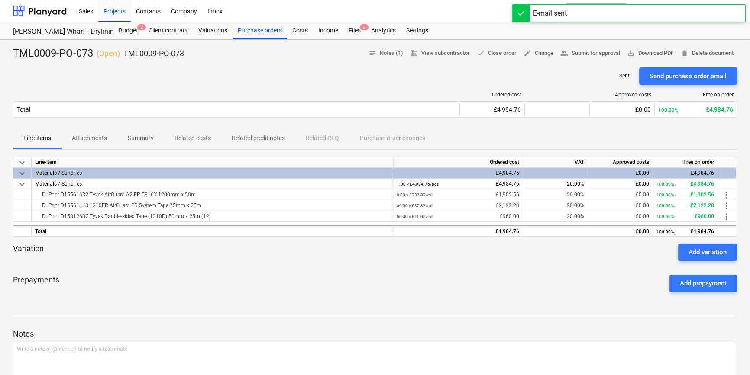
click at [598, 51] on span "save_alt Download PDF" at bounding box center [650, 53] width 47 height 10
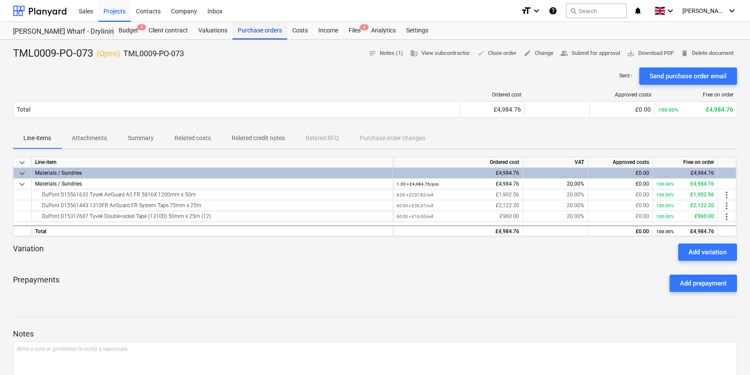
click at [245, 30] on div "Purchase orders" at bounding box center [260, 30] width 55 height 17
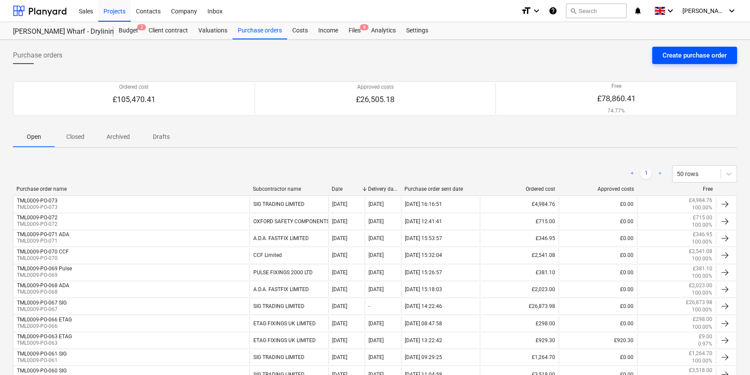
click at [598, 58] on div "Create purchase order" at bounding box center [695, 55] width 64 height 11
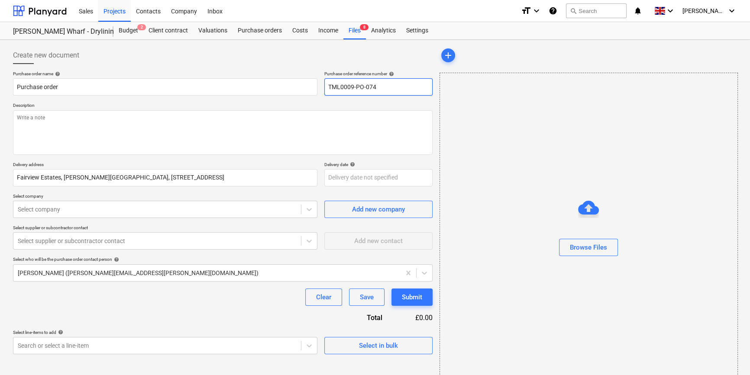
drag, startPoint x: 376, startPoint y: 86, endPoint x: 327, endPoint y: 87, distance: 48.9
click at [327, 87] on input "TML0009-PO-074" at bounding box center [378, 86] width 108 height 17
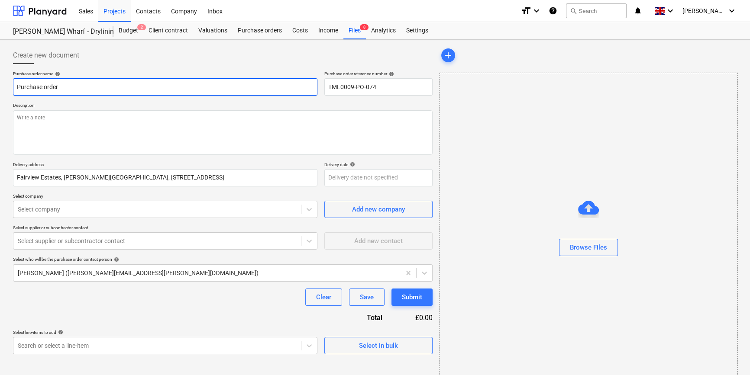
drag, startPoint x: 58, startPoint y: 87, endPoint x: 10, endPoint y: 83, distance: 47.8
click at [12, 83] on div "Create new document Purchase order name help Purchase order Purchase order refe…" at bounding box center [223, 217] width 427 height 348
paste input "TML0009-PO-074"
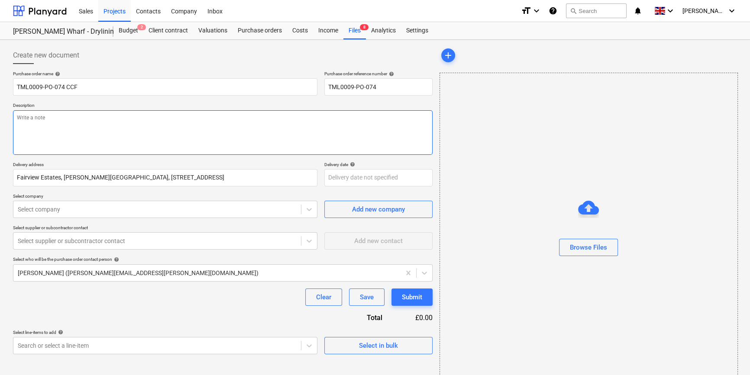
click at [51, 125] on textarea at bounding box center [223, 132] width 420 height 45
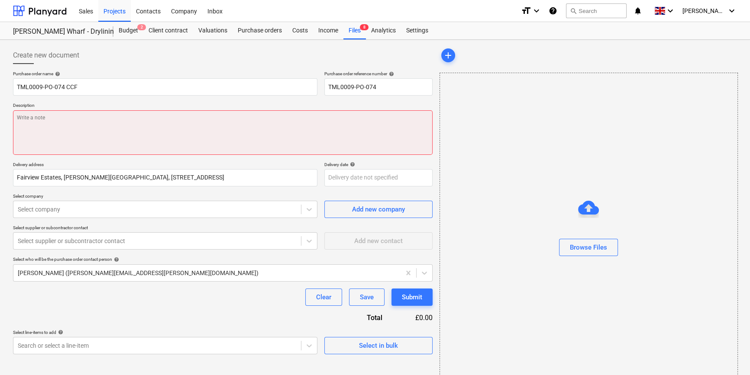
paste textarea "Site contact [PERSON_NAME] 07502288908"
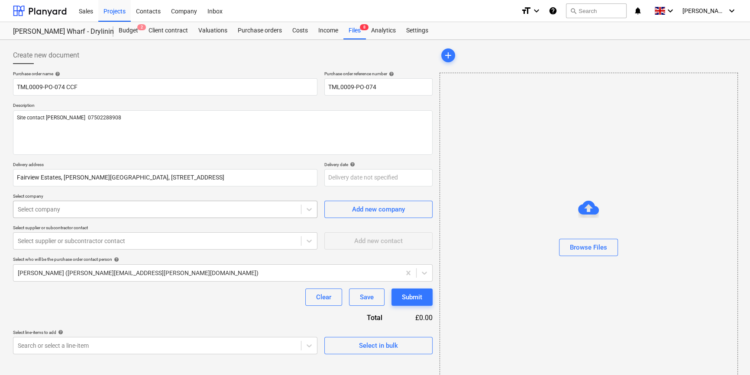
click at [95, 208] on div at bounding box center [157, 209] width 279 height 9
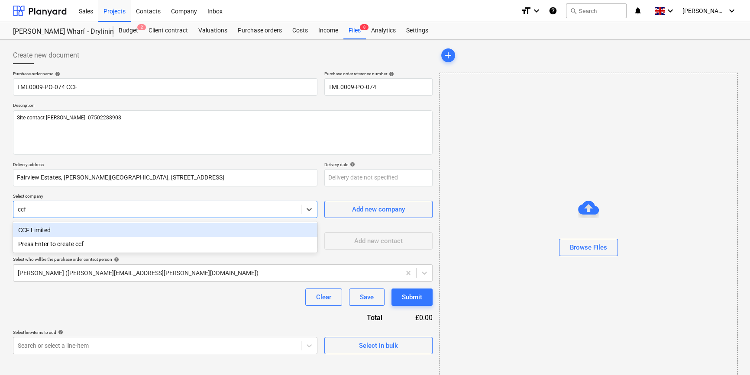
click at [58, 226] on div "CCF Limited" at bounding box center [165, 230] width 304 height 14
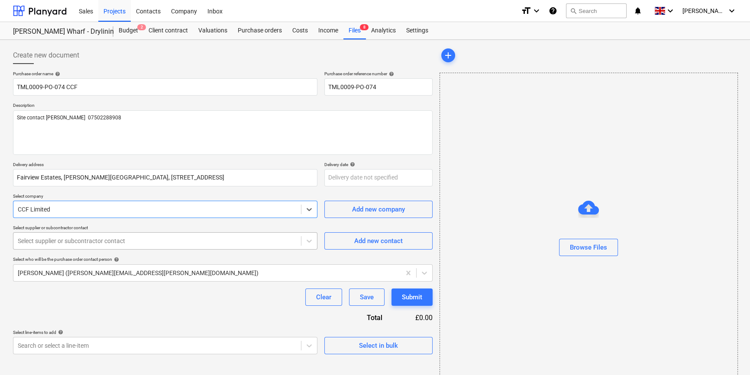
click at [64, 243] on body "Sales Projects Contacts Company Inbox format_size keyboard_arrow_down help sear…" at bounding box center [375, 187] width 750 height 375
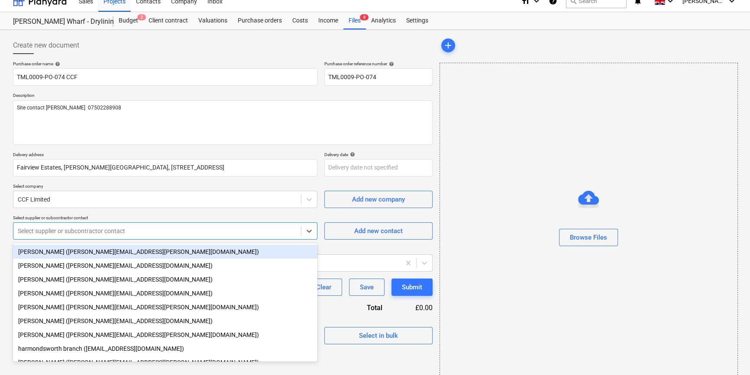
scroll to position [11, 0]
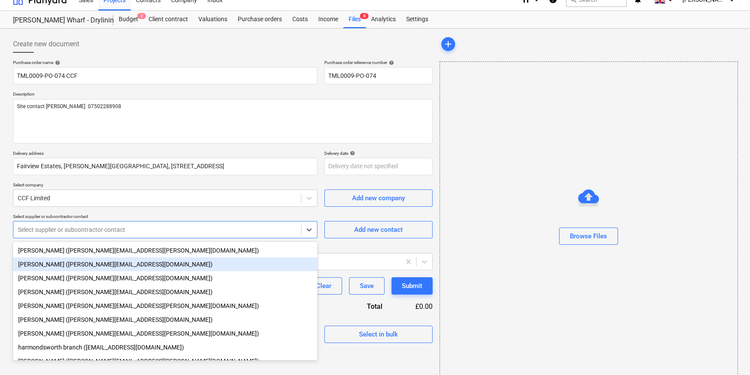
click at [61, 265] on div "[PERSON_NAME] ([PERSON_NAME][EMAIL_ADDRESS][DOMAIN_NAME])" at bounding box center [165, 265] width 304 height 14
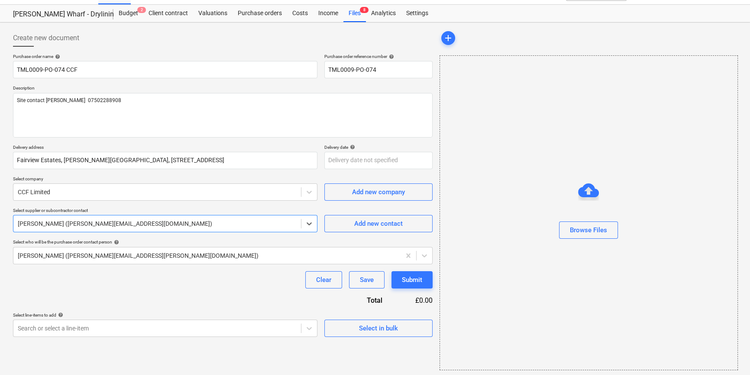
scroll to position [19, 0]
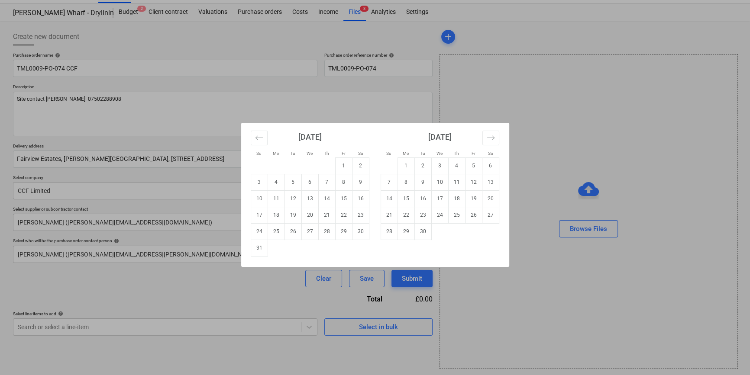
click at [355, 162] on body "Sales Projects Contacts Company Inbox format_size keyboard_arrow_down help sear…" at bounding box center [375, 168] width 750 height 375
click at [341, 231] on td "29" at bounding box center [343, 231] width 17 height 16
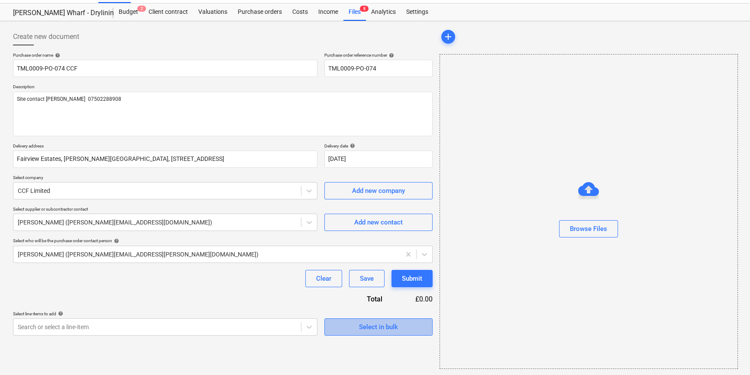
click at [371, 329] on div "Select in bulk" at bounding box center [378, 327] width 39 height 11
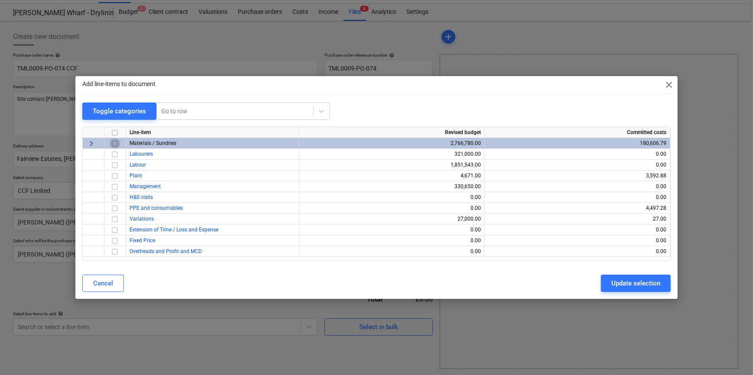
click at [113, 145] on input "checkbox" at bounding box center [115, 144] width 10 height 10
click at [598, 286] on div "Update selection" at bounding box center [635, 283] width 49 height 11
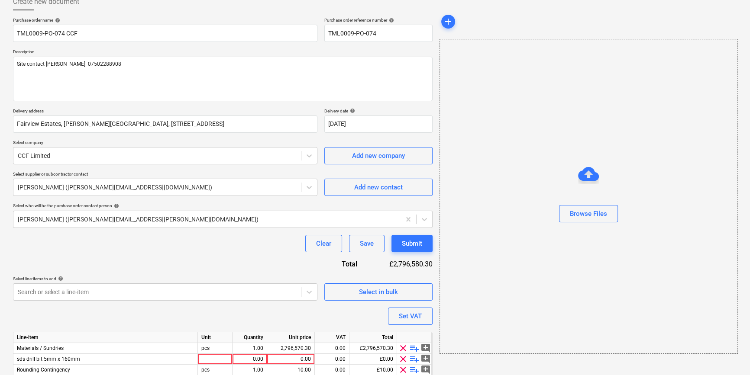
scroll to position [89, 0]
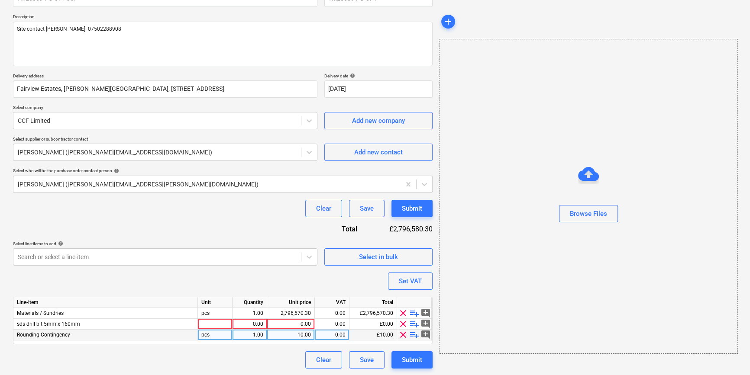
click at [401, 335] on span "clear" at bounding box center [403, 335] width 10 height 10
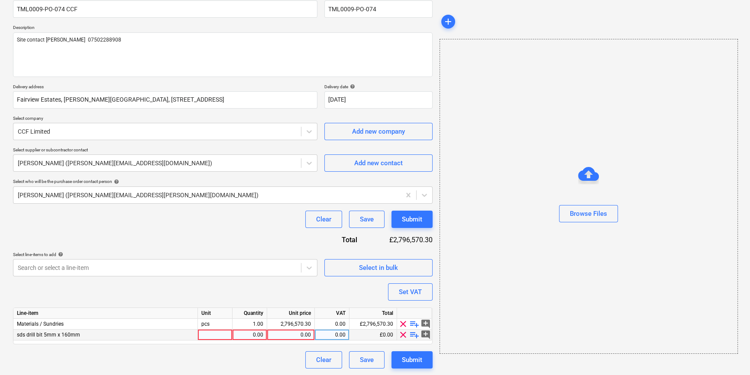
click at [403, 333] on span "clear" at bounding box center [403, 335] width 10 height 10
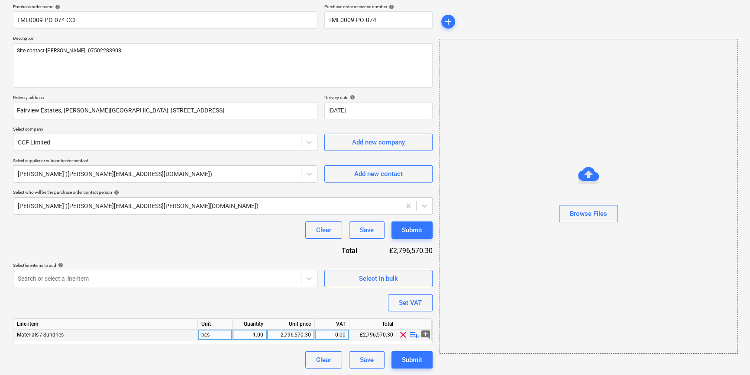
click at [411, 334] on span "playlist_add" at bounding box center [414, 335] width 10 height 10
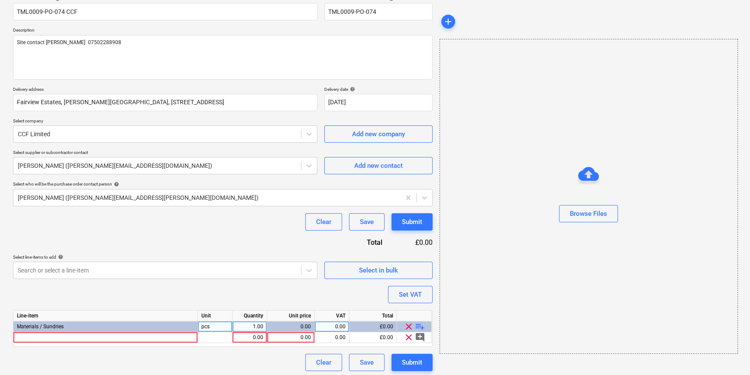
scroll to position [78, 0]
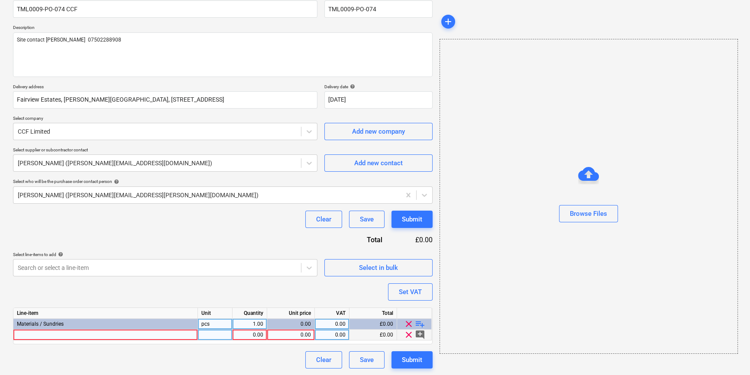
click at [25, 335] on div at bounding box center [105, 335] width 184 height 11
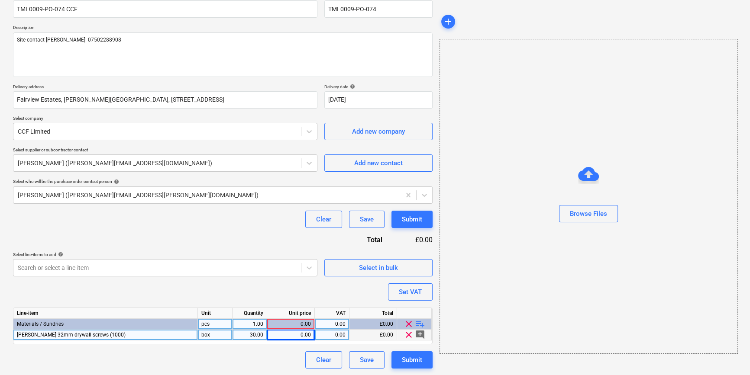
click at [293, 335] on div "0.00" at bounding box center [291, 335] width 40 height 11
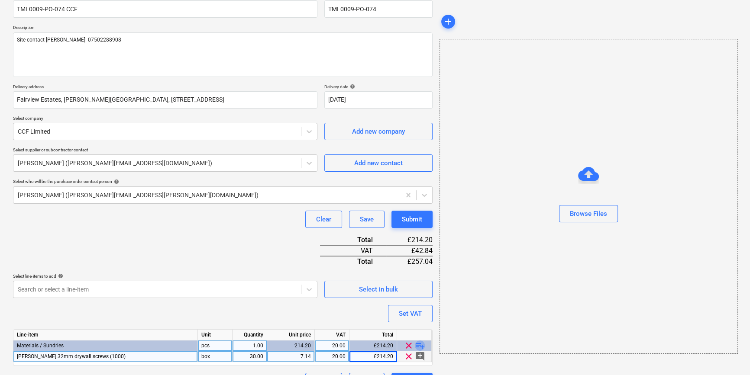
click at [420, 343] on span "playlist_add" at bounding box center [420, 346] width 10 height 10
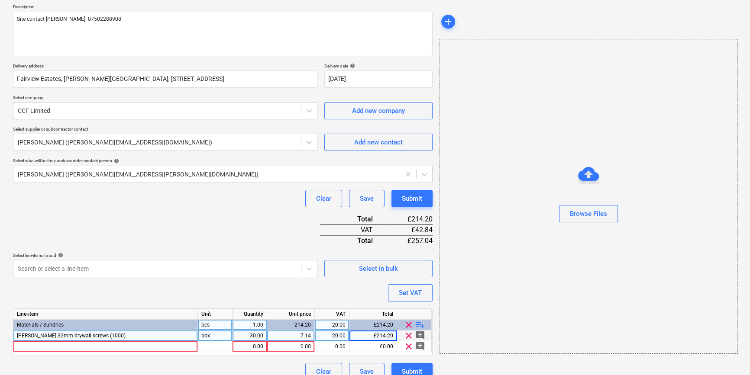
scroll to position [110, 0]
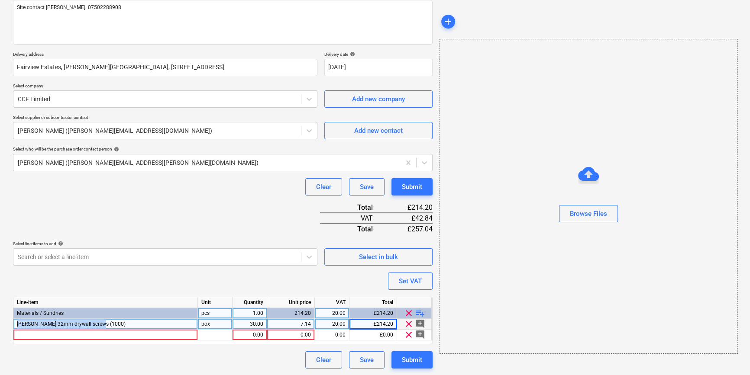
drag, startPoint x: 99, startPoint y: 323, endPoint x: 16, endPoint y: 325, distance: 82.3
click at [16, 325] on div "[PERSON_NAME] 32mm drywall screws (1000)" at bounding box center [105, 324] width 184 height 11
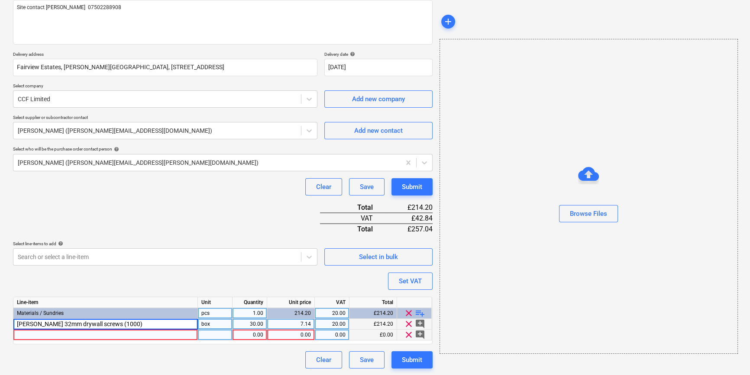
click at [30, 333] on div at bounding box center [105, 335] width 184 height 11
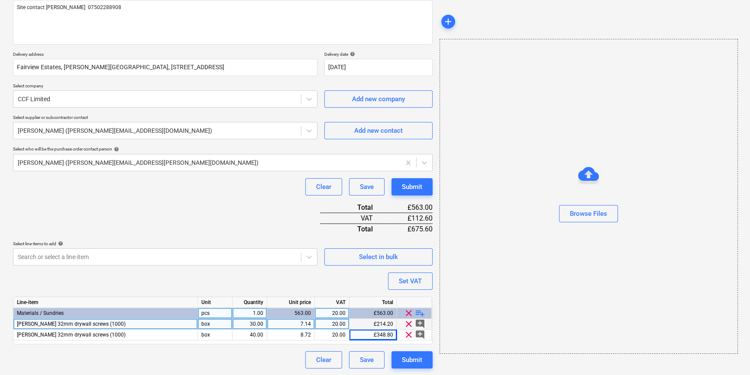
click at [422, 312] on span "playlist_add" at bounding box center [420, 313] width 10 height 10
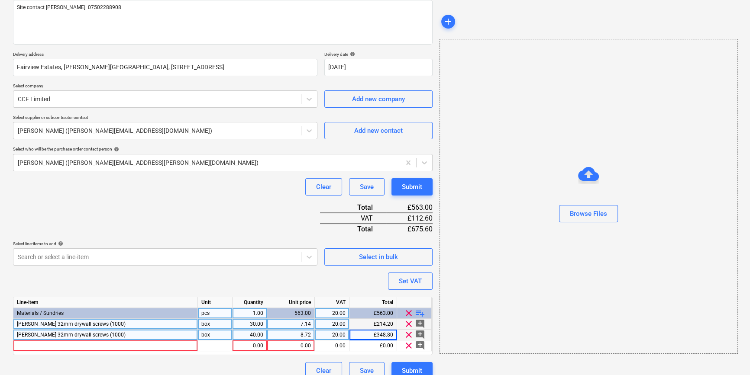
click at [33, 335] on span "[PERSON_NAME] 32mm drywall screws (1000)" at bounding box center [71, 335] width 109 height 6
click at [35, 333] on input "[PERSON_NAME] 32mm drywall screws (1000)" at bounding box center [105, 335] width 184 height 10
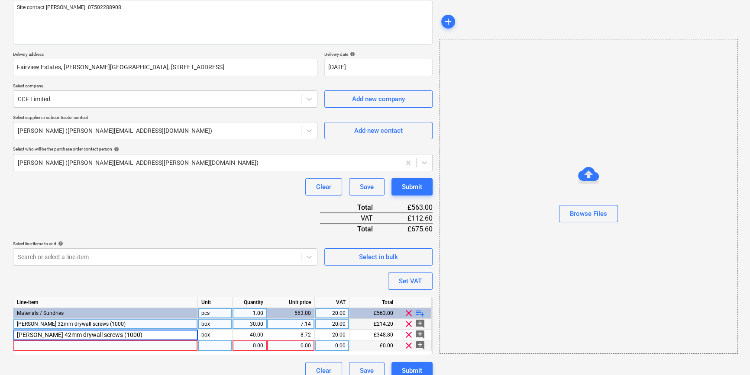
click at [34, 346] on div at bounding box center [105, 346] width 184 height 11
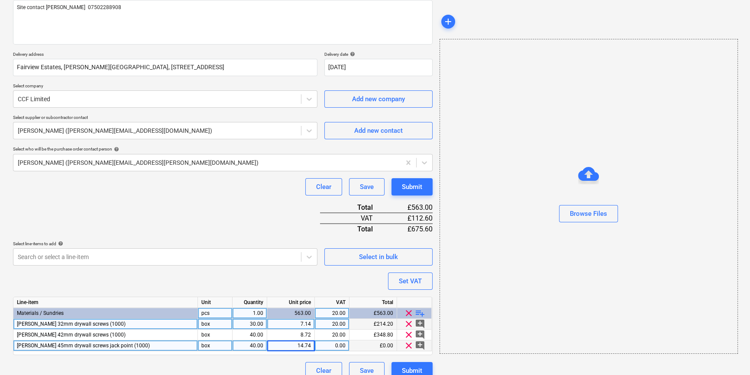
click at [39, 345] on span "[PERSON_NAME] 45mm drywall screws jack point (1000)" at bounding box center [83, 346] width 133 height 6
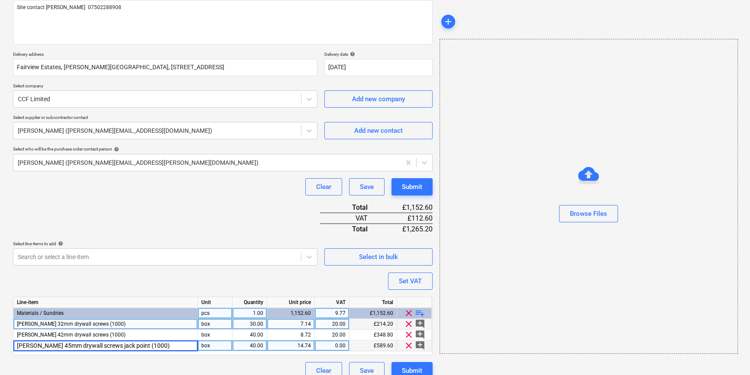
click at [39, 345] on input "[PERSON_NAME] 45mm drywall screws jack point (1000)" at bounding box center [105, 346] width 184 height 10
click at [85, 324] on span "[PERSON_NAME] 32mm drywall screws (1000)" at bounding box center [71, 324] width 109 height 6
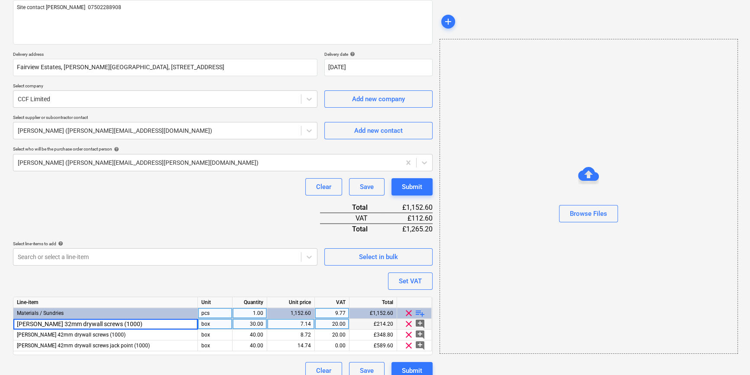
click at [420, 311] on span "playlist_add" at bounding box center [420, 313] width 10 height 10
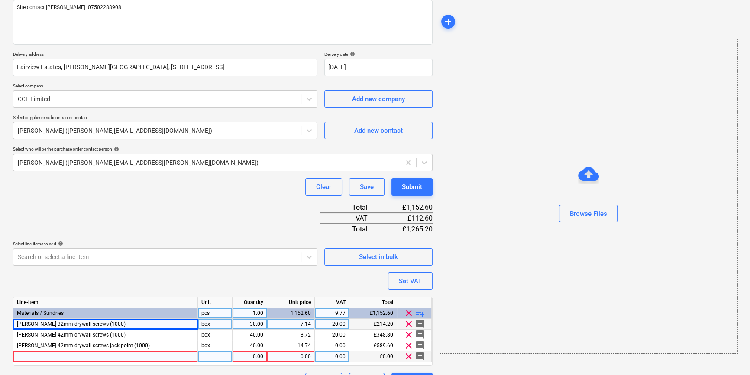
click at [21, 355] on div at bounding box center [105, 357] width 184 height 11
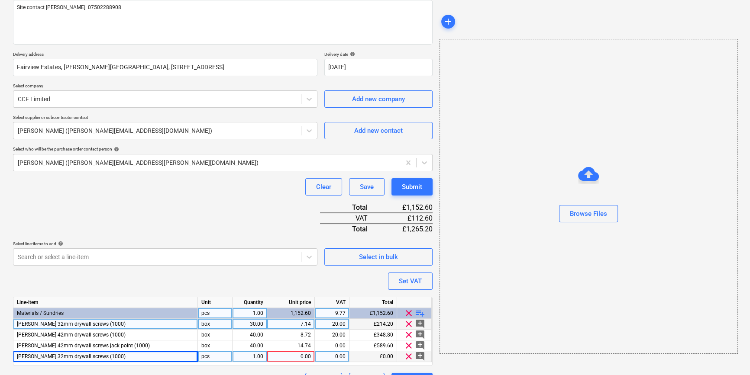
click at [299, 355] on div "0.00" at bounding box center [291, 357] width 40 height 11
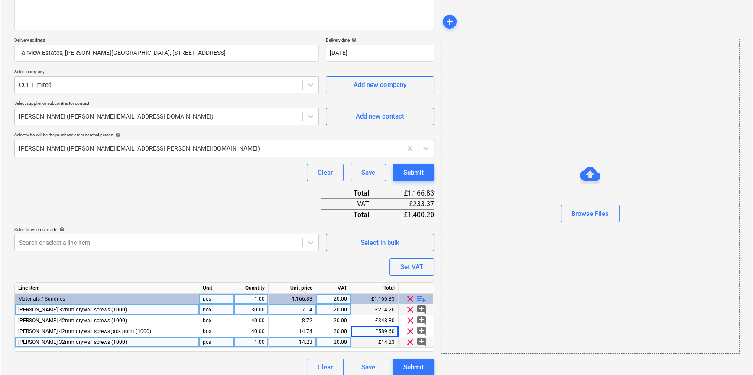
scroll to position [132, 0]
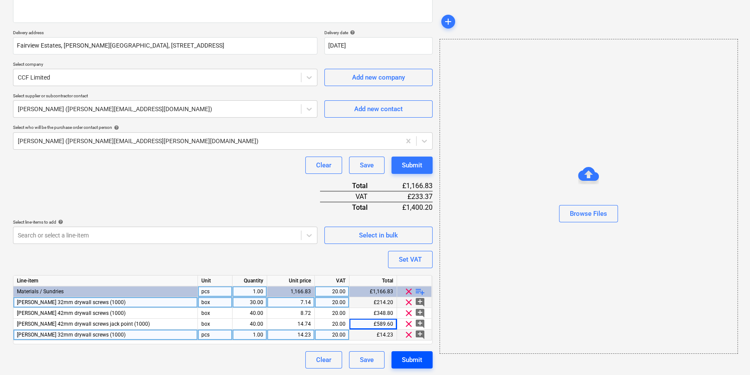
click at [414, 362] on div "Submit" at bounding box center [412, 360] width 20 height 11
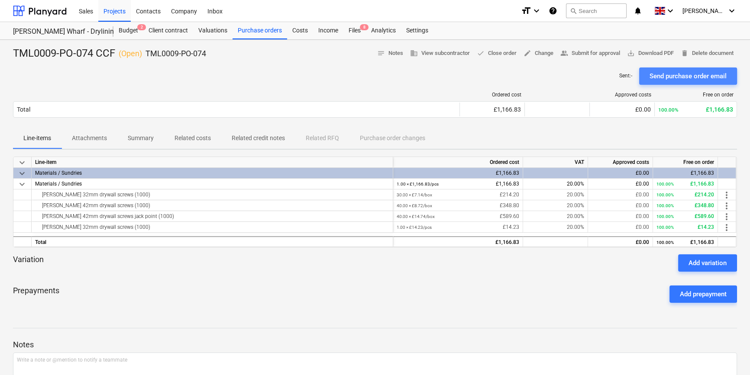
click at [598, 74] on div "Send purchase order email" at bounding box center [688, 76] width 77 height 11
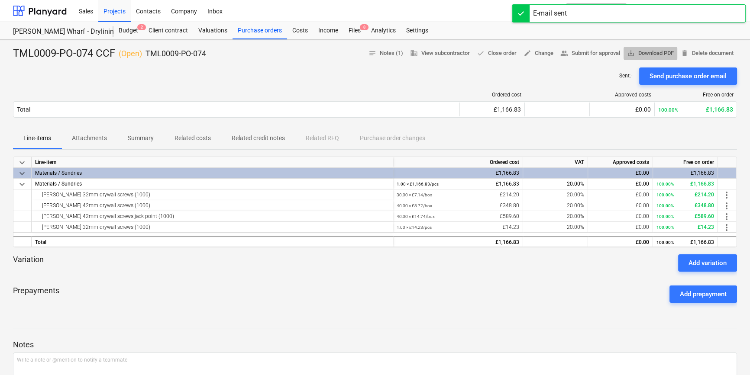
click at [598, 54] on span "save_alt Download PDF" at bounding box center [650, 53] width 47 height 10
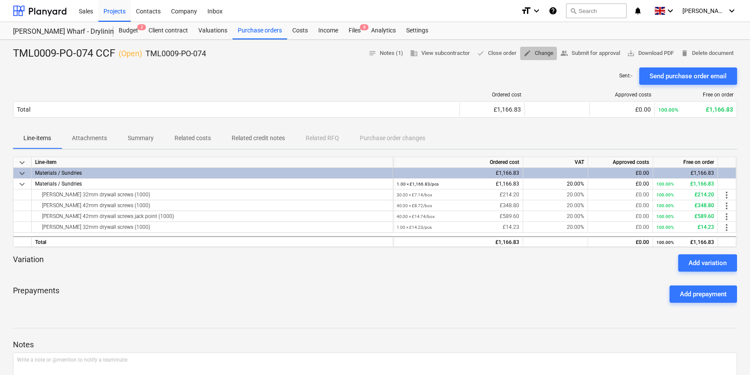
click at [534, 55] on span "edit Change" at bounding box center [539, 53] width 30 height 10
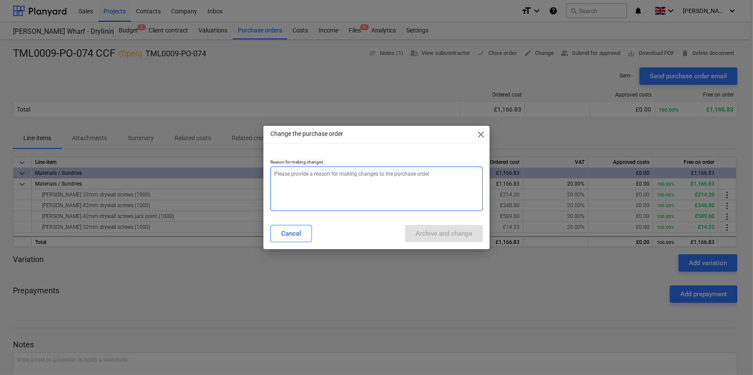
click at [293, 188] on textarea at bounding box center [376, 189] width 212 height 45
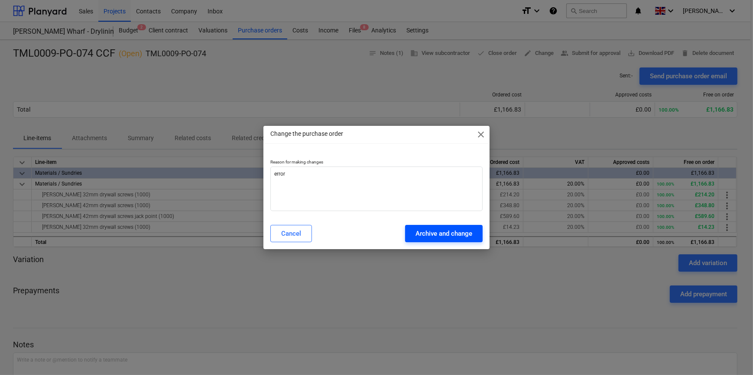
click at [433, 237] on div "Archive and change" at bounding box center [443, 233] width 57 height 11
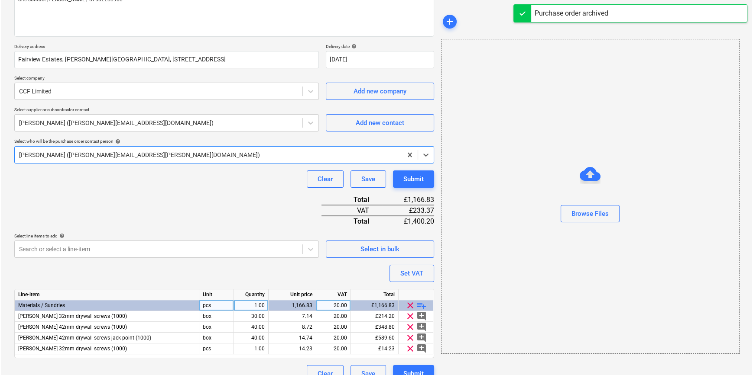
scroll to position [132, 0]
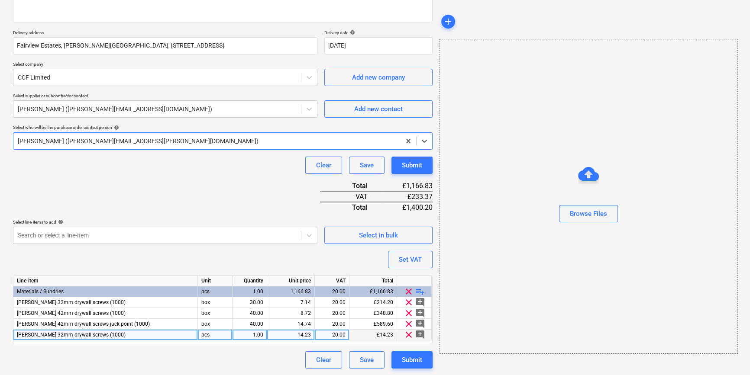
click at [34, 333] on span "[PERSON_NAME] 32mm drywall screws (1000)" at bounding box center [71, 335] width 109 height 6
click at [39, 333] on input "[PERSON_NAME] 32mm drywall screws (1000)" at bounding box center [105, 335] width 184 height 10
click at [52, 336] on input "[PERSON_NAME] 35mm drywall screws (1000)" at bounding box center [105, 335] width 184 height 10
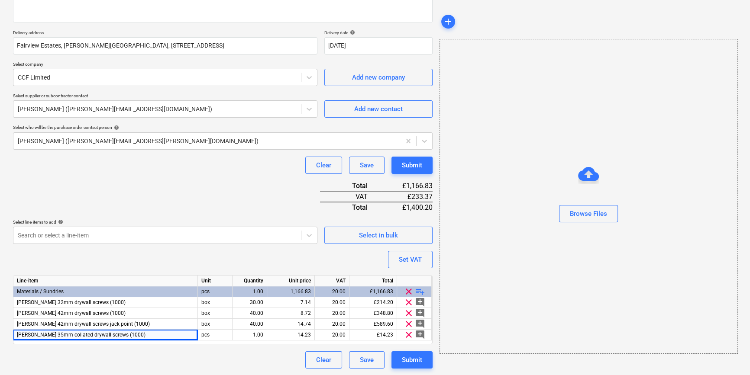
click at [64, 353] on div "Clear Save Submit" at bounding box center [223, 360] width 420 height 17
click at [396, 359] on button "Submit" at bounding box center [411, 360] width 41 height 17
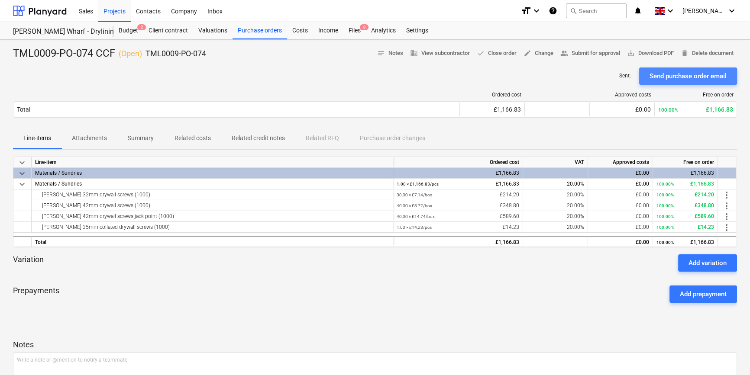
click at [598, 74] on div "Send purchase order email" at bounding box center [688, 76] width 77 height 11
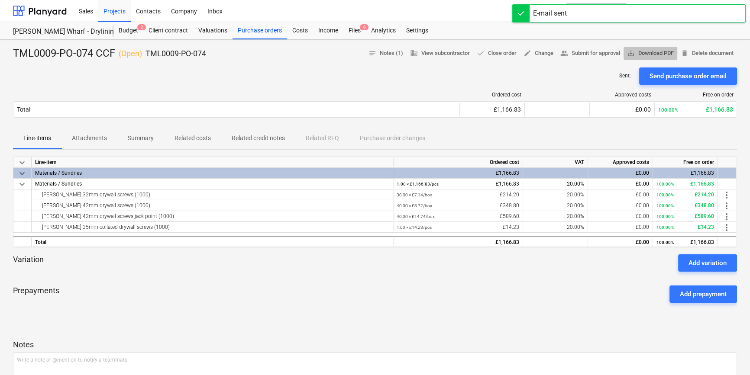
click at [598, 53] on span "save_alt Download PDF" at bounding box center [650, 53] width 47 height 10
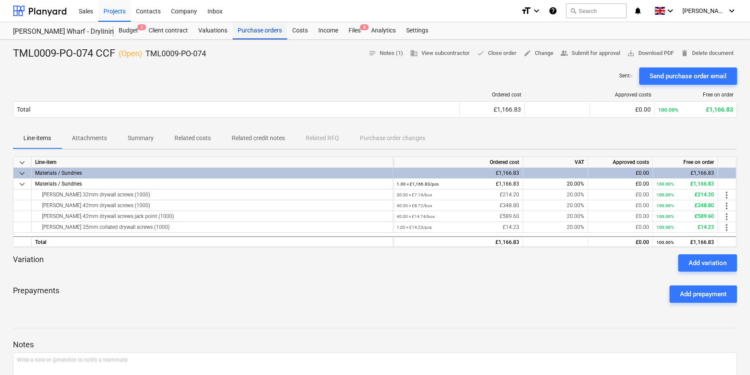
click at [261, 30] on div "Purchase orders" at bounding box center [260, 30] width 55 height 17
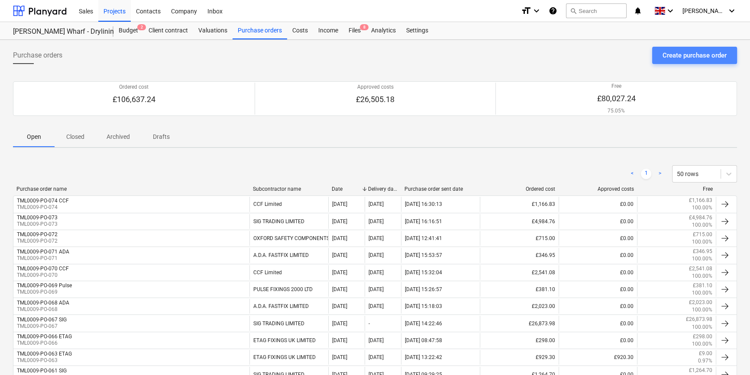
click at [598, 53] on div "Create purchase order" at bounding box center [695, 55] width 64 height 11
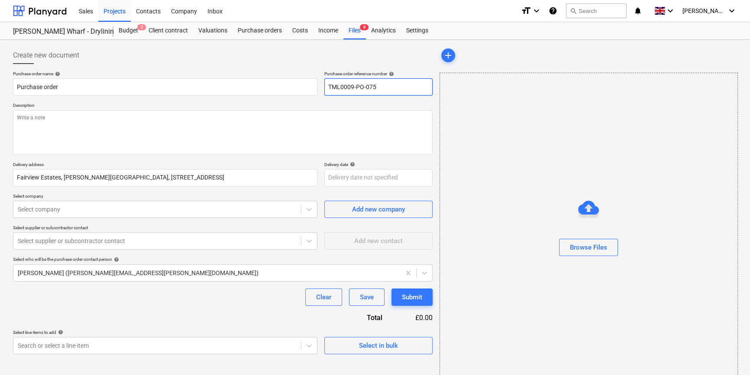
drag, startPoint x: 385, startPoint y: 88, endPoint x: 328, endPoint y: 85, distance: 57.3
click at [328, 85] on input "TML0009-PO-075" at bounding box center [378, 86] width 108 height 17
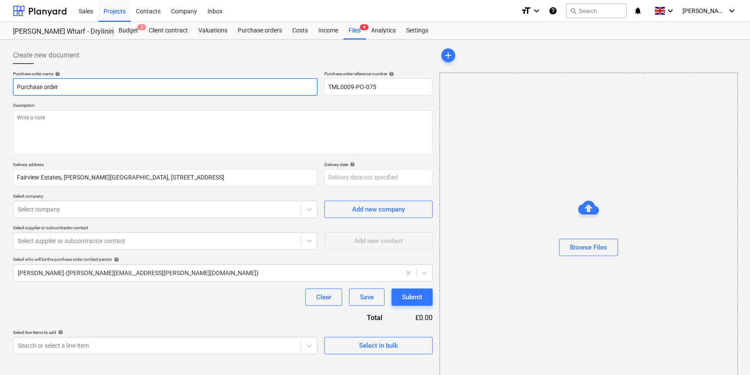
drag, startPoint x: 63, startPoint y: 84, endPoint x: 16, endPoint y: 85, distance: 47.2
click at [16, 85] on input "Purchase order" at bounding box center [165, 86] width 304 height 17
paste input "TML0009-PO-075"
click at [101, 87] on input "TML0009-PO-075" at bounding box center [165, 86] width 304 height 17
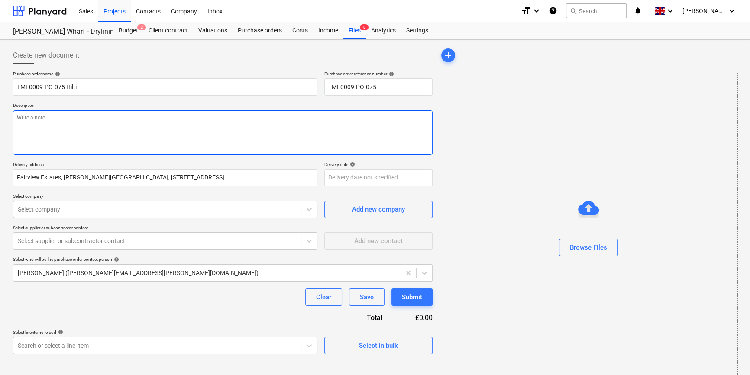
click at [48, 127] on textarea at bounding box center [223, 132] width 420 height 45
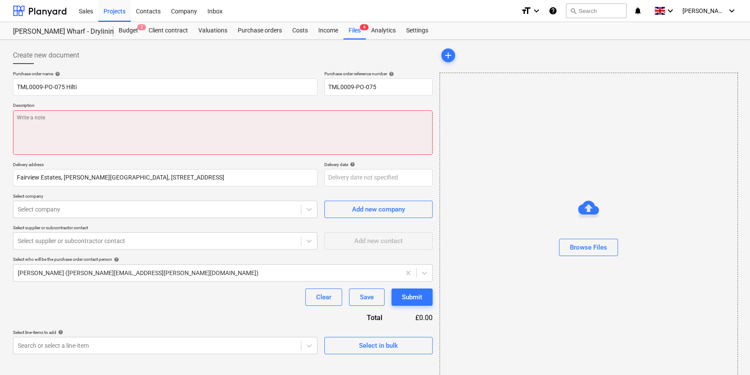
paste textarea "Site contact [PERSON_NAME] 07502288908"
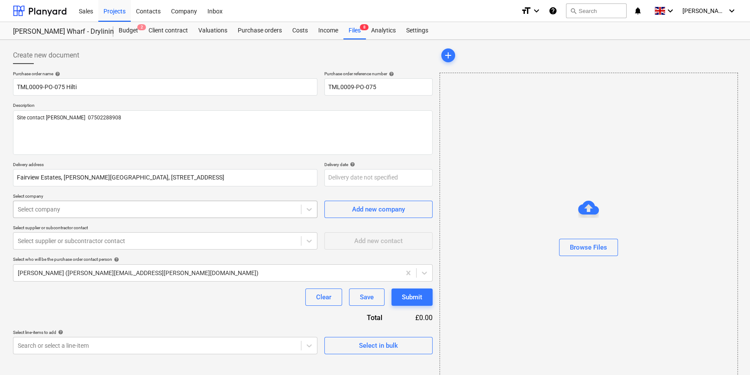
click at [55, 212] on div at bounding box center [157, 209] width 279 height 9
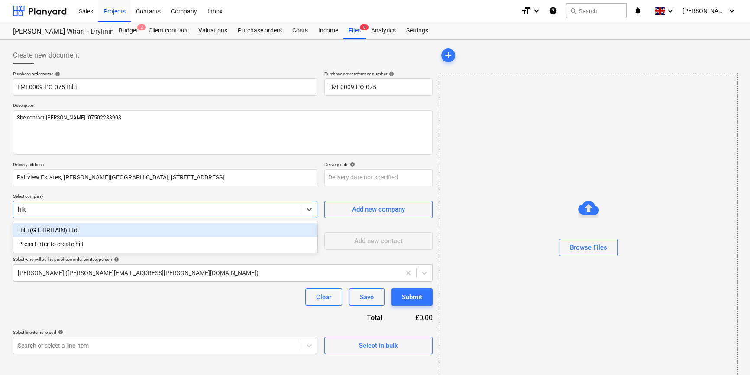
click at [69, 233] on div "Hilti (GT. BRITAIN) Ltd." at bounding box center [165, 230] width 304 height 14
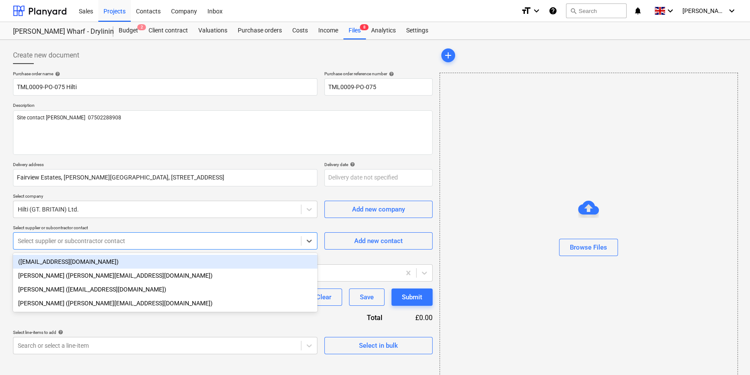
click at [67, 242] on div at bounding box center [157, 241] width 279 height 9
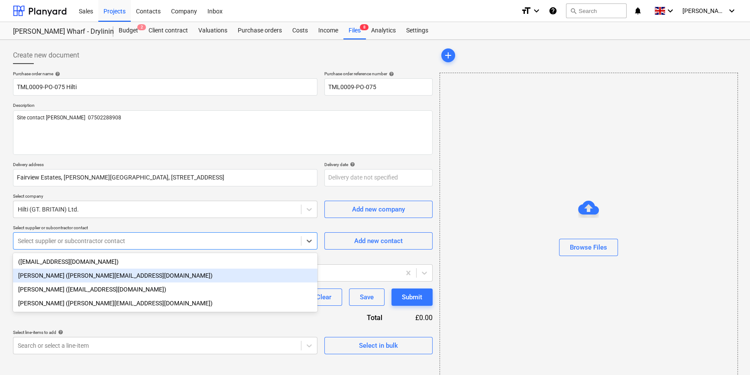
click at [64, 273] on div "[PERSON_NAME] ([PERSON_NAME][EMAIL_ADDRESS][DOMAIN_NAME])" at bounding box center [165, 276] width 304 height 14
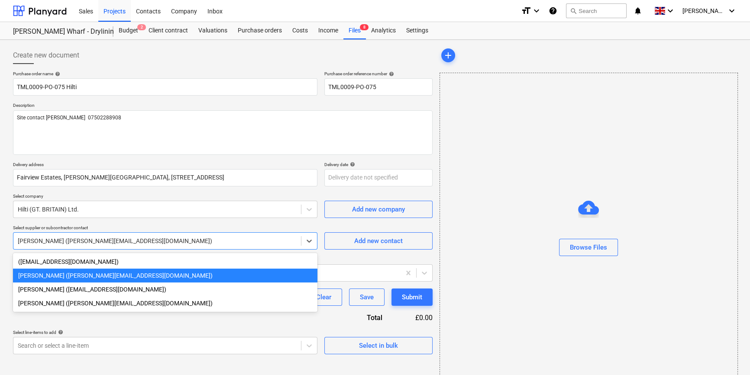
click at [69, 244] on div at bounding box center [157, 241] width 279 height 9
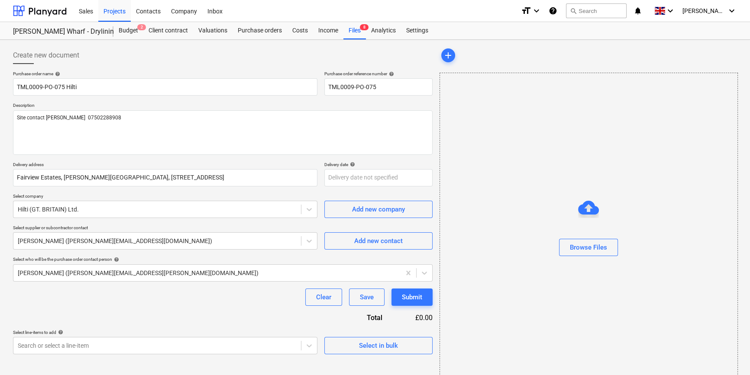
click at [156, 323] on div "Purchase order name help TML0009-PO-075 Hilti Purchase order reference number h…" at bounding box center [223, 213] width 420 height 284
click at [336, 178] on body "Sales Projects Contacts Company Inbox format_size keyboard_arrow_down help sear…" at bounding box center [375, 187] width 750 height 375
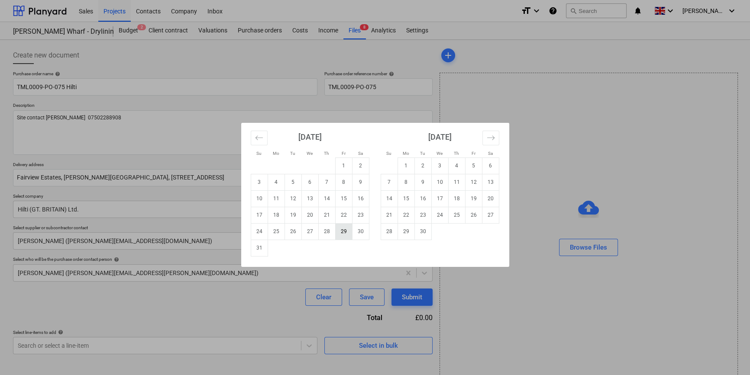
click at [345, 233] on td "29" at bounding box center [343, 231] width 17 height 16
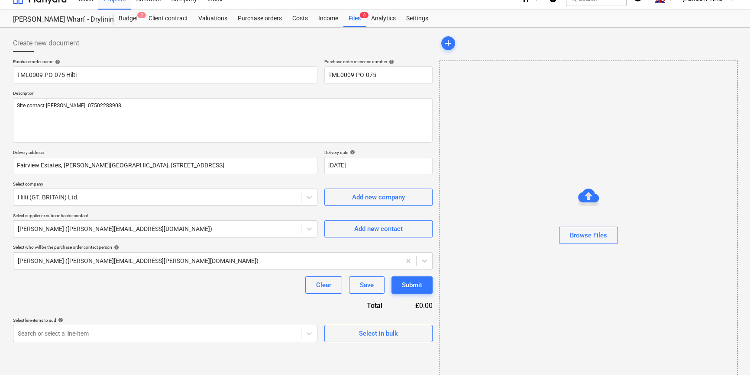
scroll to position [19, 0]
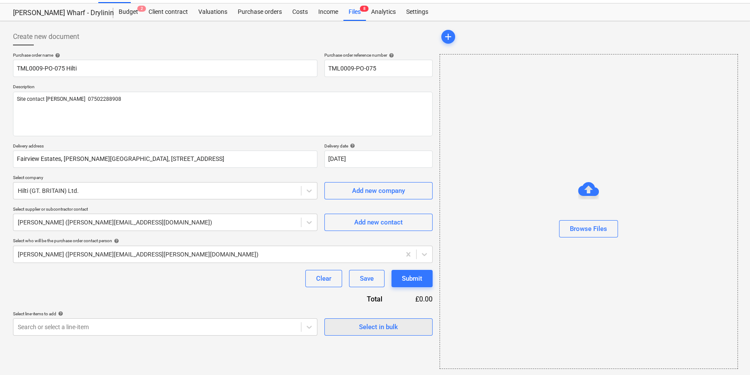
click at [349, 327] on span "Select in bulk" at bounding box center [378, 327] width 87 height 11
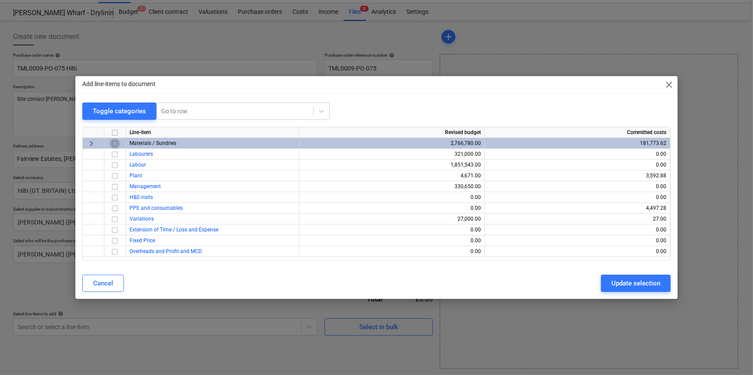
click at [115, 142] on input "checkbox" at bounding box center [115, 144] width 10 height 10
click at [598, 287] on div "Update selection" at bounding box center [635, 283] width 49 height 11
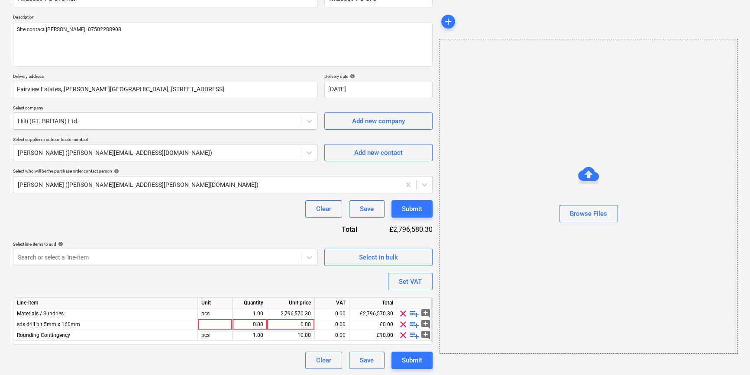
scroll to position [89, 0]
click at [402, 334] on span "clear" at bounding box center [403, 335] width 10 height 10
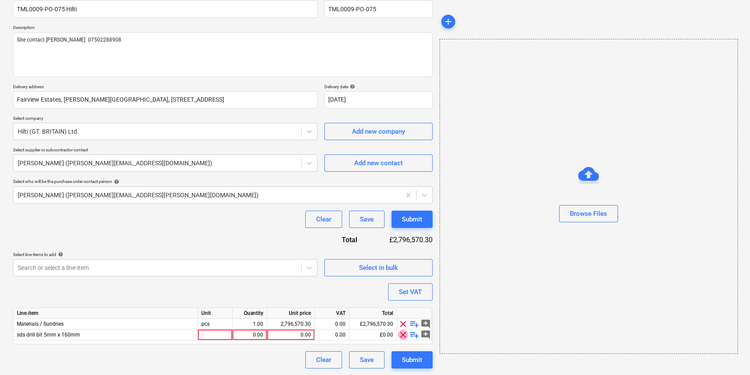
click at [401, 333] on span "clear" at bounding box center [403, 335] width 10 height 10
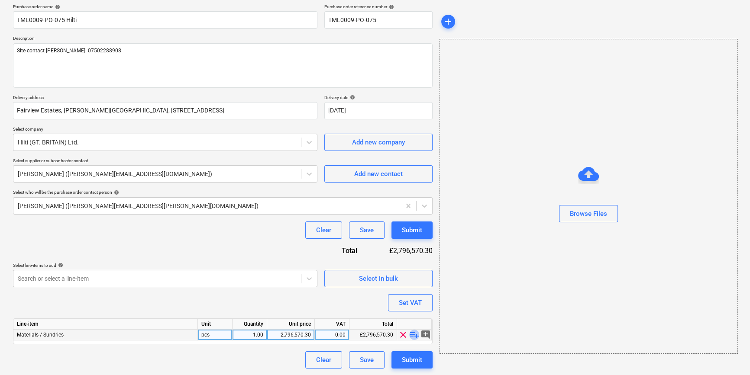
click at [414, 334] on span "playlist_add" at bounding box center [414, 335] width 10 height 10
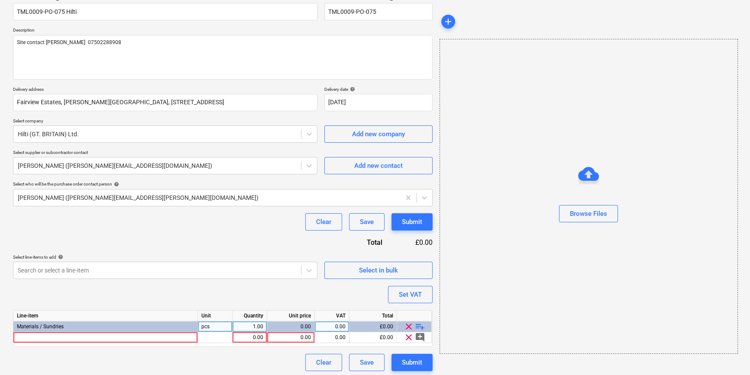
scroll to position [78, 0]
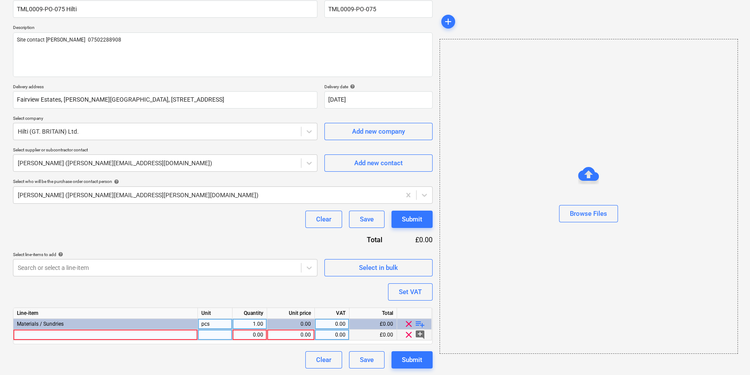
click at [32, 335] on div at bounding box center [105, 335] width 184 height 11
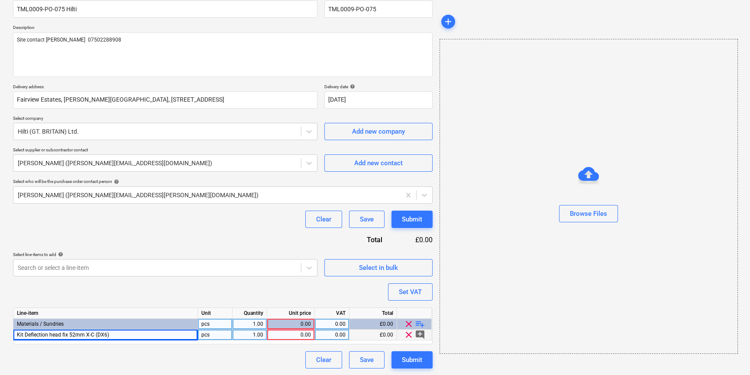
click at [112, 333] on div "Kit Deflection head fix 52mm X-C (DX6)" at bounding box center [105, 335] width 184 height 11
click at [131, 336] on input "Kit Deflection head fix 52mm X-C (DX6)" at bounding box center [105, 335] width 184 height 10
click at [204, 335] on div "pcs" at bounding box center [215, 335] width 35 height 11
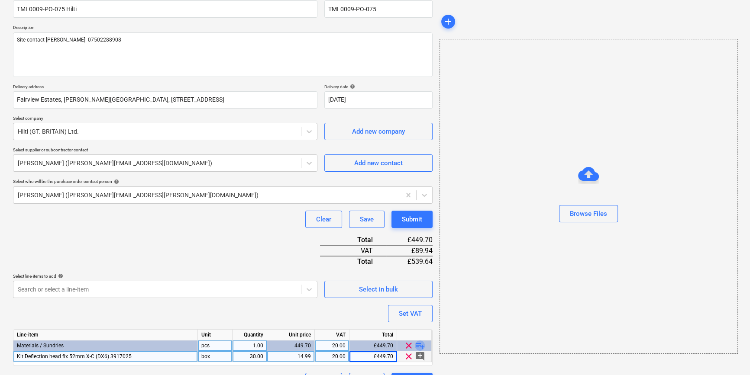
click at [417, 345] on span "playlist_add" at bounding box center [420, 346] width 10 height 10
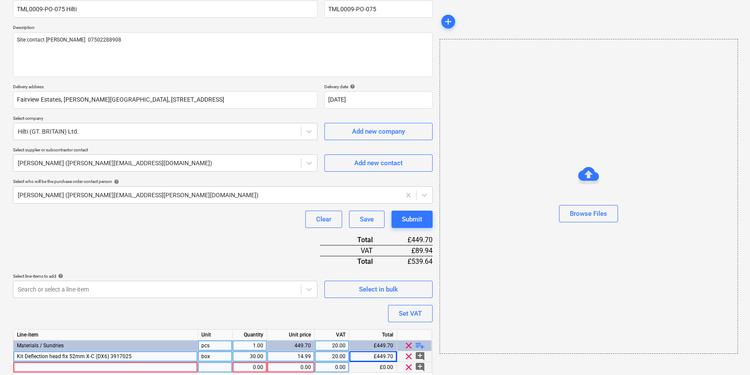
click at [30, 370] on div at bounding box center [105, 367] width 184 height 11
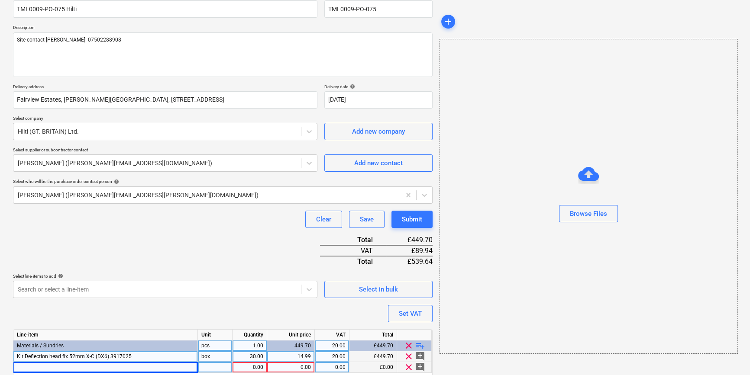
click at [29, 367] on div at bounding box center [105, 367] width 184 height 11
click at [90, 366] on div "Concrete nail X-C 36 B3 MX" at bounding box center [105, 367] width 184 height 11
click at [94, 368] on input "Concrete nail X-C 36 B3 MX" at bounding box center [105, 367] width 184 height 10
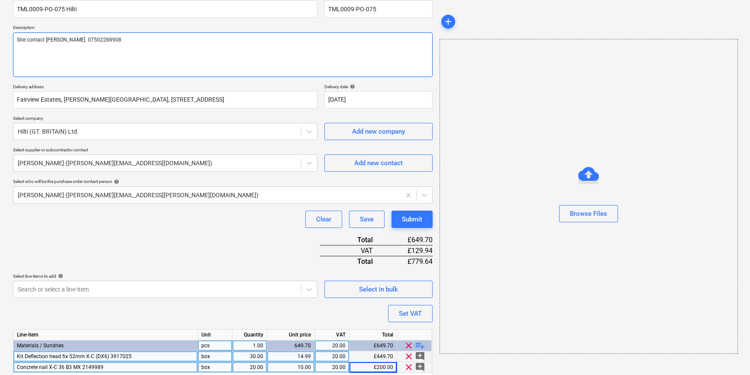
click at [82, 41] on textarea "Site contact [PERSON_NAME] 07502288908" at bounding box center [223, 54] width 420 height 45
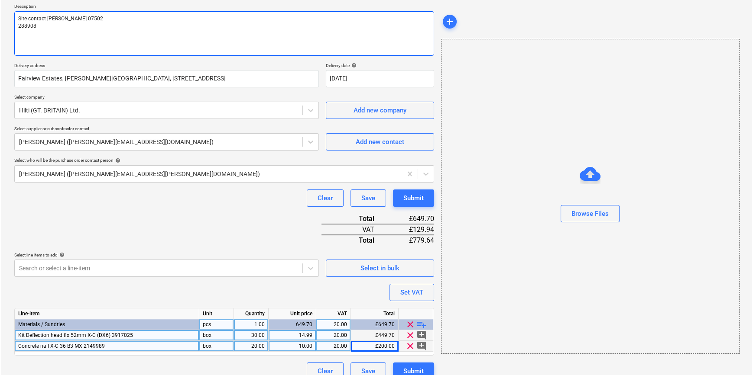
scroll to position [110, 0]
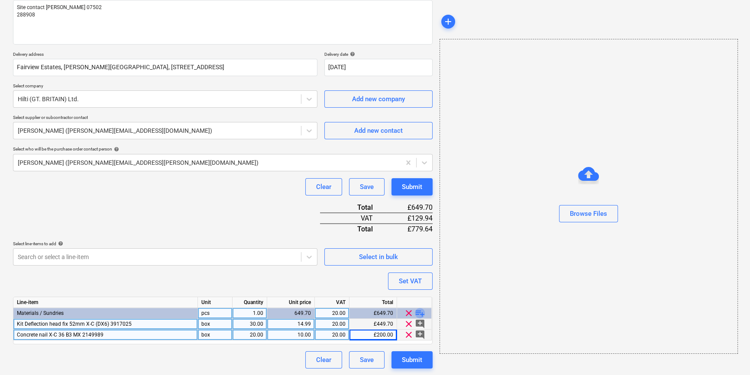
click at [420, 313] on span "playlist_add" at bounding box center [420, 313] width 10 height 10
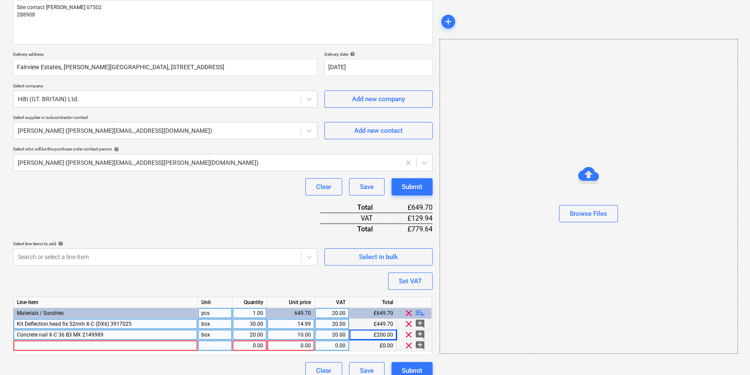
click at [49, 346] on div at bounding box center [105, 346] width 184 height 11
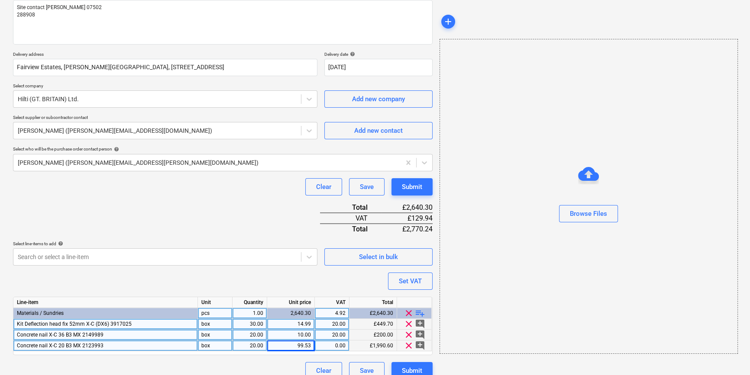
click at [241, 346] on div "20.00" at bounding box center [249, 346] width 27 height 11
click at [333, 346] on div "0.00" at bounding box center [331, 346] width 27 height 11
click at [468, 239] on div "Browse Files" at bounding box center [589, 196] width 298 height 315
click at [405, 365] on div "Submit" at bounding box center [412, 370] width 20 height 11
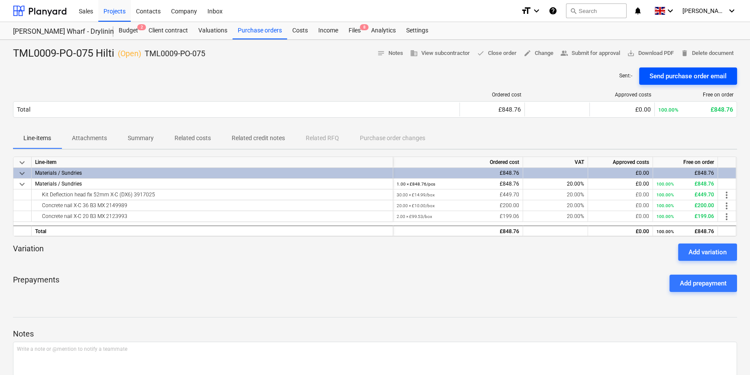
click at [598, 74] on div "Send purchase order email" at bounding box center [688, 76] width 77 height 11
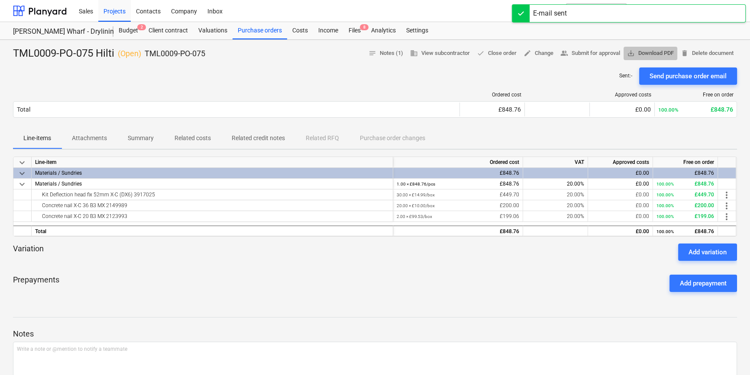
click at [598, 52] on span "save_alt Download PDF" at bounding box center [650, 53] width 47 height 10
